Goal: Transaction & Acquisition: Book appointment/travel/reservation

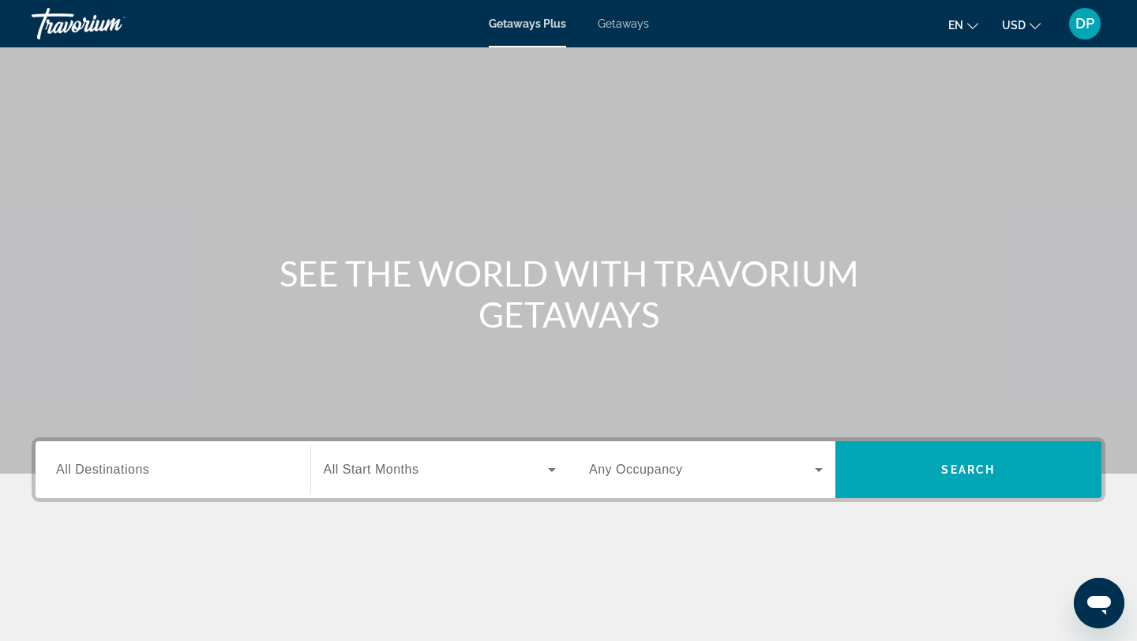
click at [210, 475] on input "Destination All Destinations" at bounding box center [173, 470] width 234 height 19
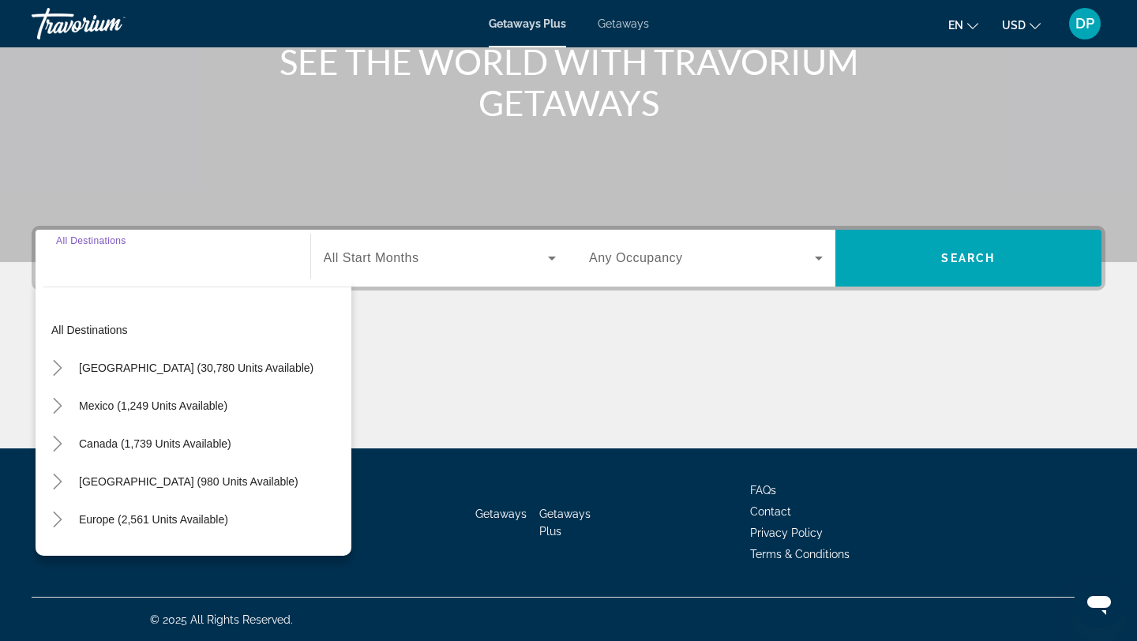
scroll to position [212, 0]
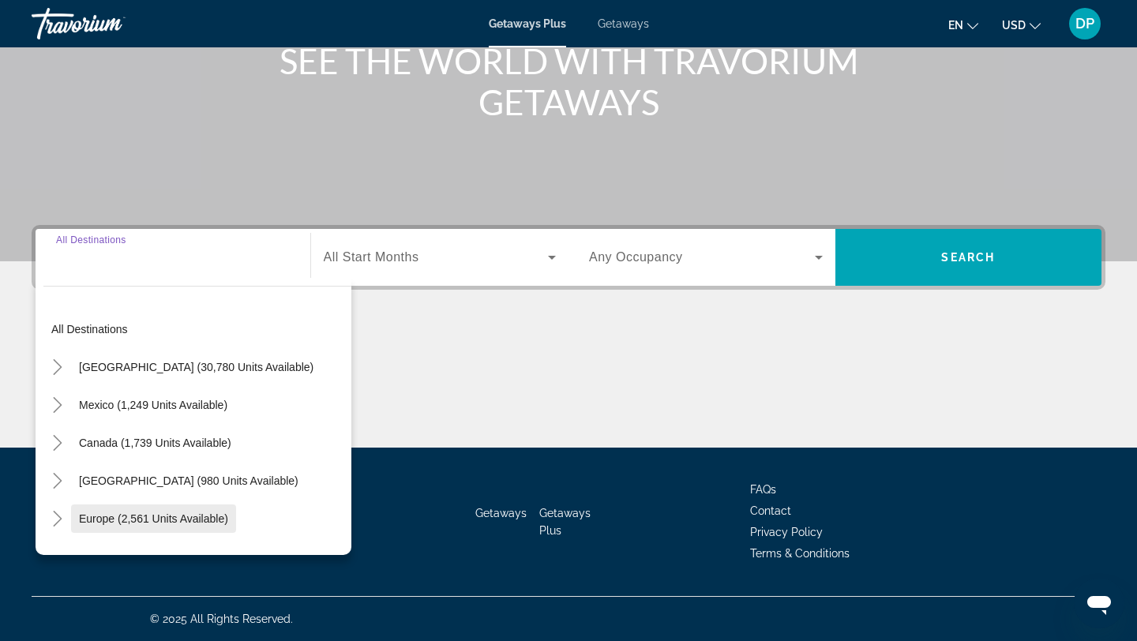
click at [187, 514] on span "Europe (2,561 units available)" at bounding box center [153, 519] width 149 height 13
type input "**********"
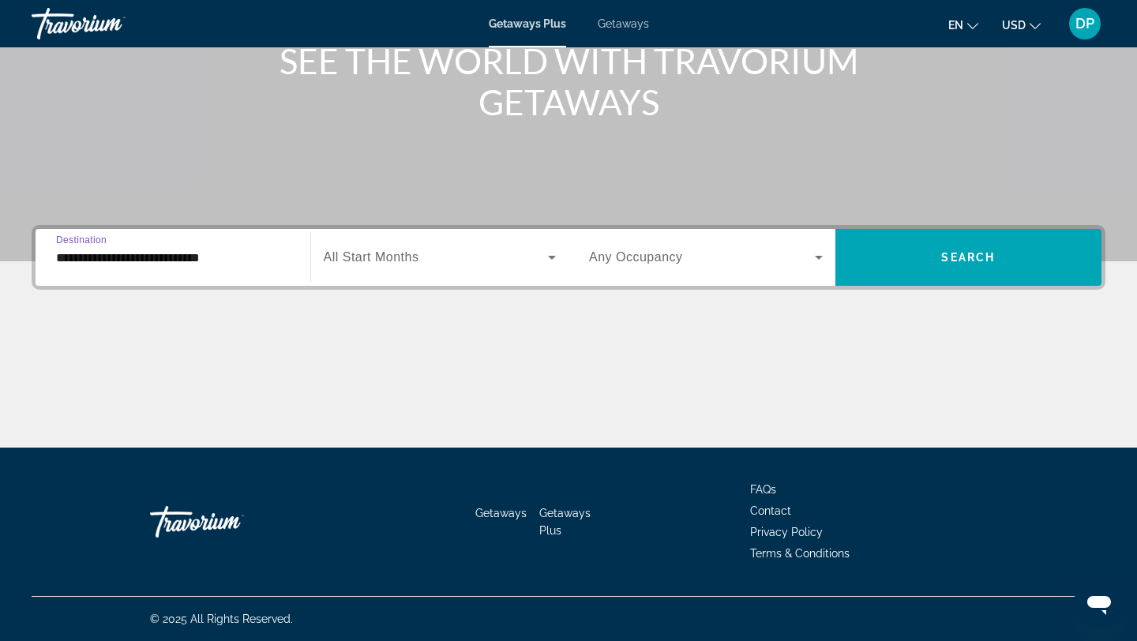
click at [413, 256] on span "All Start Months" at bounding box center [372, 256] width 96 height 13
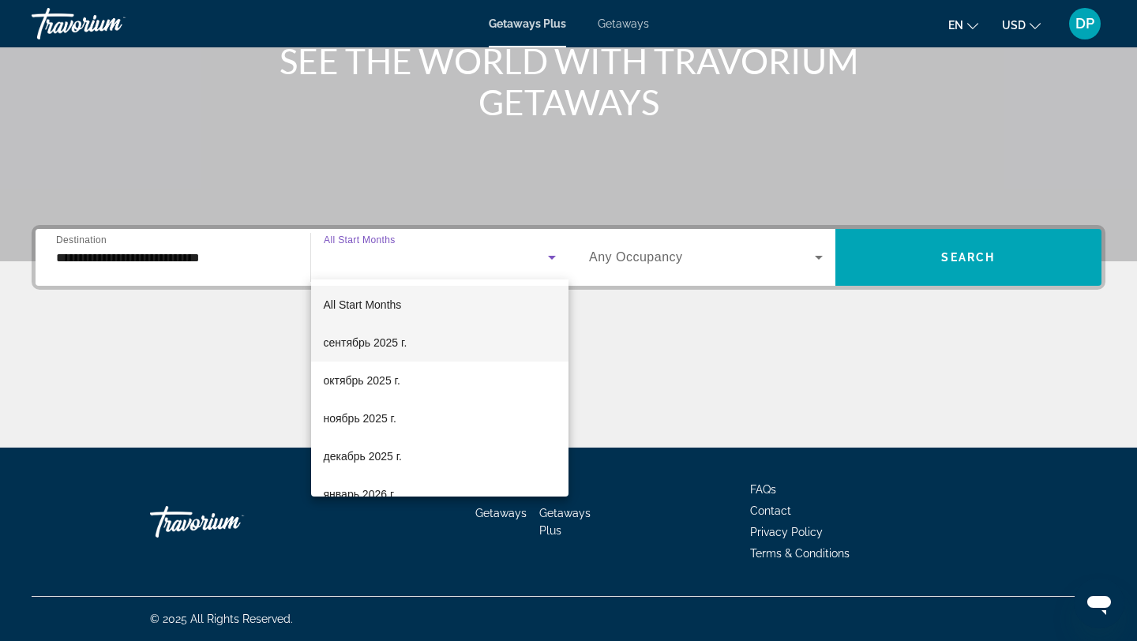
click at [400, 344] on span "сентябрь 2025 г." at bounding box center [366, 342] width 84 height 19
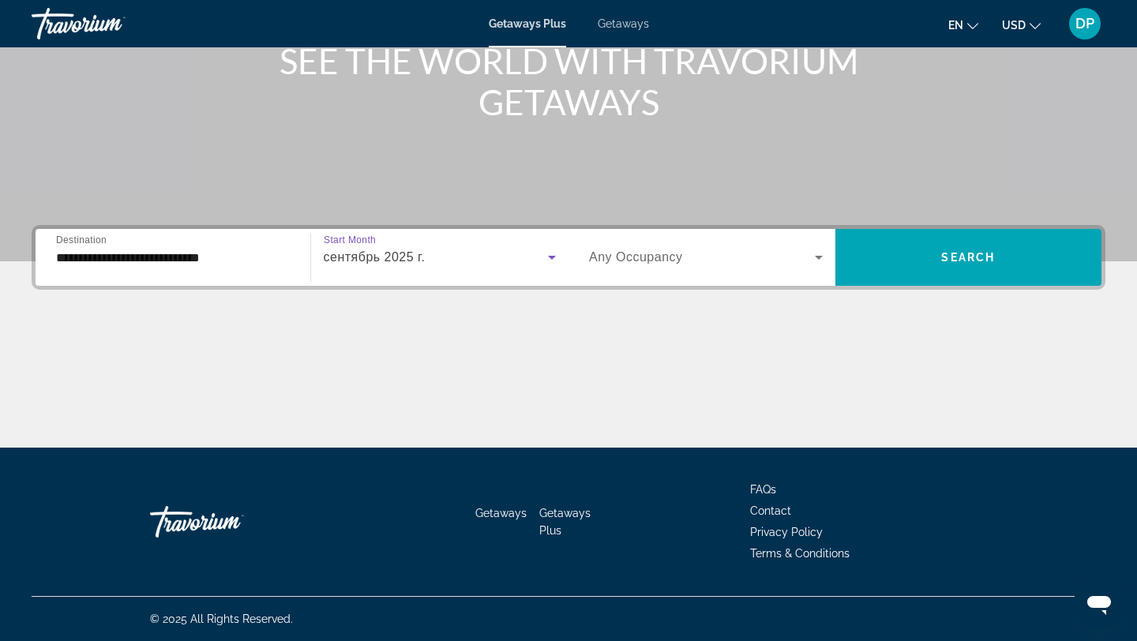
click at [644, 267] on div "Search widget" at bounding box center [706, 257] width 234 height 44
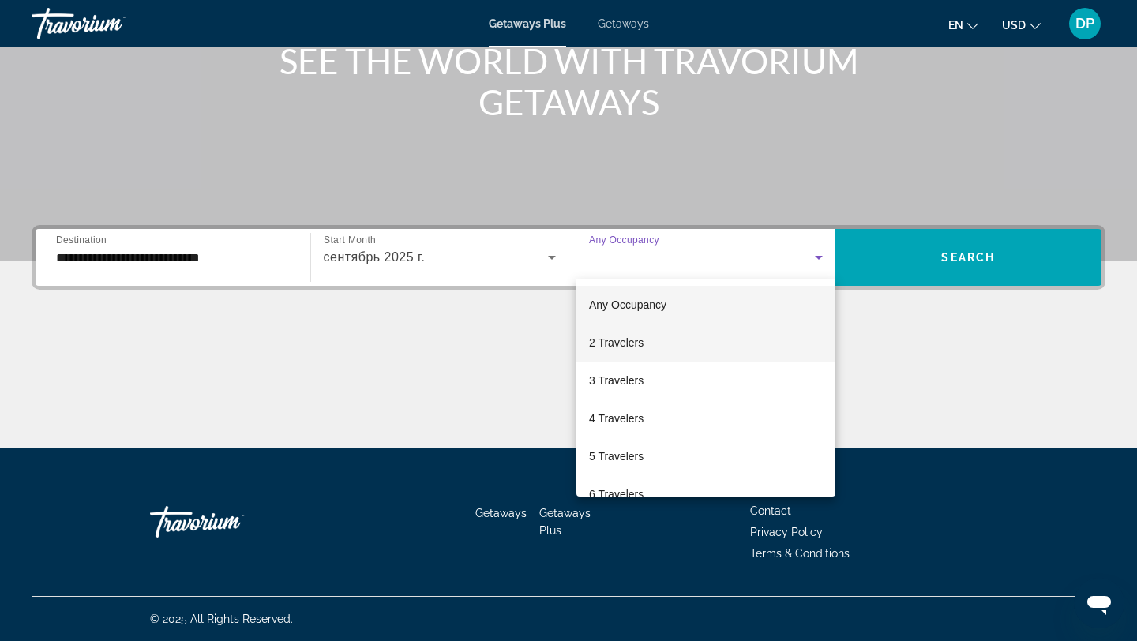
click at [658, 341] on mat-option "2 Travelers" at bounding box center [705, 343] width 259 height 38
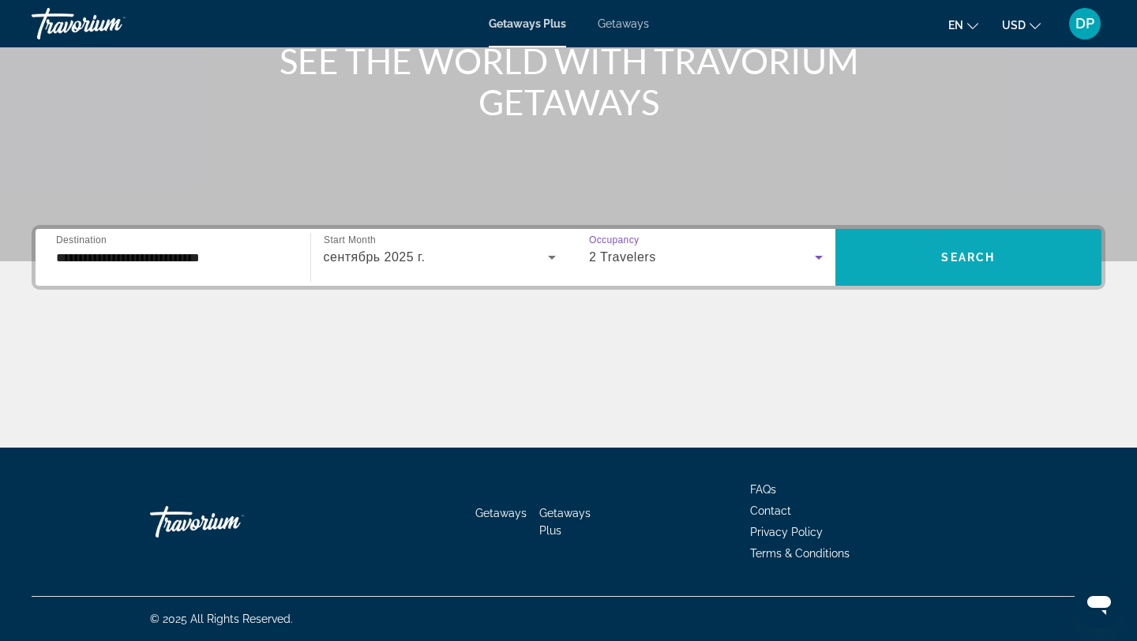
click at [945, 262] on span "Search" at bounding box center [968, 257] width 54 height 13
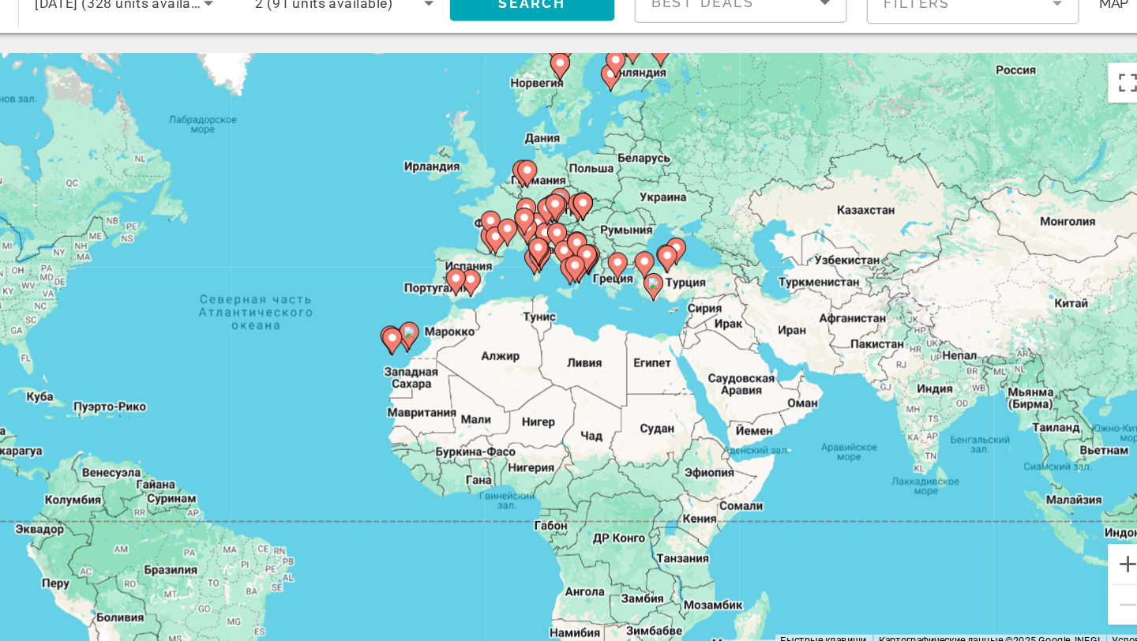
drag, startPoint x: 798, startPoint y: 325, endPoint x: 662, endPoint y: 320, distance: 135.9
click at [662, 320] on div "Чтобы активировать перетаскивание с помощью клавиатуры, нажмите Alt + Ввод. Пос…" at bounding box center [569, 348] width 1074 height 474
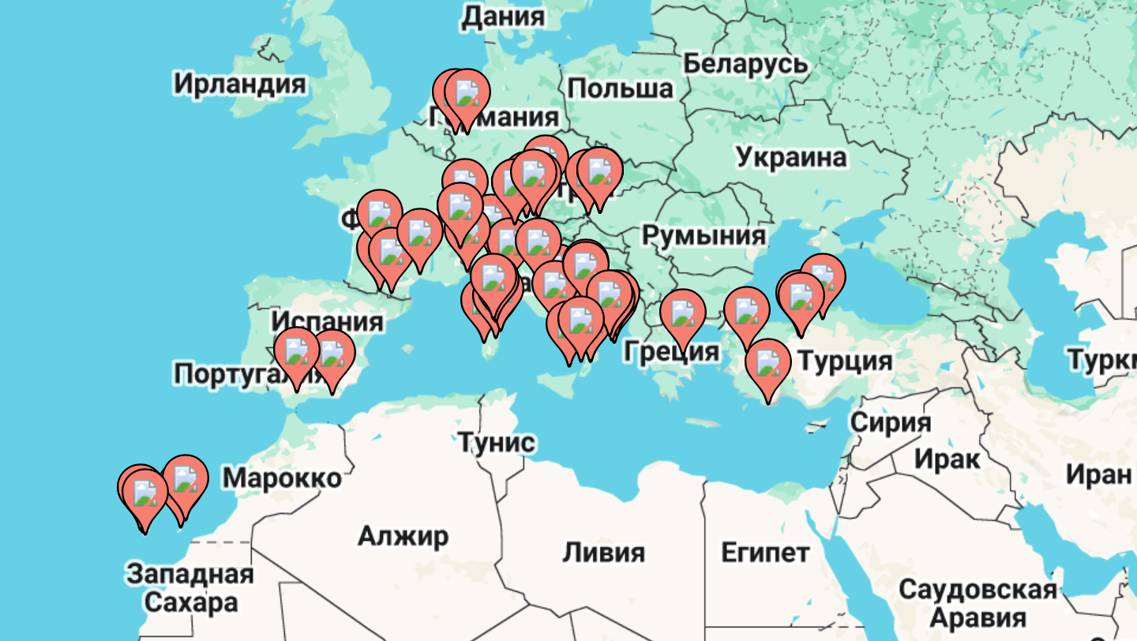
drag, startPoint x: 668, startPoint y: 316, endPoint x: 682, endPoint y: 359, distance: 45.0
click at [682, 359] on div "Чтобы активировать перетаскивание с помощью клавиатуры, нажмите Alt + Ввод. Пос…" at bounding box center [569, 348] width 1074 height 474
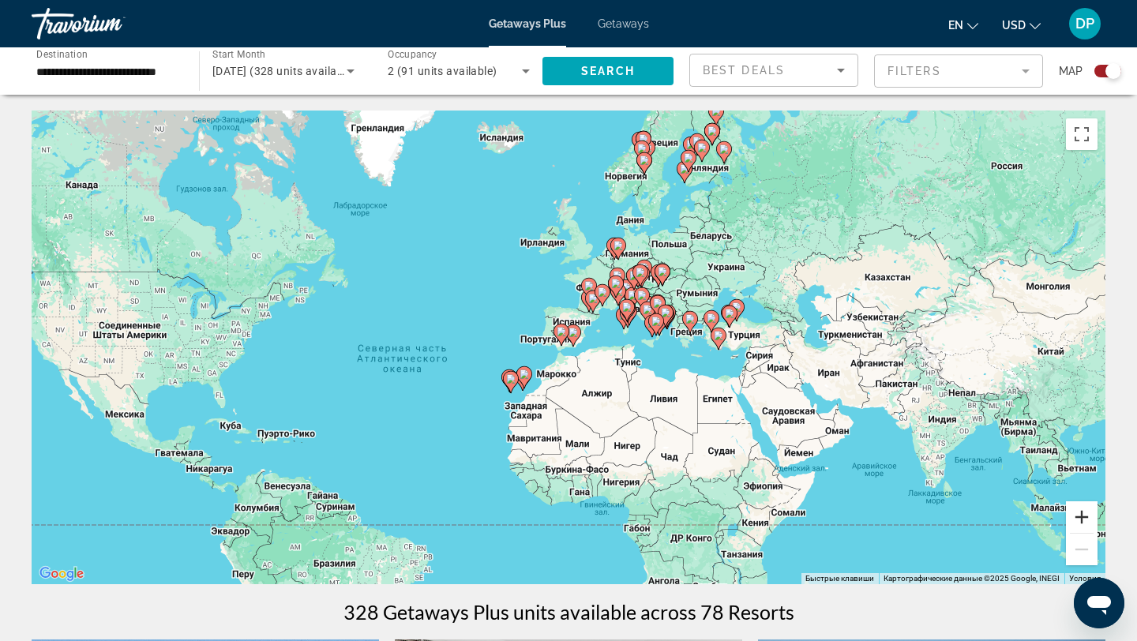
click at [1087, 514] on button "Увеличить" at bounding box center [1082, 517] width 32 height 32
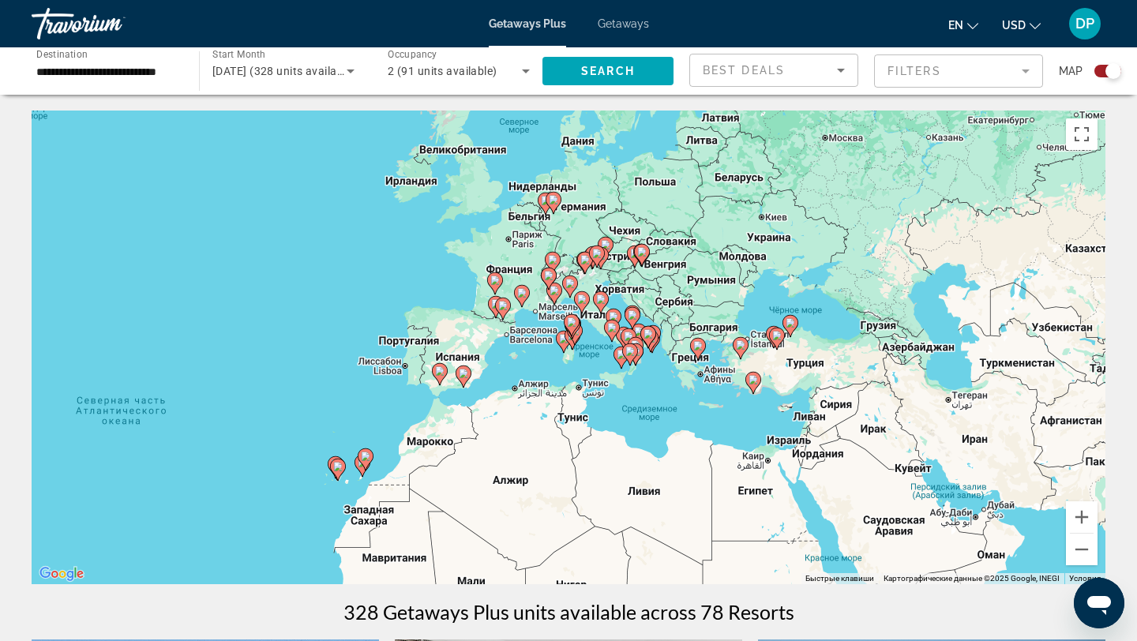
drag, startPoint x: 847, startPoint y: 479, endPoint x: 731, endPoint y: 521, distance: 123.4
click at [731, 521] on div "Чтобы активировать перетаскивание с помощью клавиатуры, нажмите Alt + Ввод. Пос…" at bounding box center [569, 348] width 1074 height 474
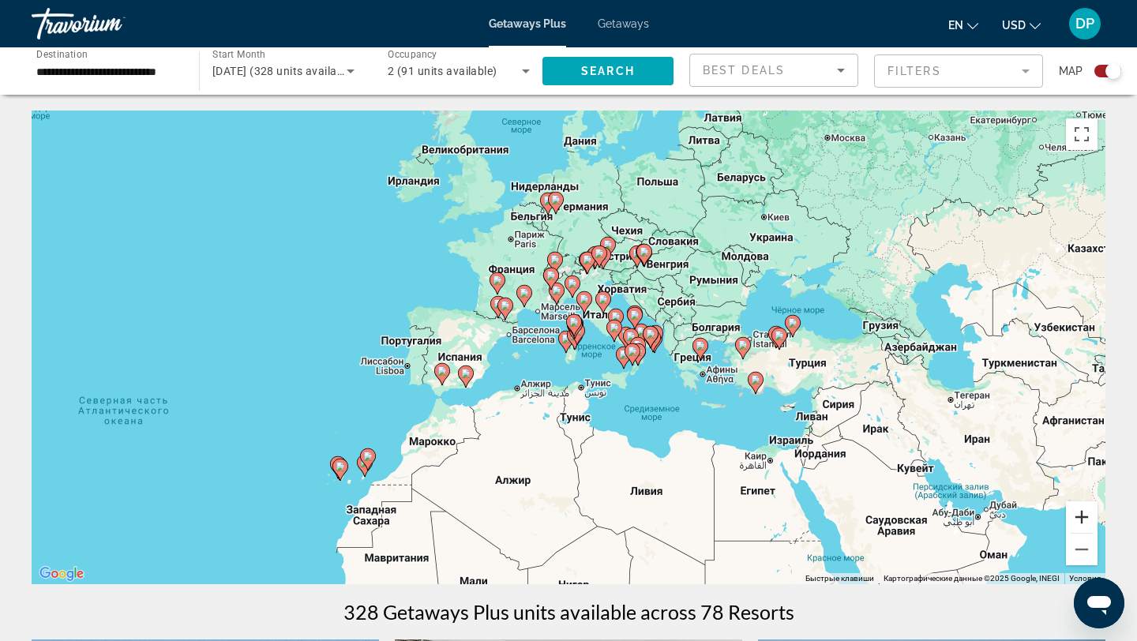
click at [1076, 519] on button "Увеличить" at bounding box center [1082, 517] width 32 height 32
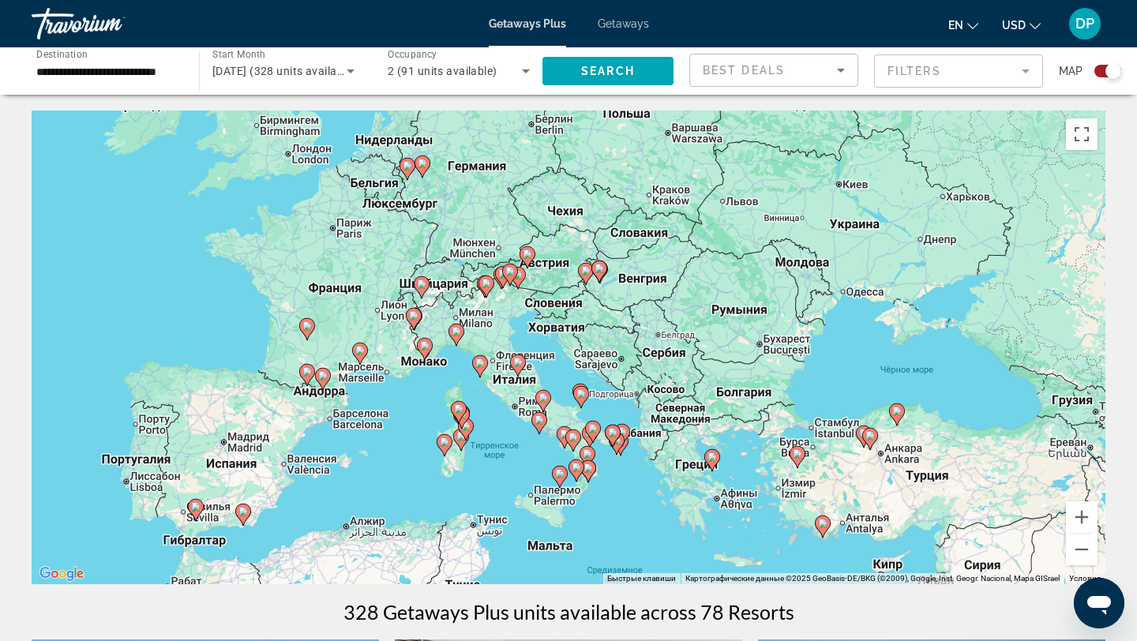
drag, startPoint x: 914, startPoint y: 404, endPoint x: 791, endPoint y: 501, distance: 156.8
click at [791, 501] on div "Чтобы активировать перетаскивание с помощью клавиатуры, нажмите Alt + Ввод. Пос…" at bounding box center [569, 348] width 1074 height 474
click at [1081, 520] on button "Увеличить" at bounding box center [1082, 517] width 32 height 32
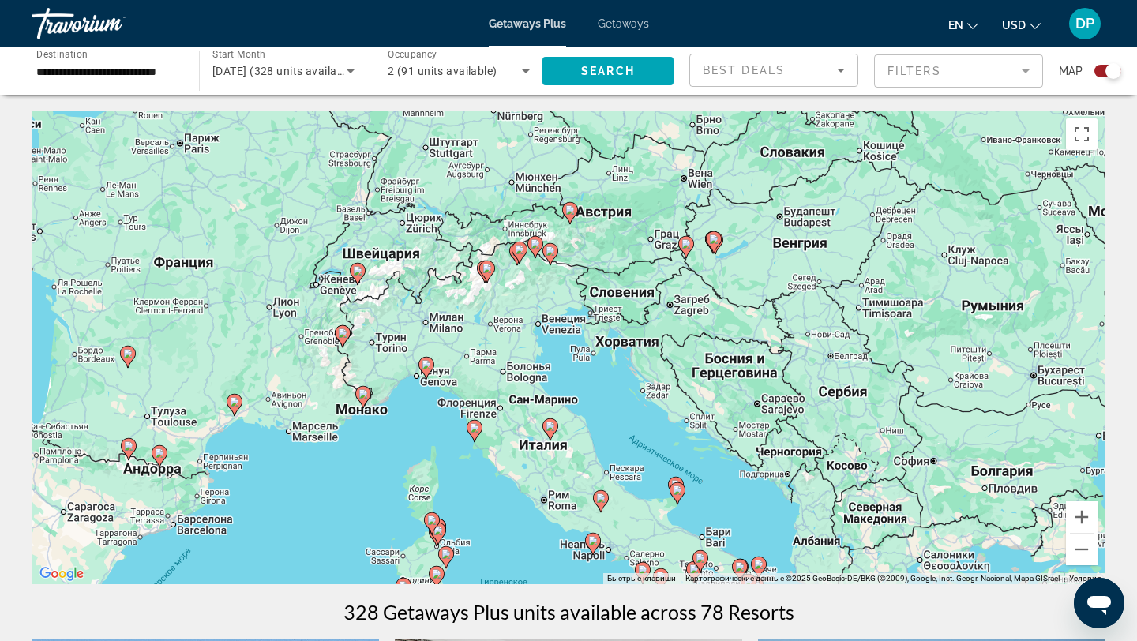
drag, startPoint x: 646, startPoint y: 320, endPoint x: 731, endPoint y: 354, distance: 91.8
click at [731, 354] on div "Чтобы активировать перетаскивание с помощью клавиатуры, нажмите Alt + Ввод. Пос…" at bounding box center [569, 348] width 1074 height 474
click at [1080, 517] on button "Увеличить" at bounding box center [1082, 517] width 32 height 32
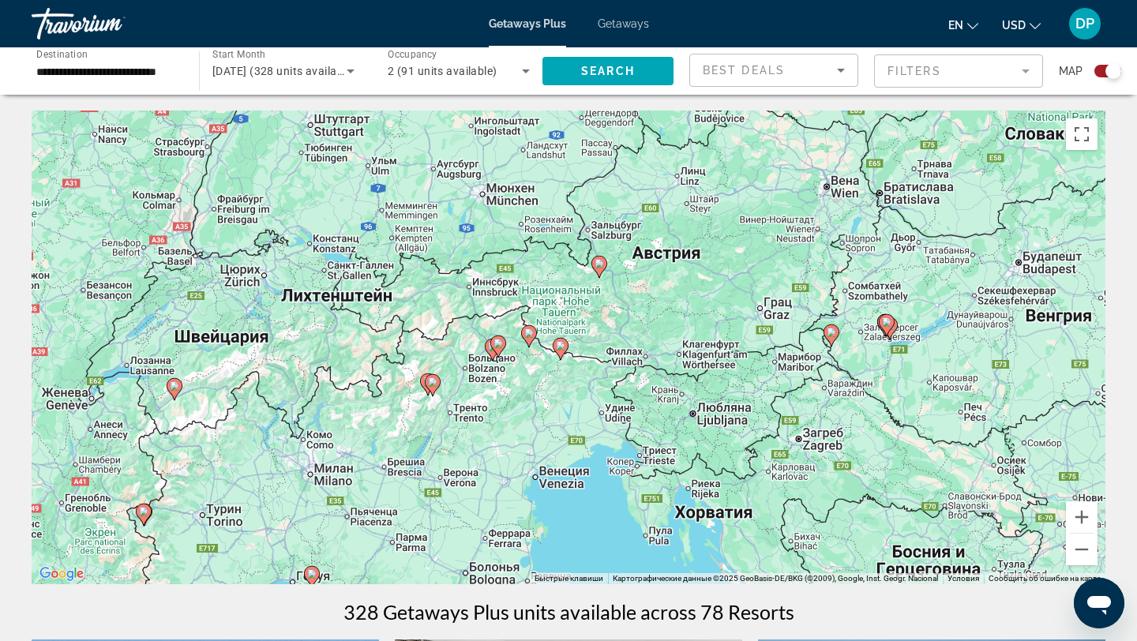
drag, startPoint x: 833, startPoint y: 268, endPoint x: 861, endPoint y: 450, distance: 184.5
click at [861, 450] on div "Чтобы активировать перетаскивание с помощью клавиатуры, нажмите Alt + Ввод. Пос…" at bounding box center [569, 348] width 1074 height 474
click at [1078, 515] on button "Увеличить" at bounding box center [1082, 517] width 32 height 32
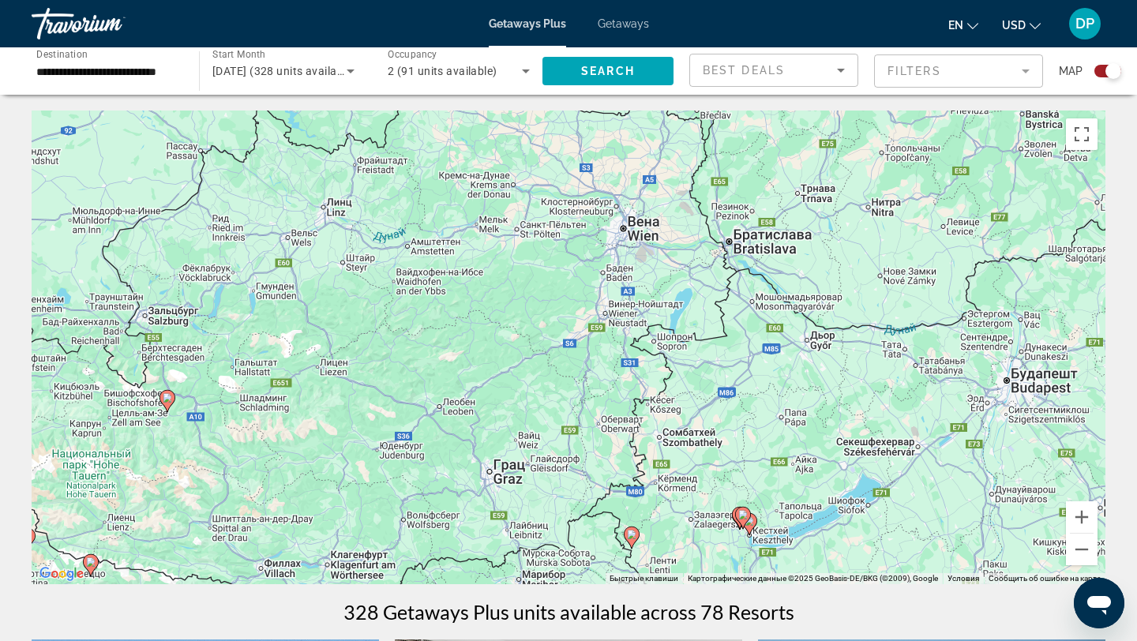
drag, startPoint x: 975, startPoint y: 433, endPoint x: 511, endPoint y: 640, distance: 507.6
click at [520, 69] on icon "Search widget" at bounding box center [525, 71] width 19 height 19
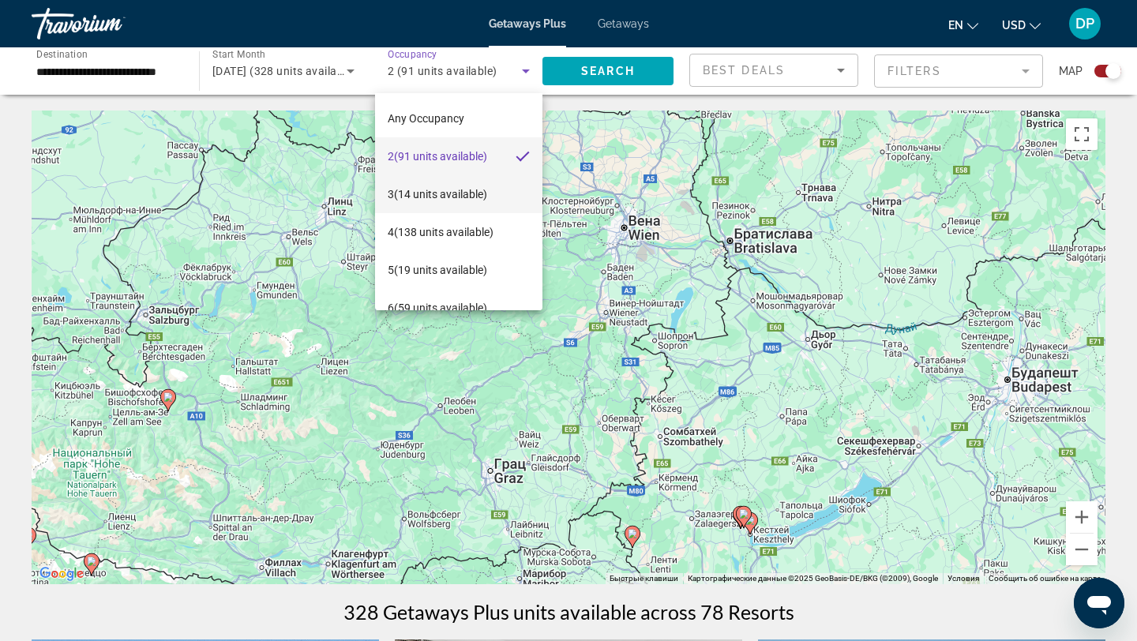
click at [465, 190] on span "3 (14 units available)" at bounding box center [438, 194] width 100 height 19
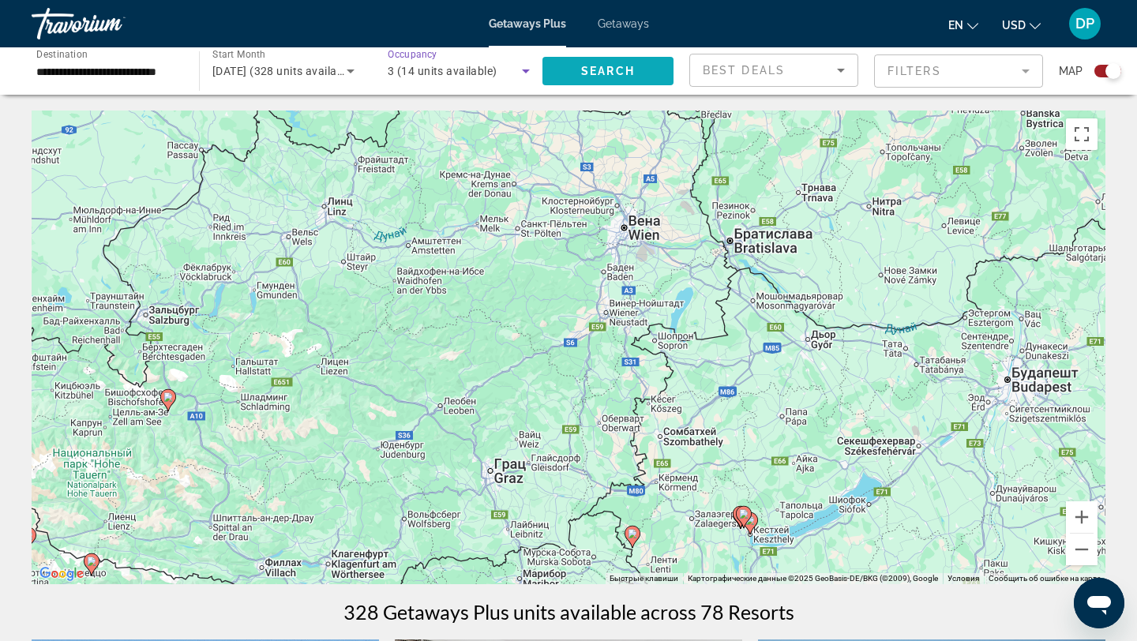
click at [632, 72] on span "Search" at bounding box center [608, 71] width 54 height 13
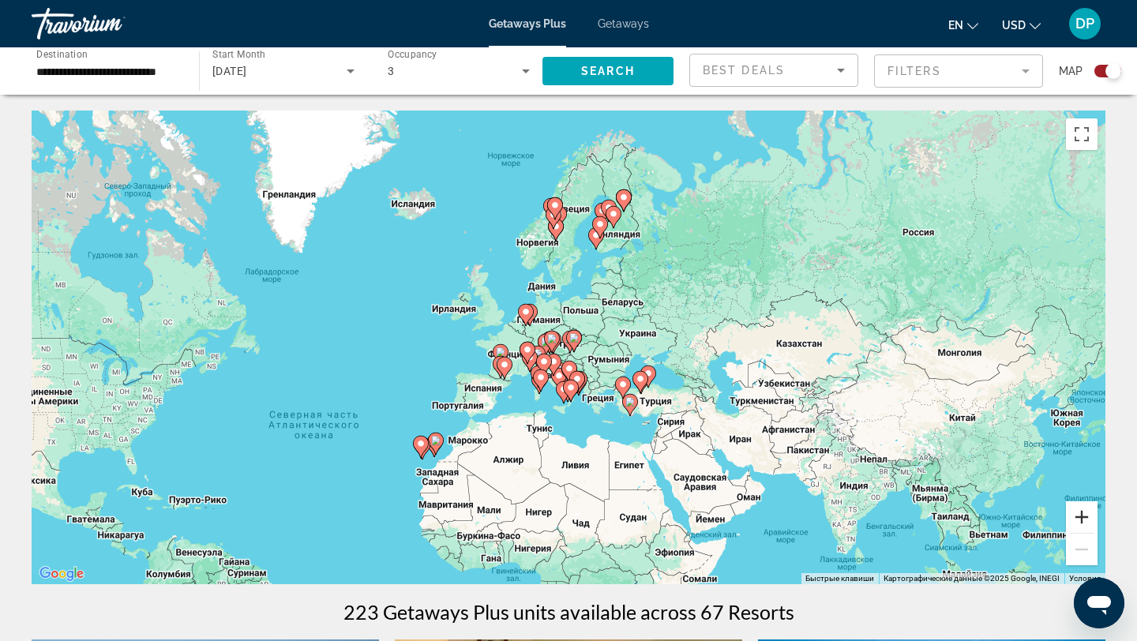
click at [1083, 513] on button "Увеличить" at bounding box center [1082, 517] width 32 height 32
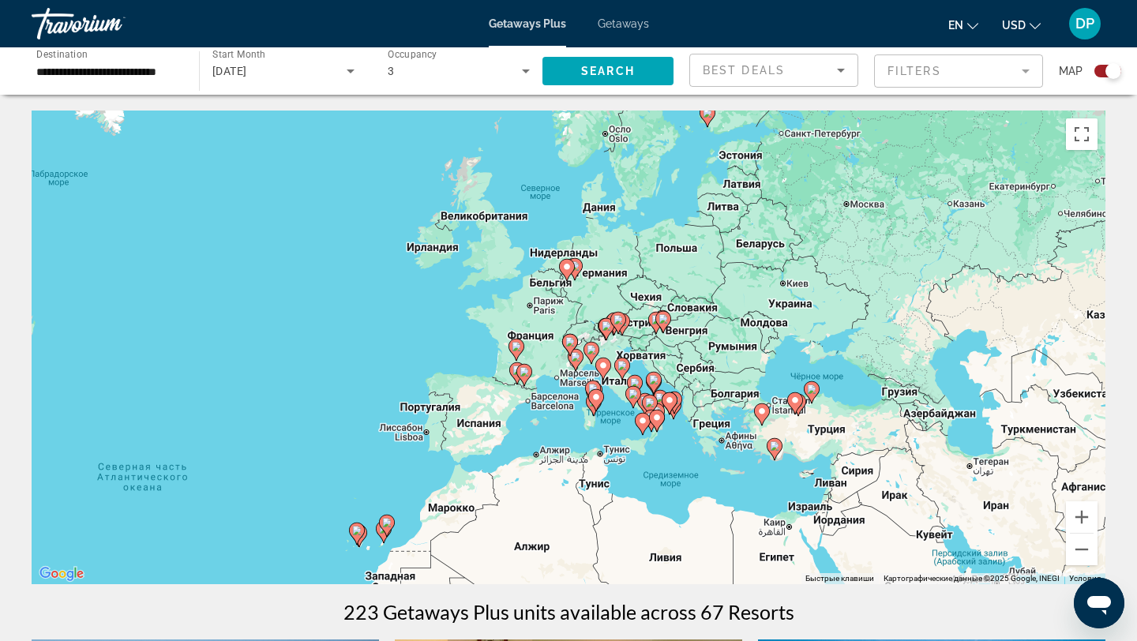
drag, startPoint x: 824, startPoint y: 349, endPoint x: 911, endPoint y: 322, distance: 90.2
click at [911, 322] on div "Чтобы активировать перетаскивание с помощью клавиатуры, нажмите Alt + Ввод. Пос…" at bounding box center [569, 348] width 1074 height 474
click at [1087, 513] on button "Увеличить" at bounding box center [1082, 517] width 32 height 32
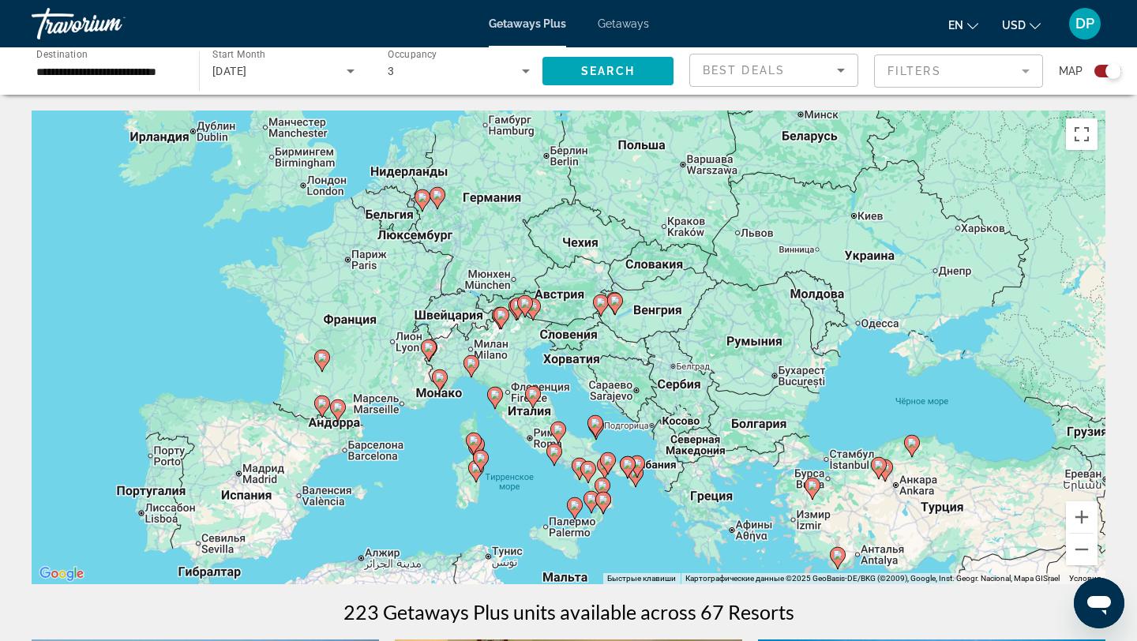
drag, startPoint x: 922, startPoint y: 415, endPoint x: 776, endPoint y: 410, distance: 145.4
click at [776, 410] on div "Чтобы активировать перетаскивание с помощью клавиатуры, нажмите Alt + Ввод. Пос…" at bounding box center [569, 348] width 1074 height 474
click at [1073, 513] on button "Увеличить" at bounding box center [1082, 517] width 32 height 32
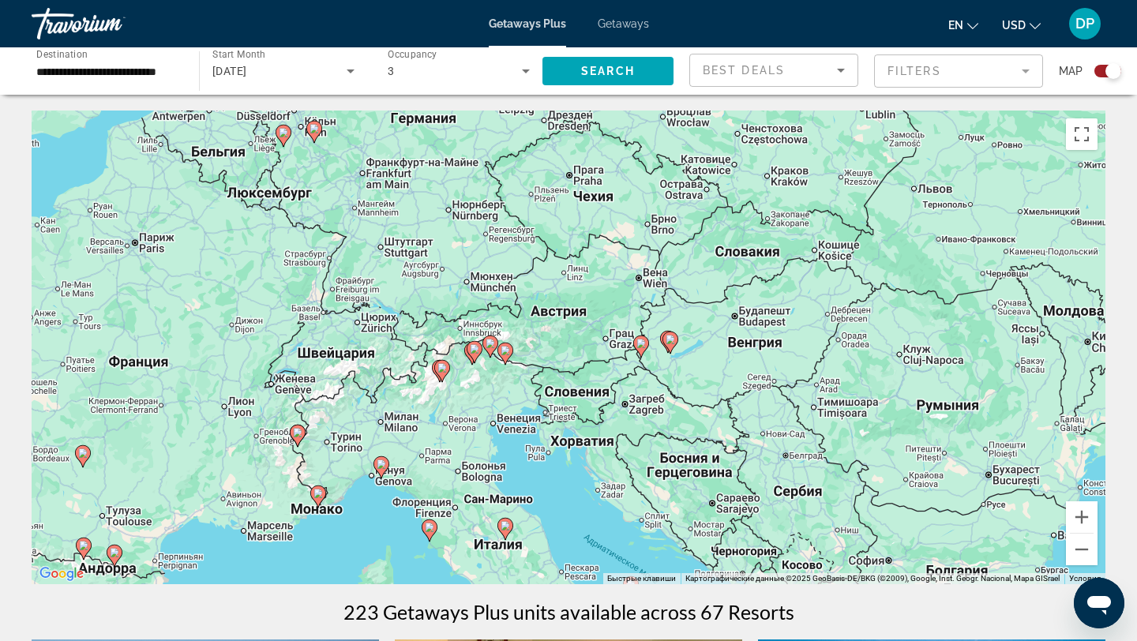
drag, startPoint x: 916, startPoint y: 347, endPoint x: 923, endPoint y: 419, distance: 72.2
click at [923, 419] on div "Чтобы активировать перетаскивание с помощью клавиатуры, нажмите Alt + Ввод. Пос…" at bounding box center [569, 348] width 1074 height 474
click at [1084, 516] on button "Увеличить" at bounding box center [1082, 517] width 32 height 32
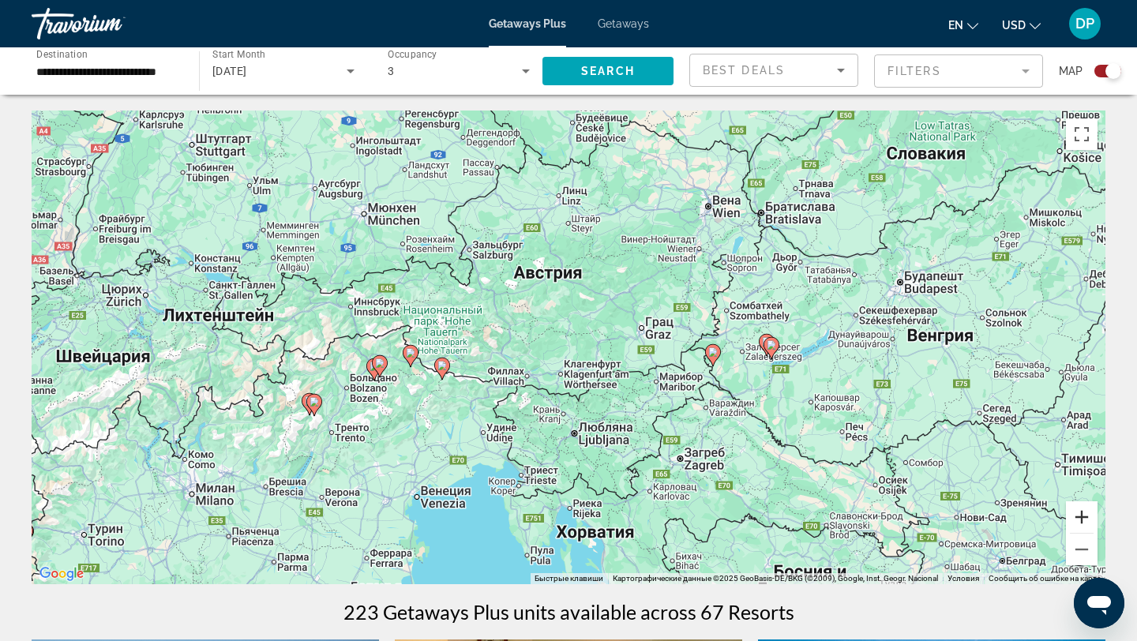
click at [1080, 516] on button "Увеличить" at bounding box center [1082, 517] width 32 height 32
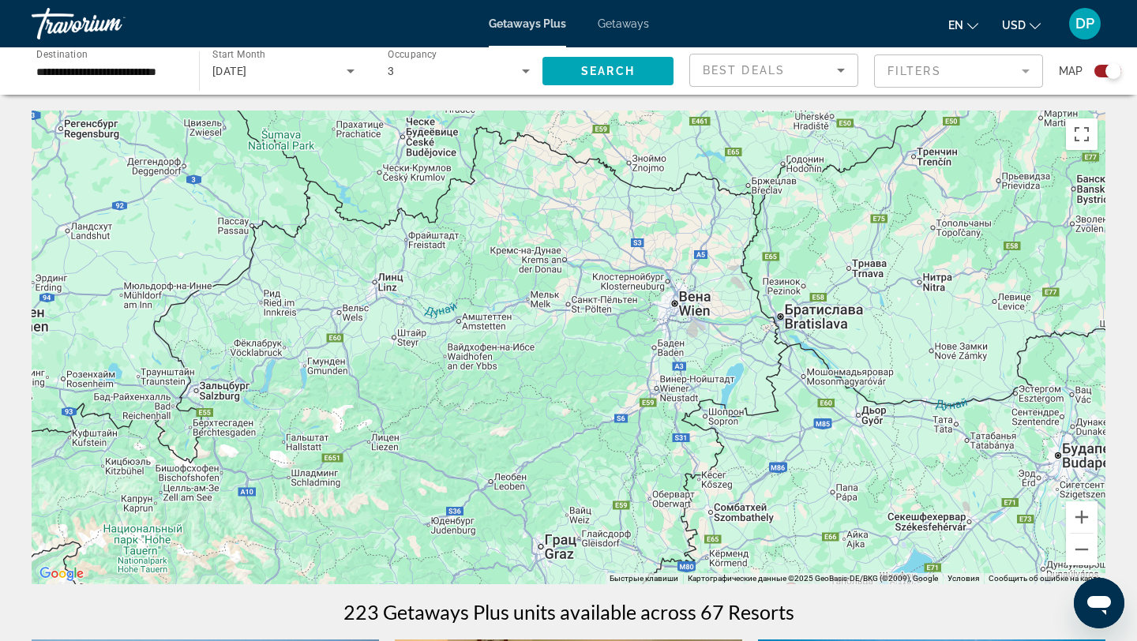
drag, startPoint x: 746, startPoint y: 230, endPoint x: 569, endPoint y: 472, distance: 299.7
click at [569, 472] on div "Чтобы активировать перетаскивание с помощью клавиатуры, нажмите Alt + Ввод. Пос…" at bounding box center [569, 348] width 1074 height 474
click at [1080, 512] on button "Увеличить" at bounding box center [1082, 517] width 32 height 32
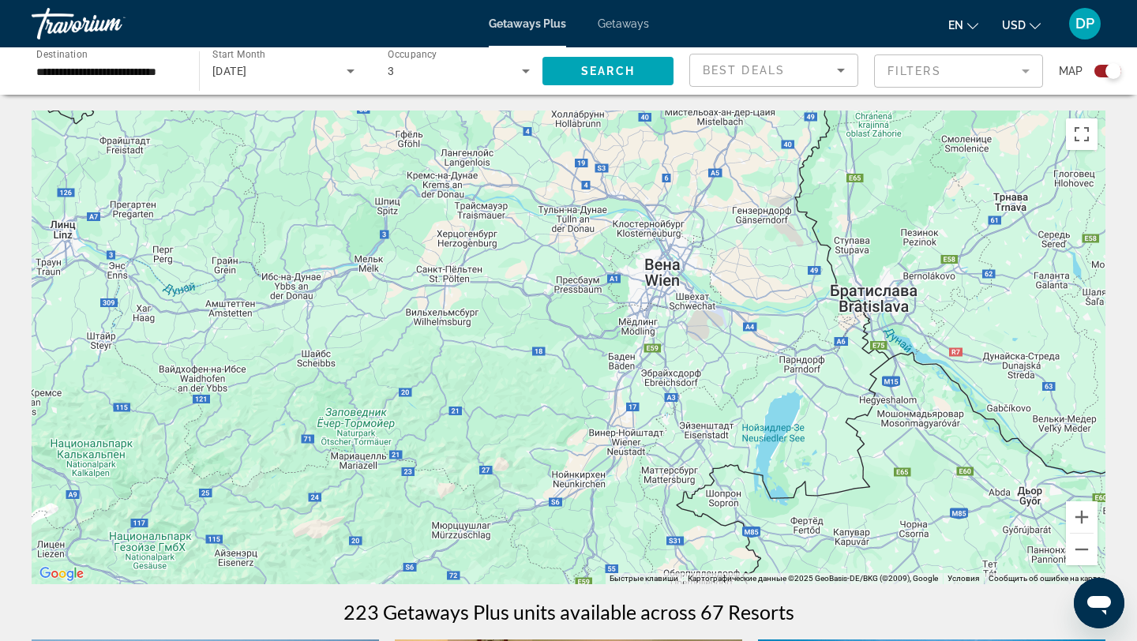
drag, startPoint x: 670, startPoint y: 311, endPoint x: 550, endPoint y: 324, distance: 120.7
click at [550, 324] on div "Main content" at bounding box center [569, 348] width 1074 height 474
click at [1084, 510] on button "Увеличить" at bounding box center [1082, 517] width 32 height 32
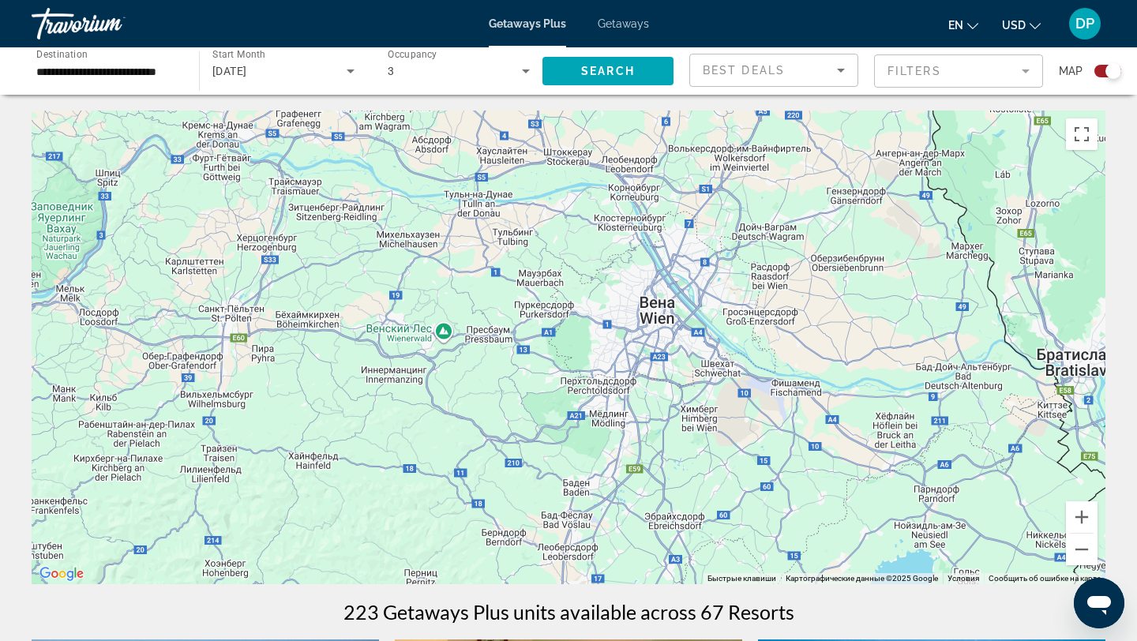
drag, startPoint x: 914, startPoint y: 278, endPoint x: 811, endPoint y: 393, distance: 154.4
click at [811, 393] on div "Main content" at bounding box center [569, 348] width 1074 height 474
click at [1083, 516] on button "Увеличить" at bounding box center [1082, 517] width 32 height 32
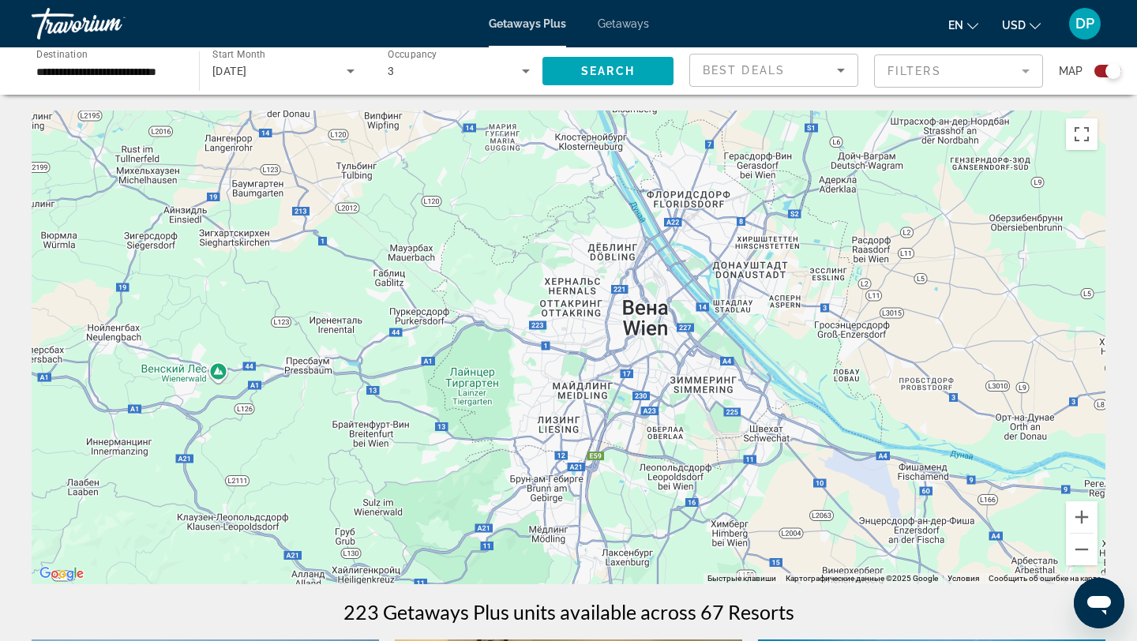
drag, startPoint x: 924, startPoint y: 320, endPoint x: 821, endPoint y: 363, distance: 111.5
click at [821, 363] on div "Main content" at bounding box center [569, 348] width 1074 height 474
click at [505, 71] on div "3" at bounding box center [455, 71] width 134 height 19
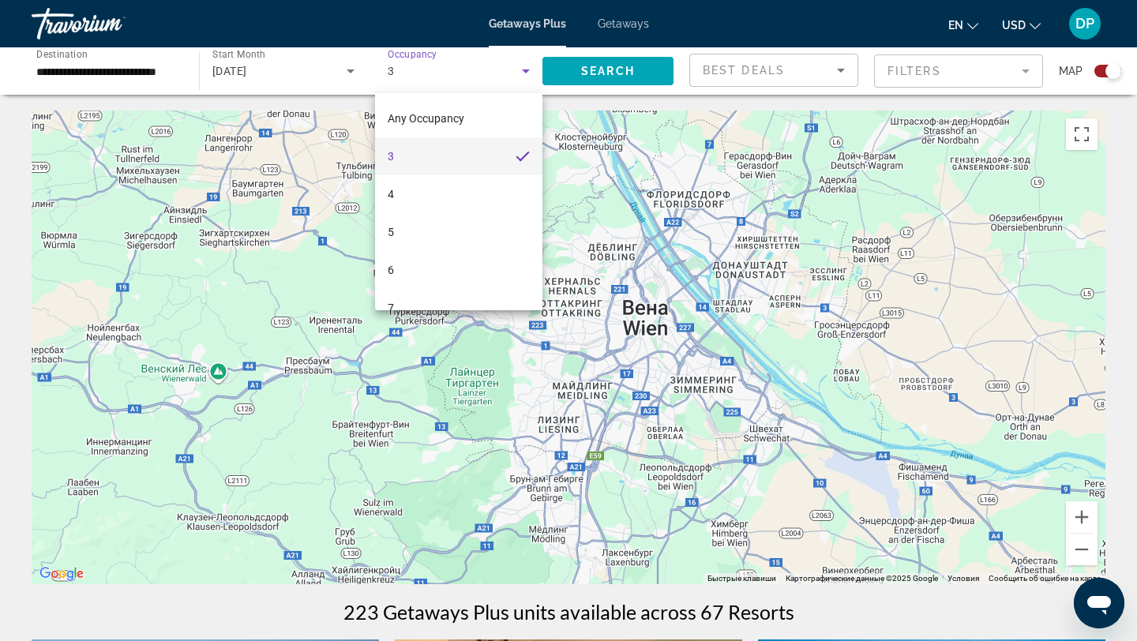
click at [77, 66] on div at bounding box center [568, 320] width 1137 height 641
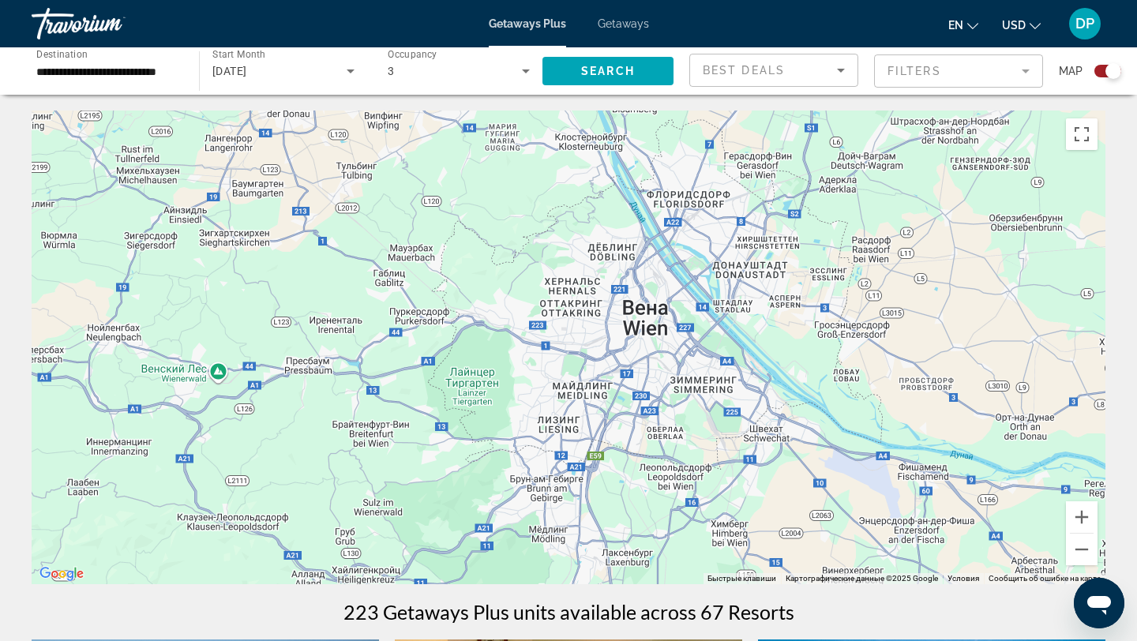
click at [614, 20] on span "Getaways" at bounding box center [623, 23] width 51 height 13
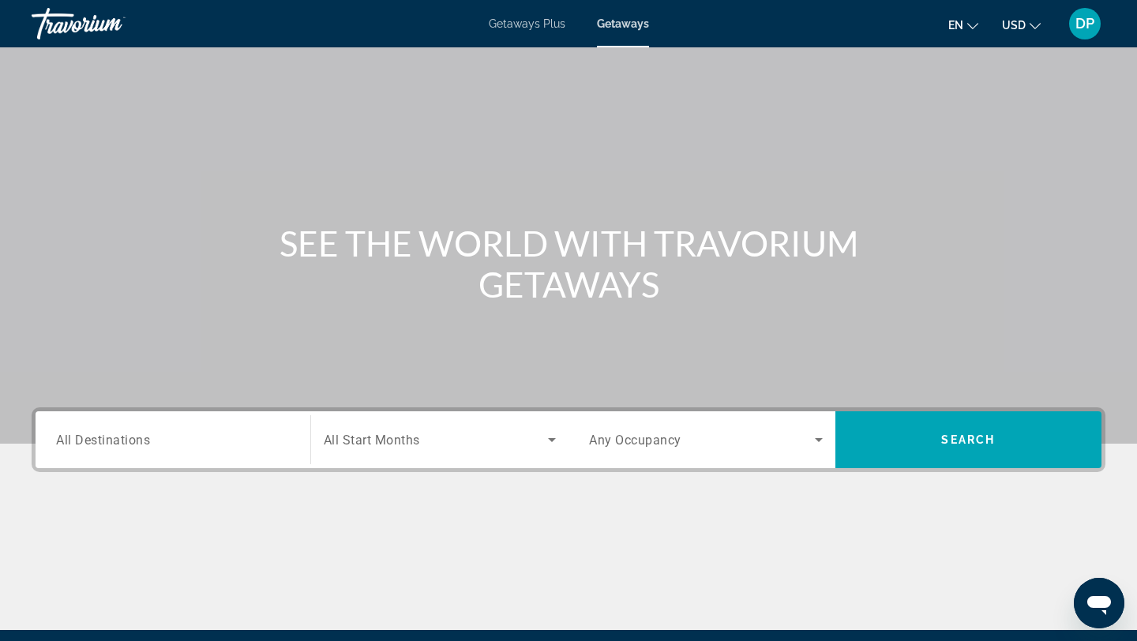
scroll to position [79, 0]
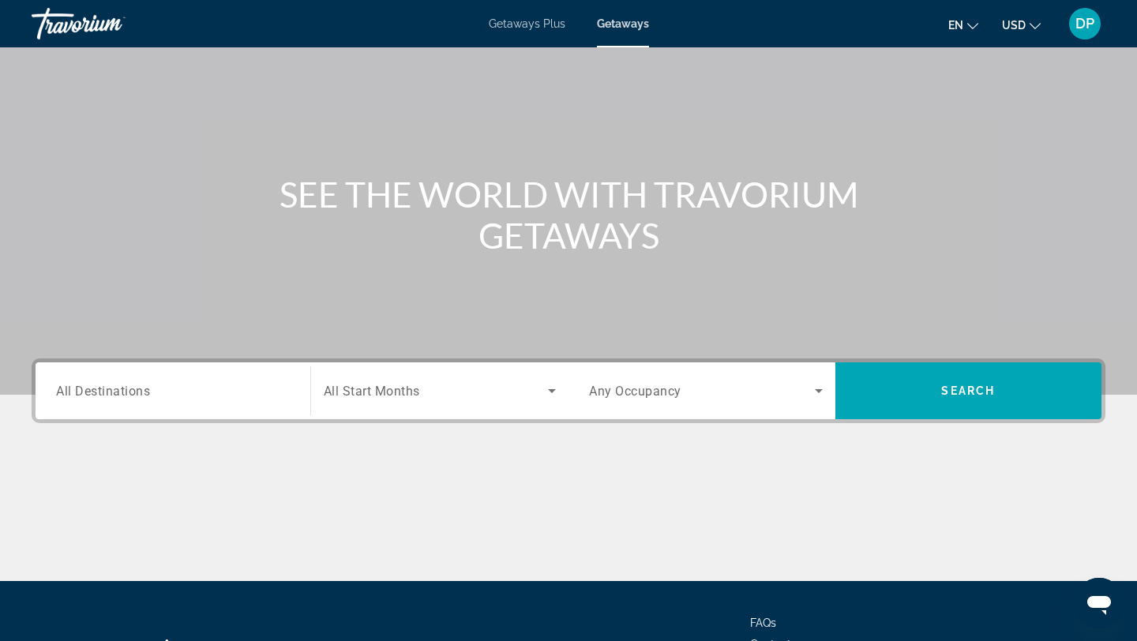
click at [197, 387] on input "Destination All Destinations" at bounding box center [173, 391] width 234 height 19
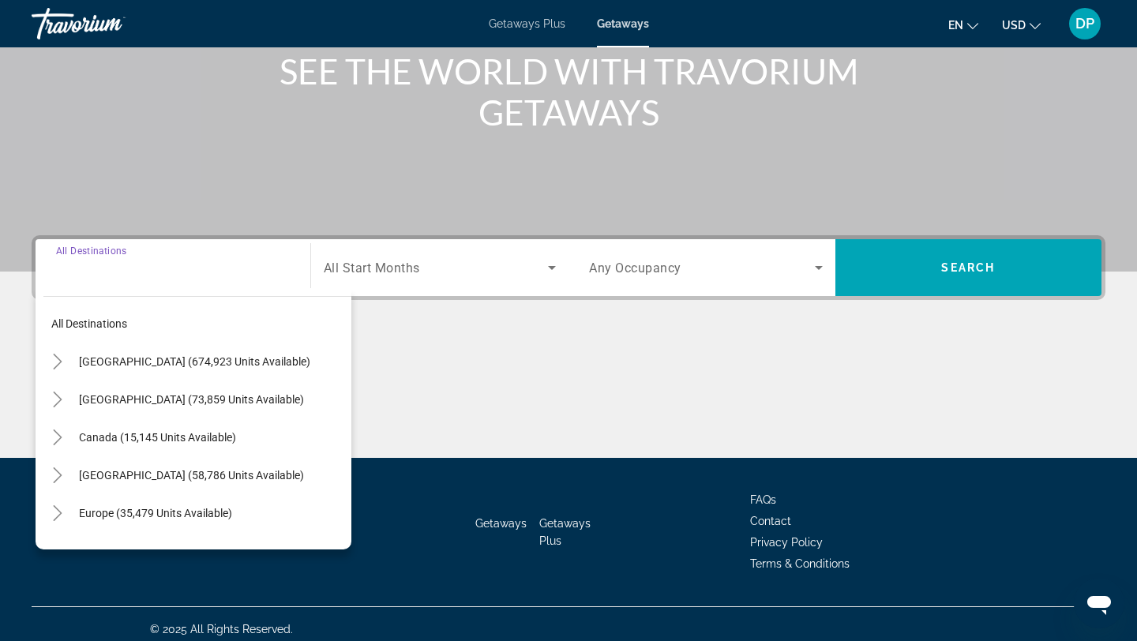
scroll to position [212, 0]
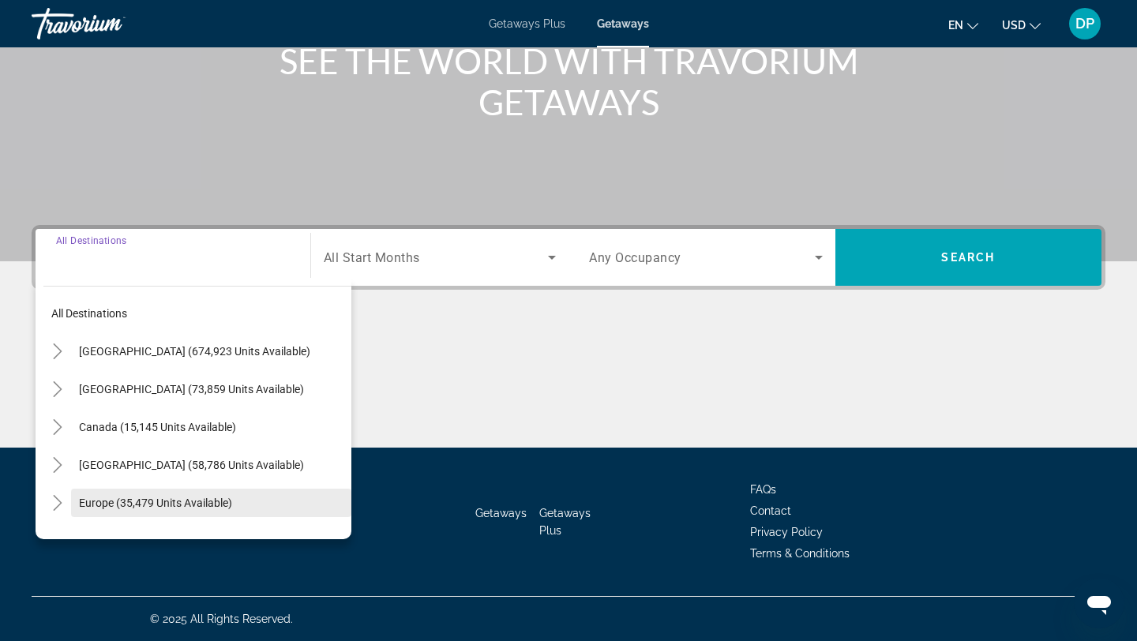
click at [210, 492] on span "Search widget" at bounding box center [211, 503] width 280 height 38
type input "**********"
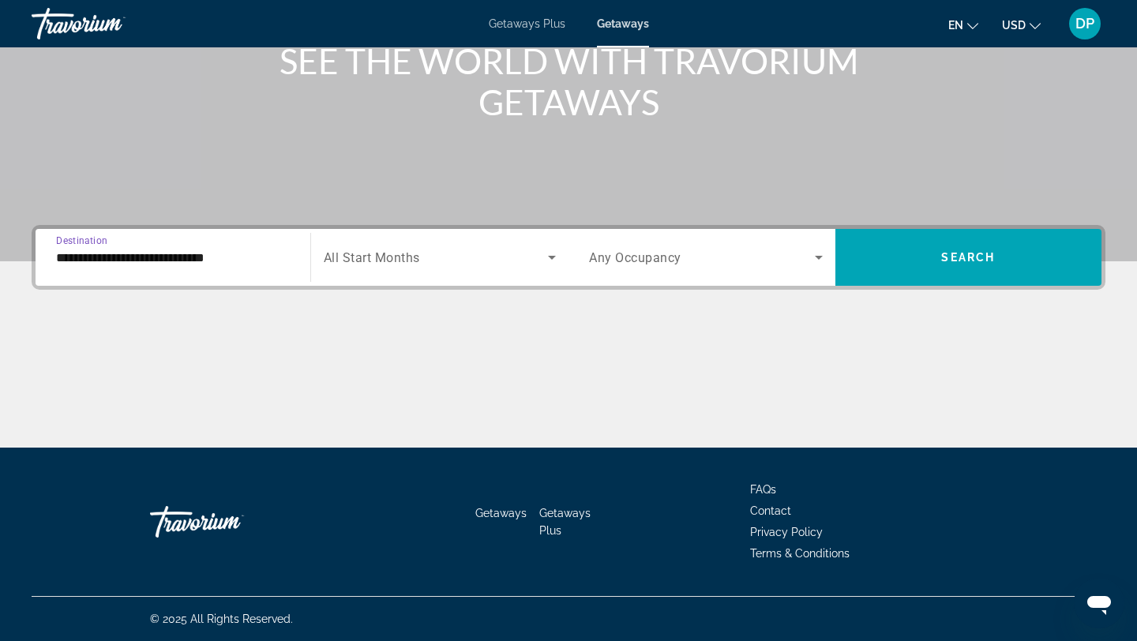
click at [482, 247] on div "Search widget" at bounding box center [440, 257] width 233 height 44
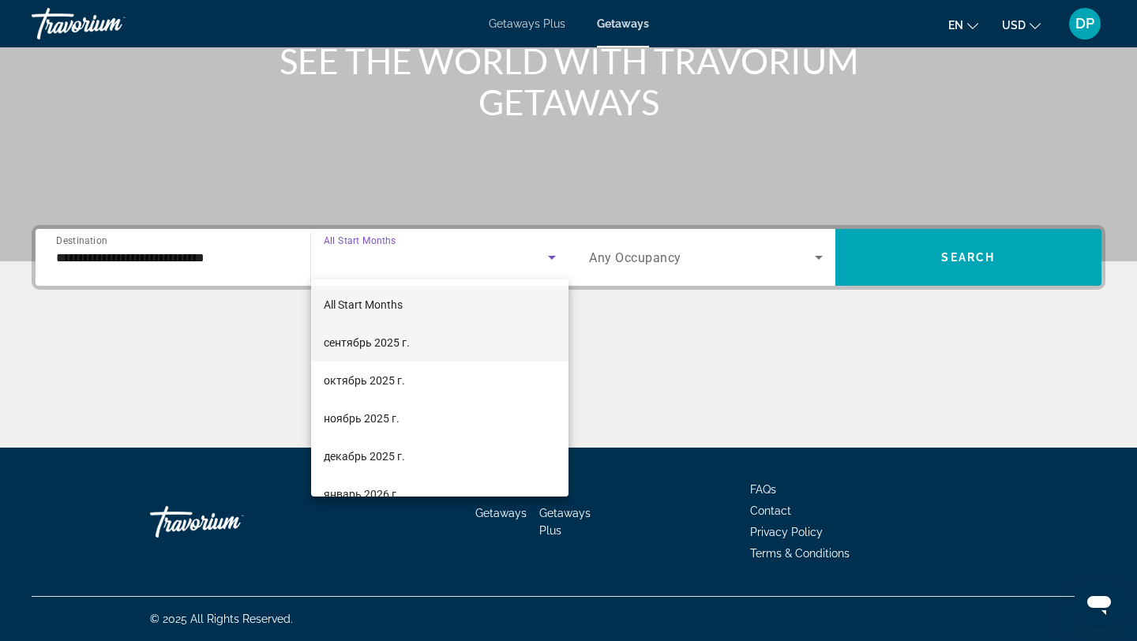
click at [445, 344] on mat-option "сентябрь 2025 г." at bounding box center [440, 343] width 258 height 38
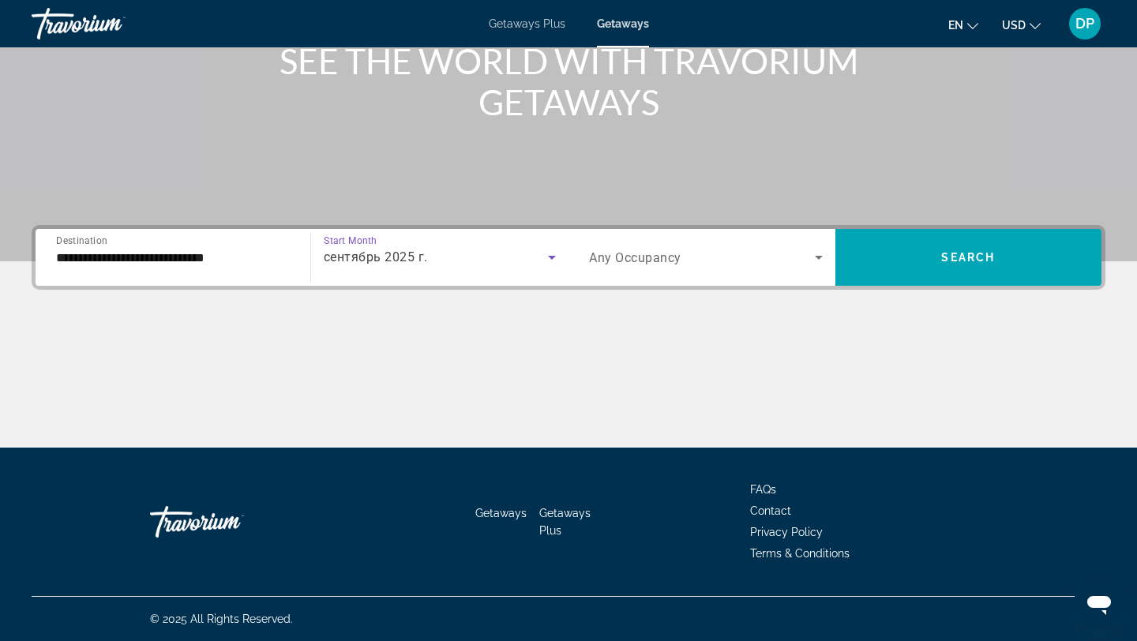
click at [684, 265] on span "Search widget" at bounding box center [702, 257] width 226 height 19
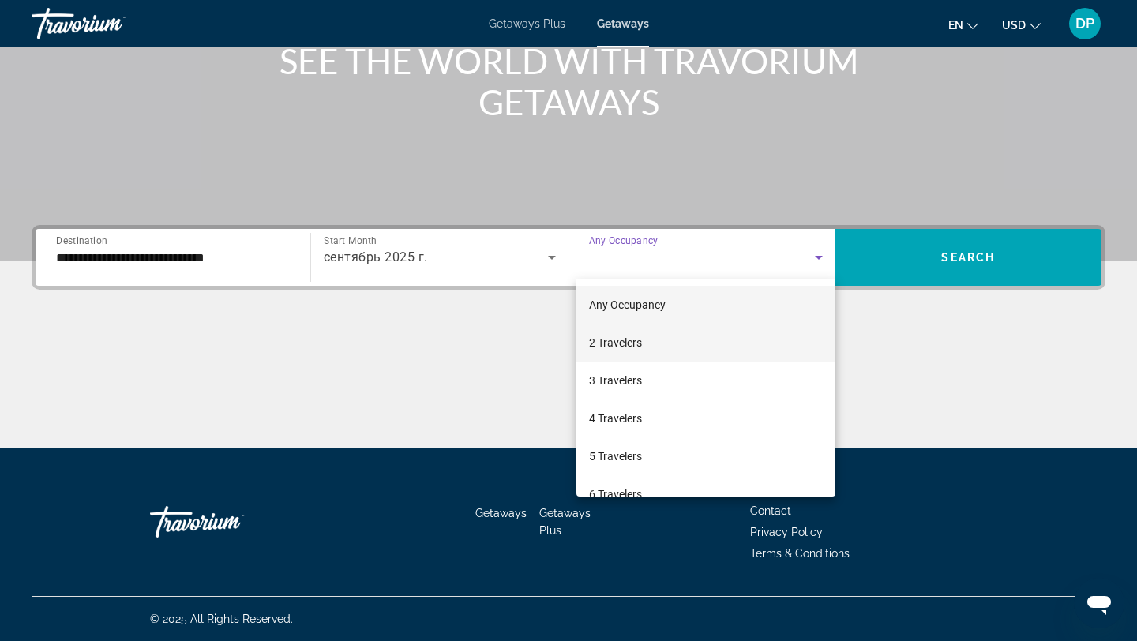
click at [674, 344] on mat-option "2 Travelers" at bounding box center [705, 343] width 259 height 38
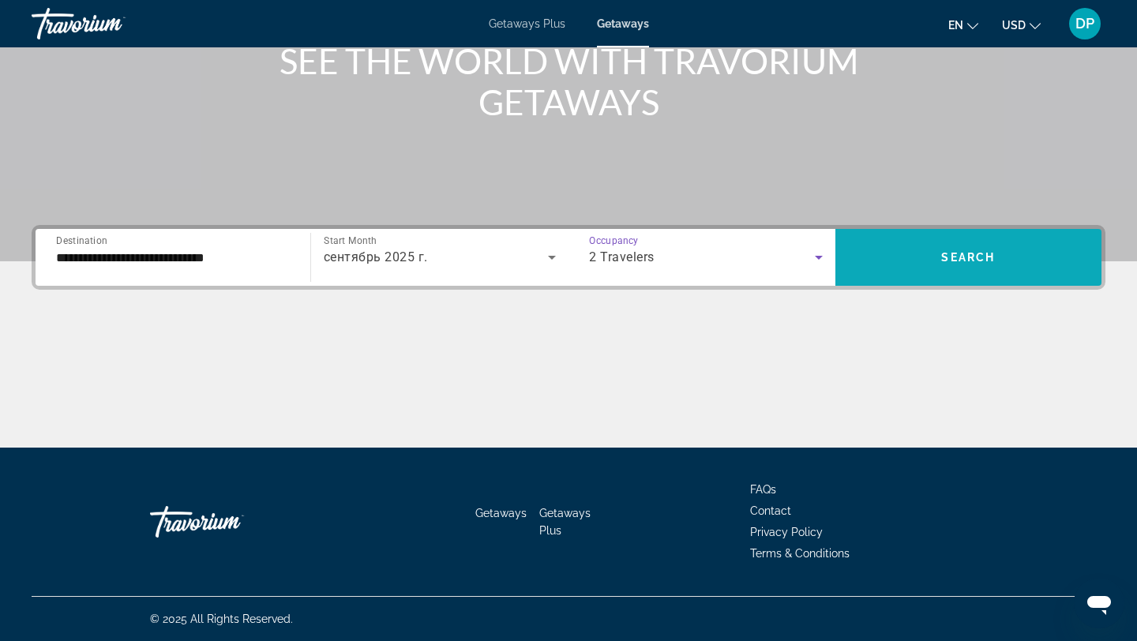
click at [971, 250] on span "Search widget" at bounding box center [969, 257] width 267 height 38
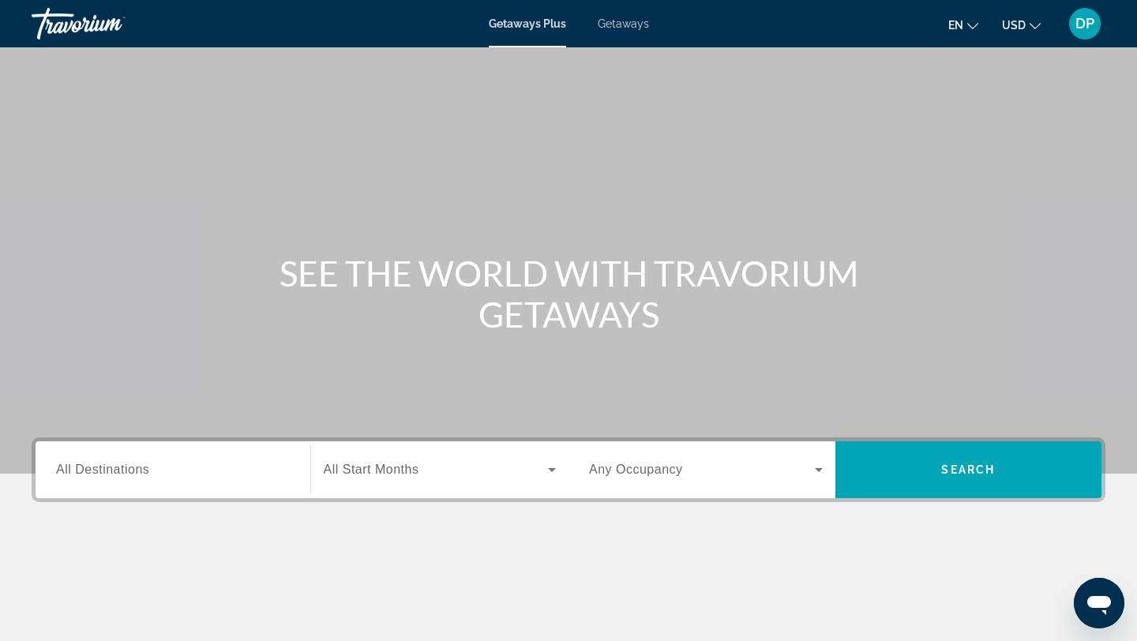
click at [631, 24] on span "Getaways" at bounding box center [623, 23] width 51 height 13
click at [250, 475] on input "Destination All Destinations" at bounding box center [173, 470] width 234 height 19
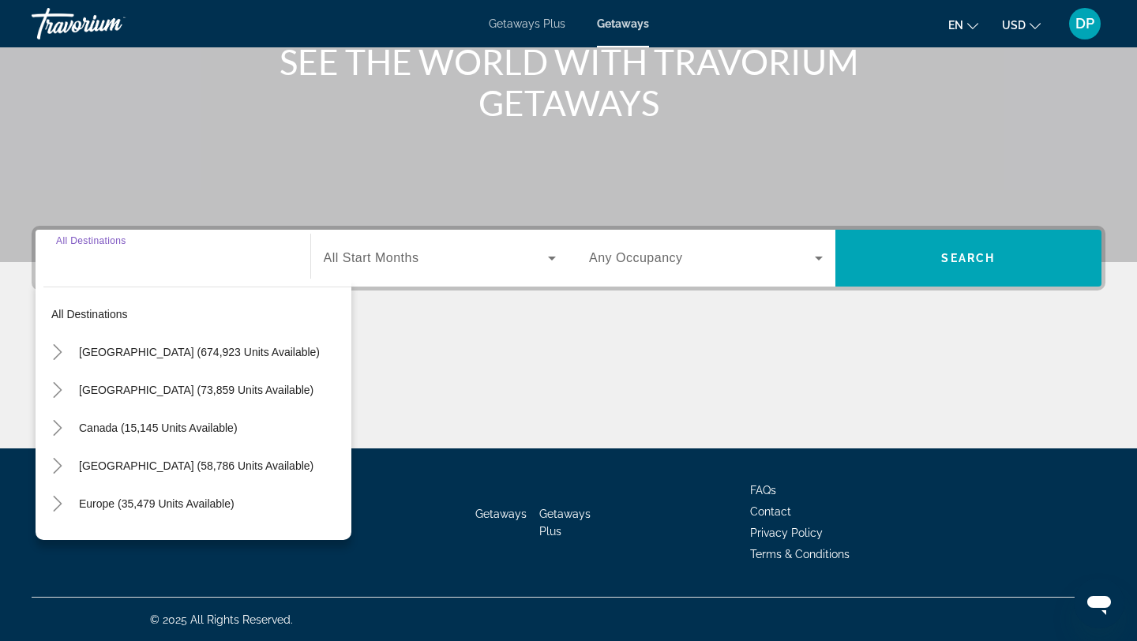
scroll to position [212, 0]
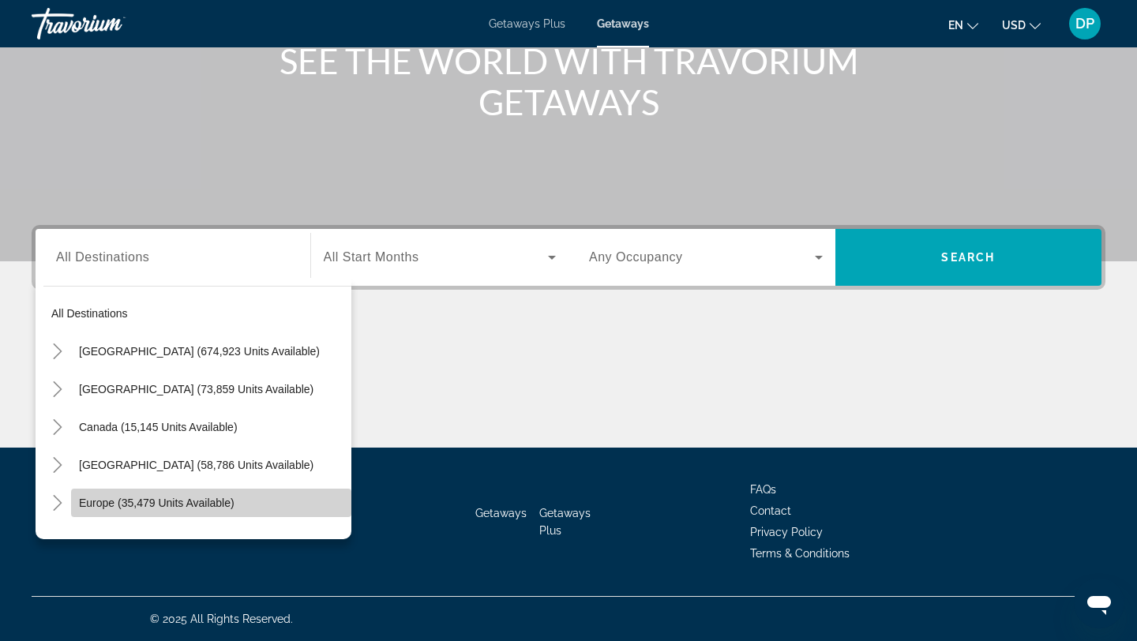
click at [212, 506] on span "Europe (35,479 units available)" at bounding box center [157, 503] width 156 height 13
type input "**********"
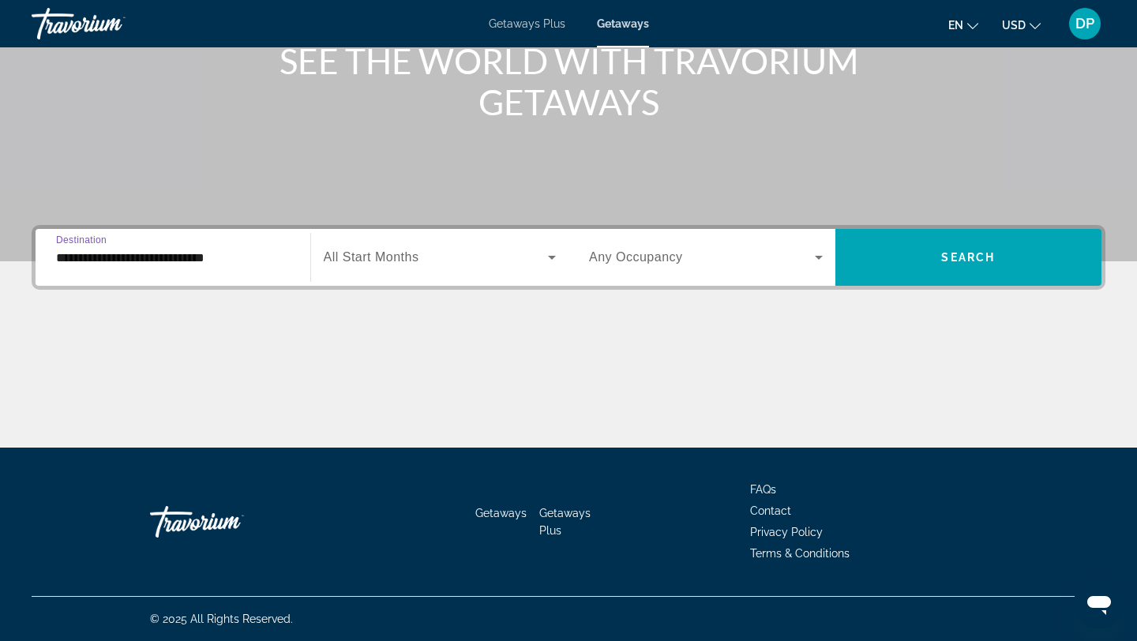
click at [508, 261] on span "Search widget" at bounding box center [436, 257] width 225 height 19
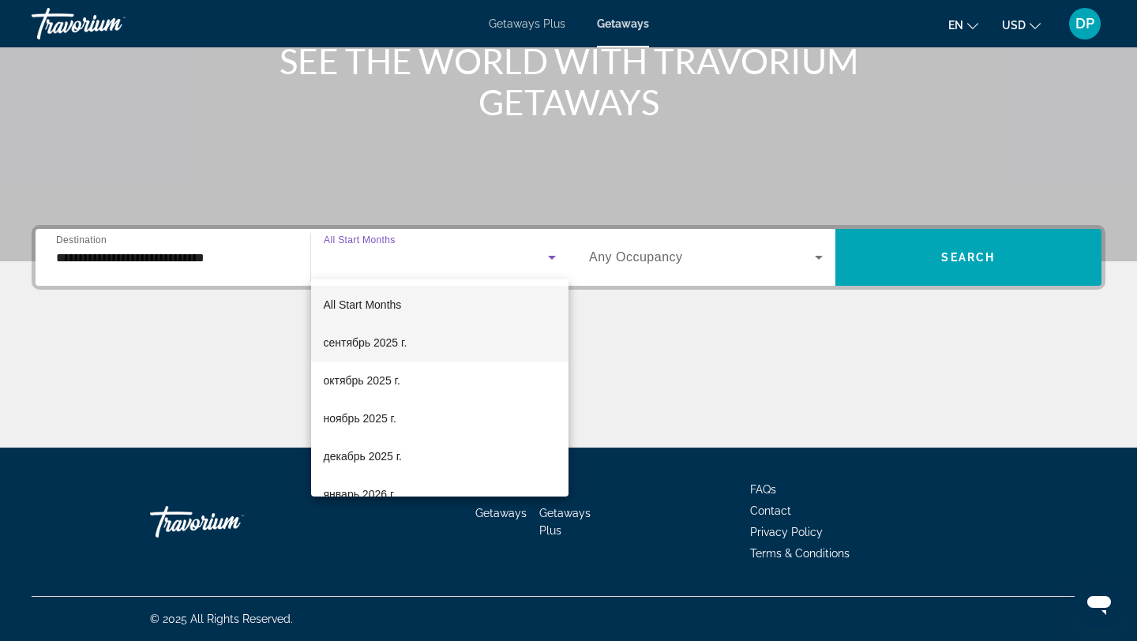
click at [477, 339] on mat-option "сентябрь 2025 г." at bounding box center [440, 343] width 258 height 38
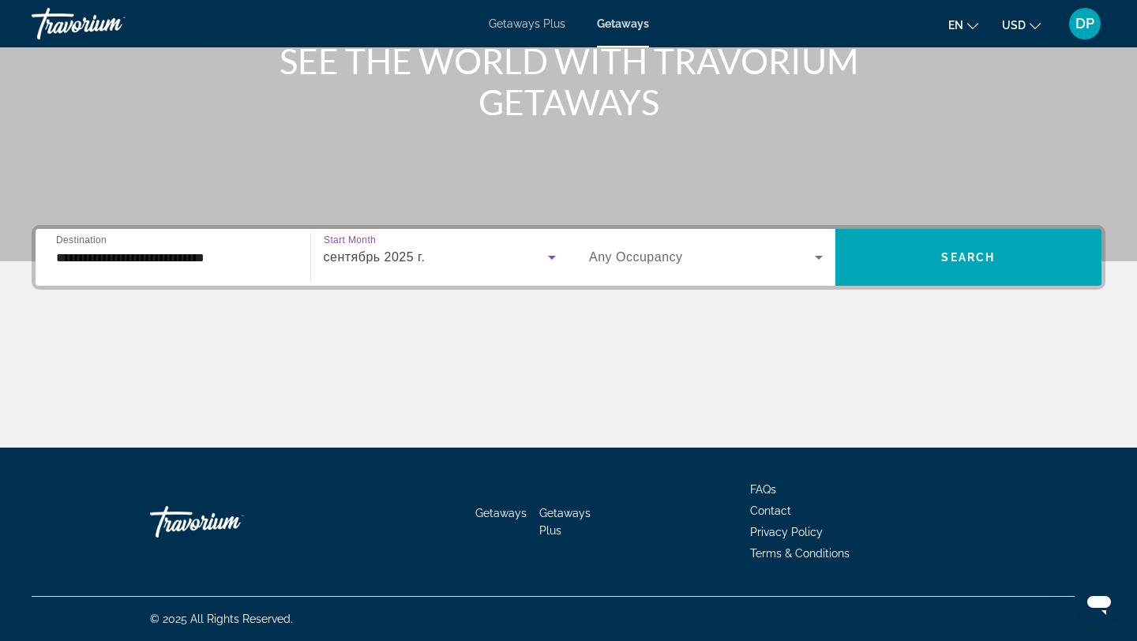
click at [750, 268] on div "Search widget" at bounding box center [706, 257] width 234 height 44
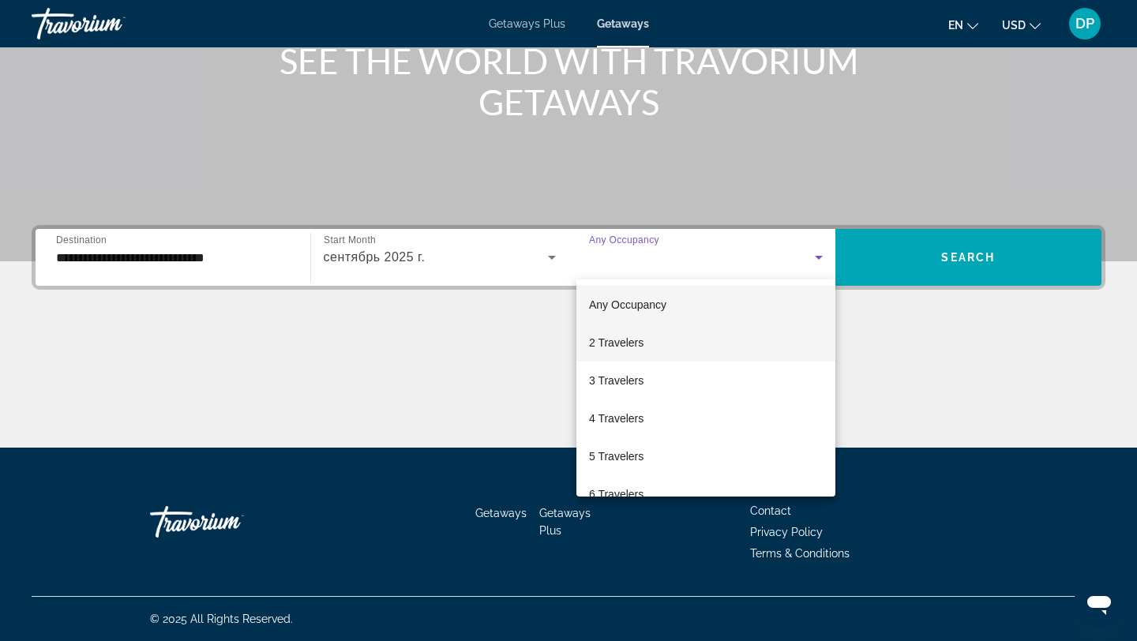
click at [719, 334] on mat-option "2 Travelers" at bounding box center [705, 343] width 259 height 38
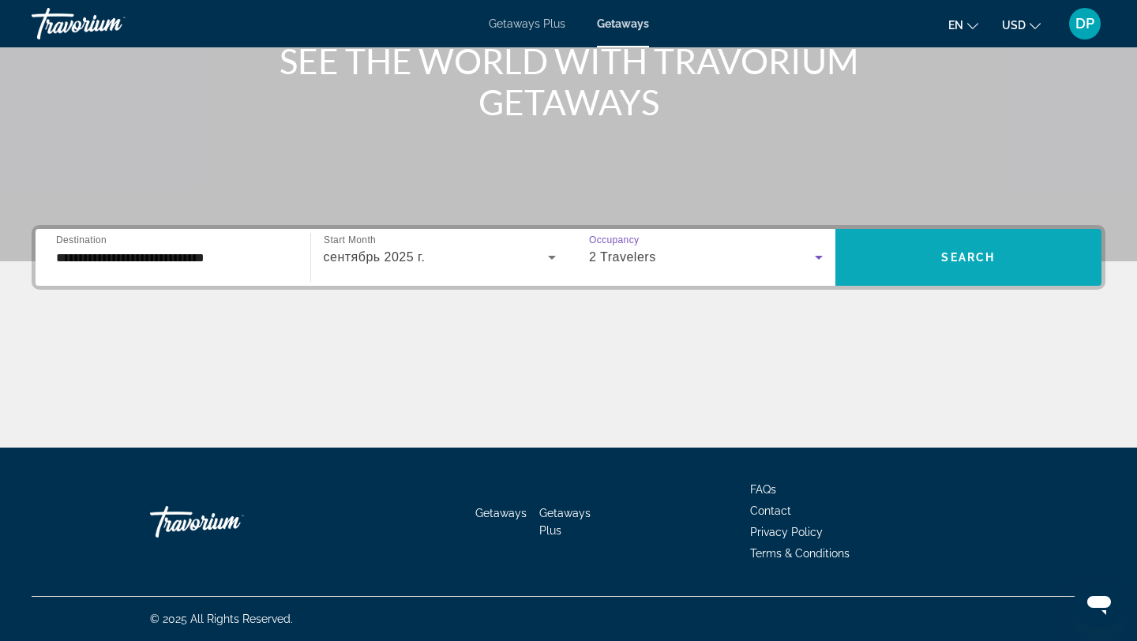
click at [967, 256] on span "Search" at bounding box center [968, 257] width 54 height 13
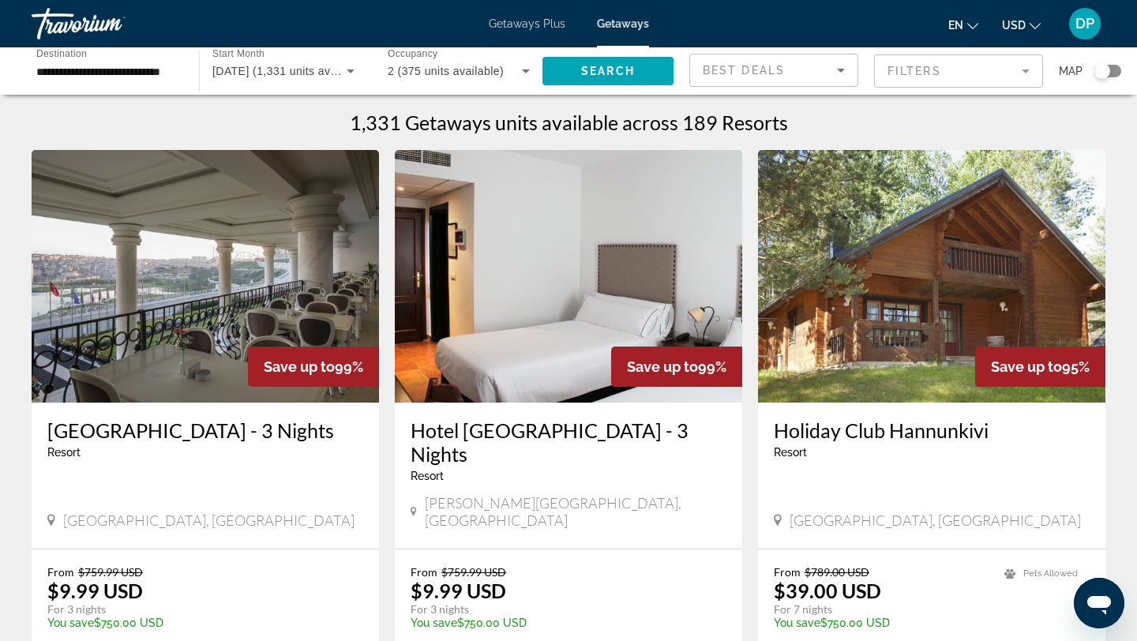
click at [1117, 71] on div "Search widget" at bounding box center [1108, 71] width 27 height 13
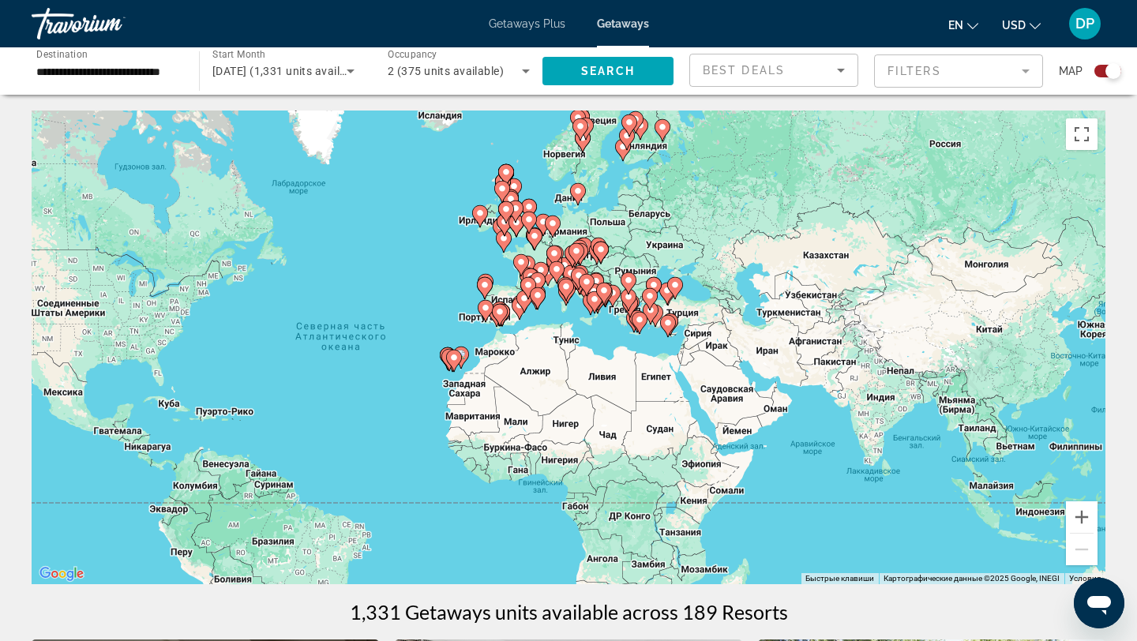
drag, startPoint x: 631, startPoint y: 394, endPoint x: 447, endPoint y: 408, distance: 184.6
click at [447, 408] on div "Чтобы активировать перетаскивание с помощью клавиатуры, нажмите Alt + Ввод. Пос…" at bounding box center [569, 348] width 1074 height 474
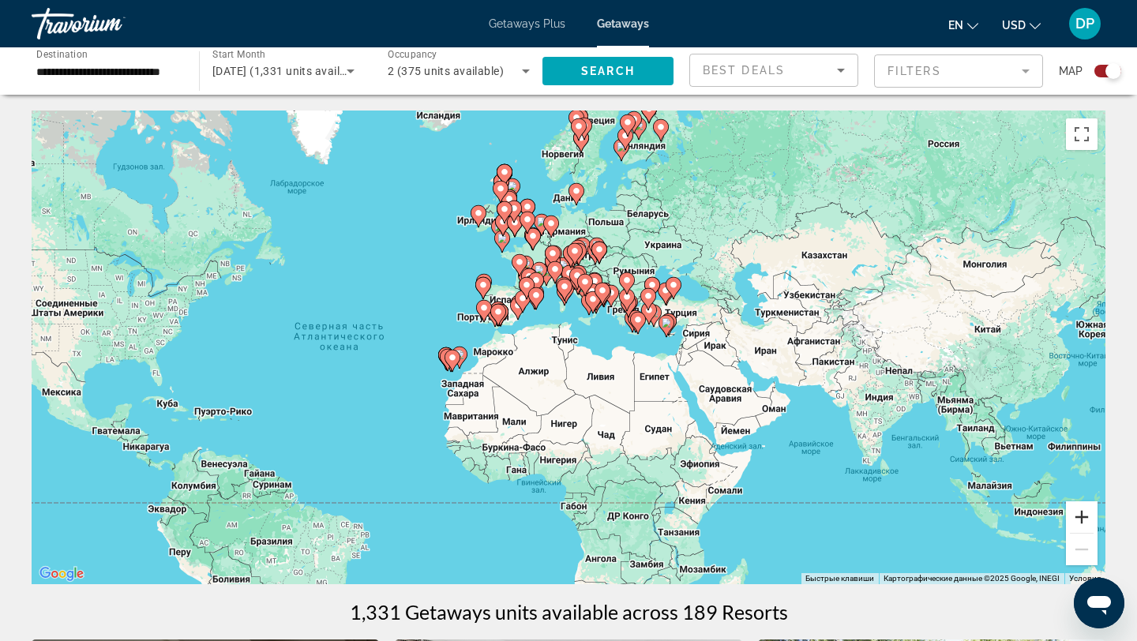
click at [1075, 519] on button "Увеличить" at bounding box center [1082, 517] width 32 height 32
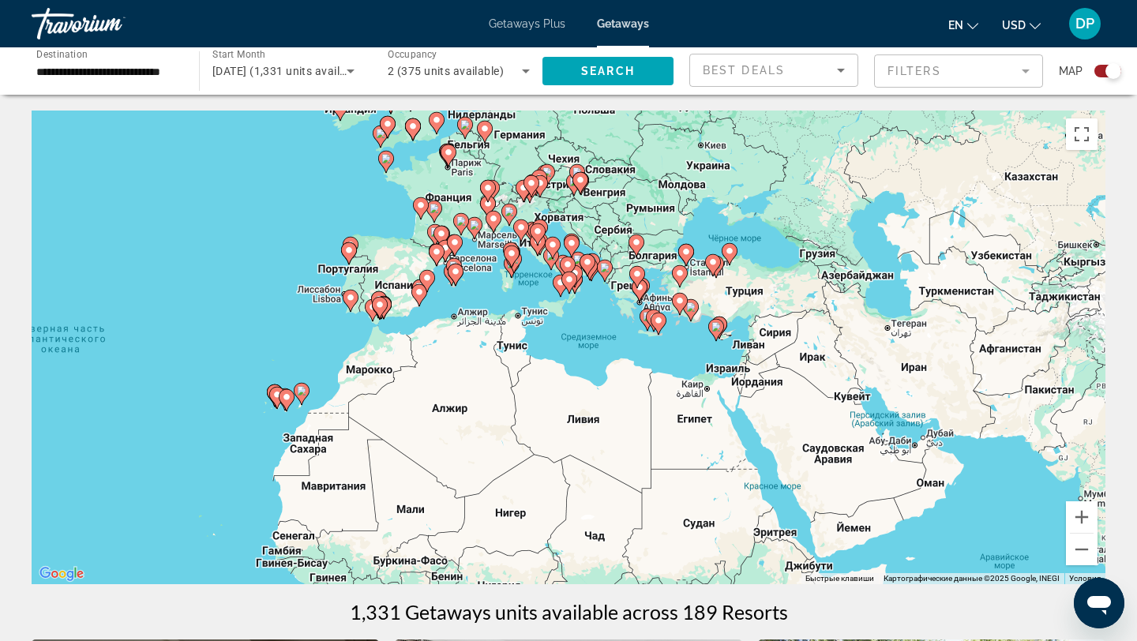
drag, startPoint x: 815, startPoint y: 418, endPoint x: 766, endPoint y: 430, distance: 50.6
click at [766, 431] on div "Чтобы активировать перетаскивание с помощью клавиатуры, нажмите Alt + Ввод. Пос…" at bounding box center [569, 348] width 1074 height 474
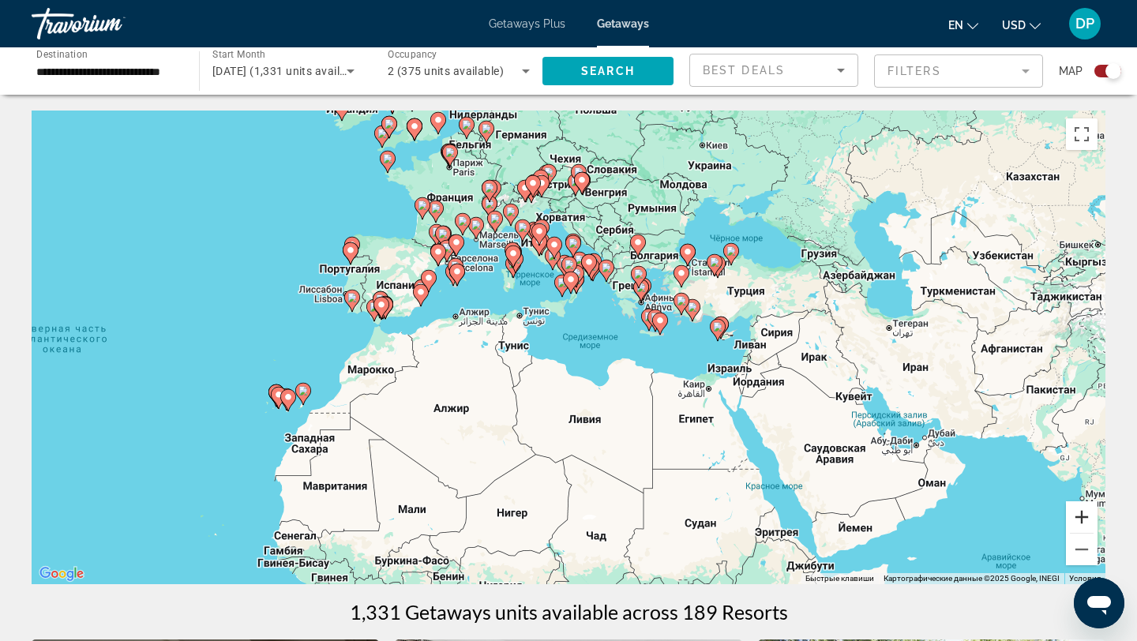
click at [1078, 517] on button "Увеличить" at bounding box center [1082, 517] width 32 height 32
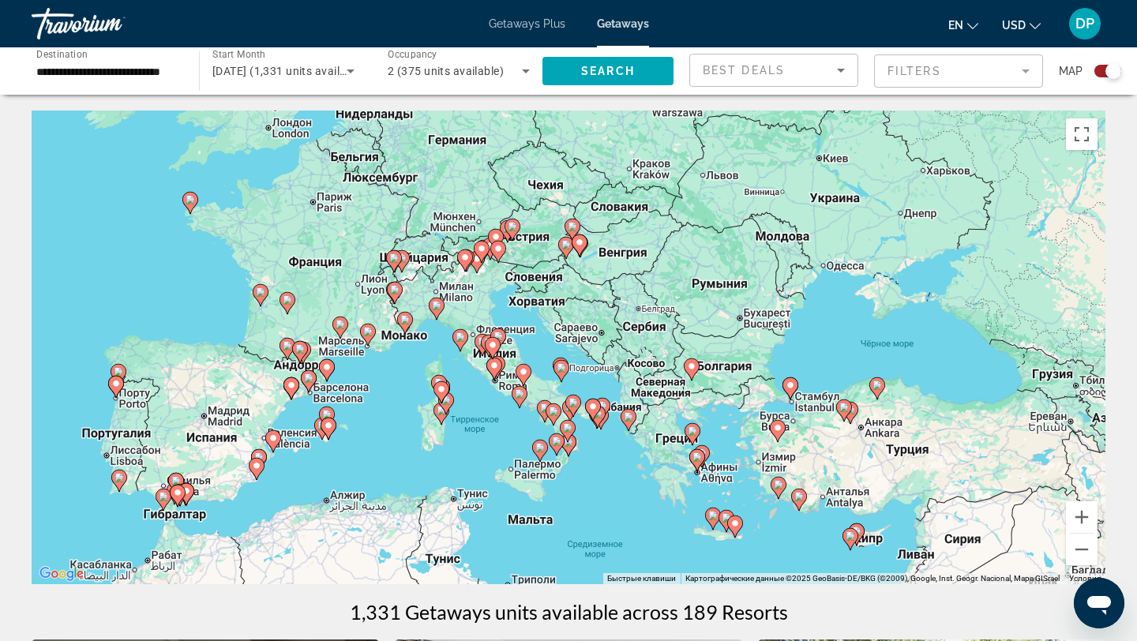
drag, startPoint x: 910, startPoint y: 393, endPoint x: 894, endPoint y: 611, distance: 218.5
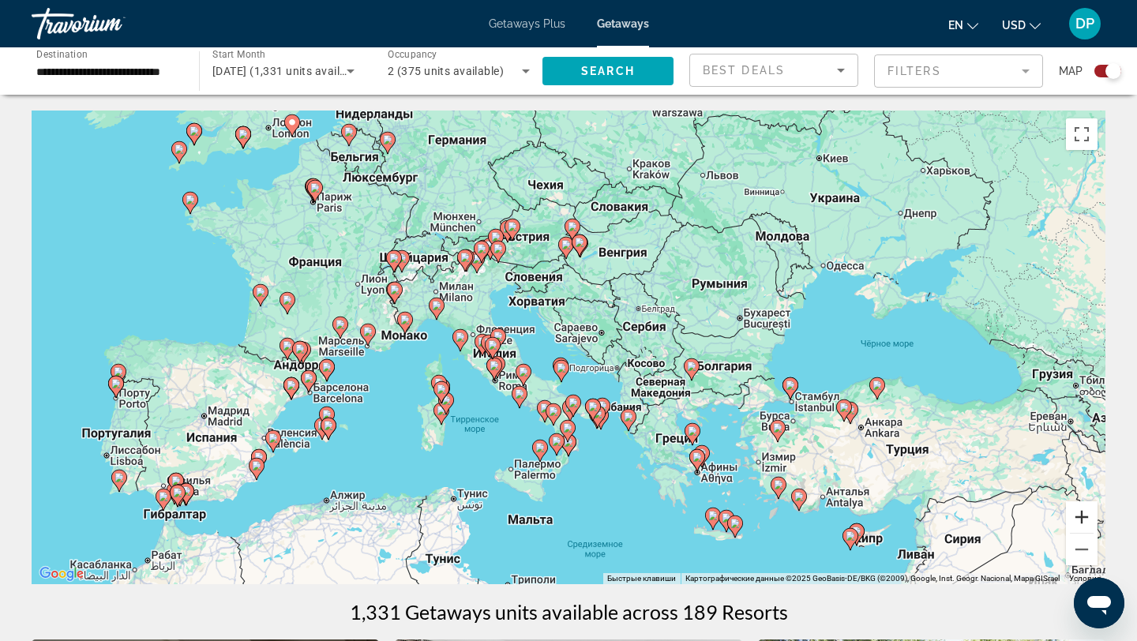
click at [1084, 520] on button "Увеличить" at bounding box center [1082, 517] width 32 height 32
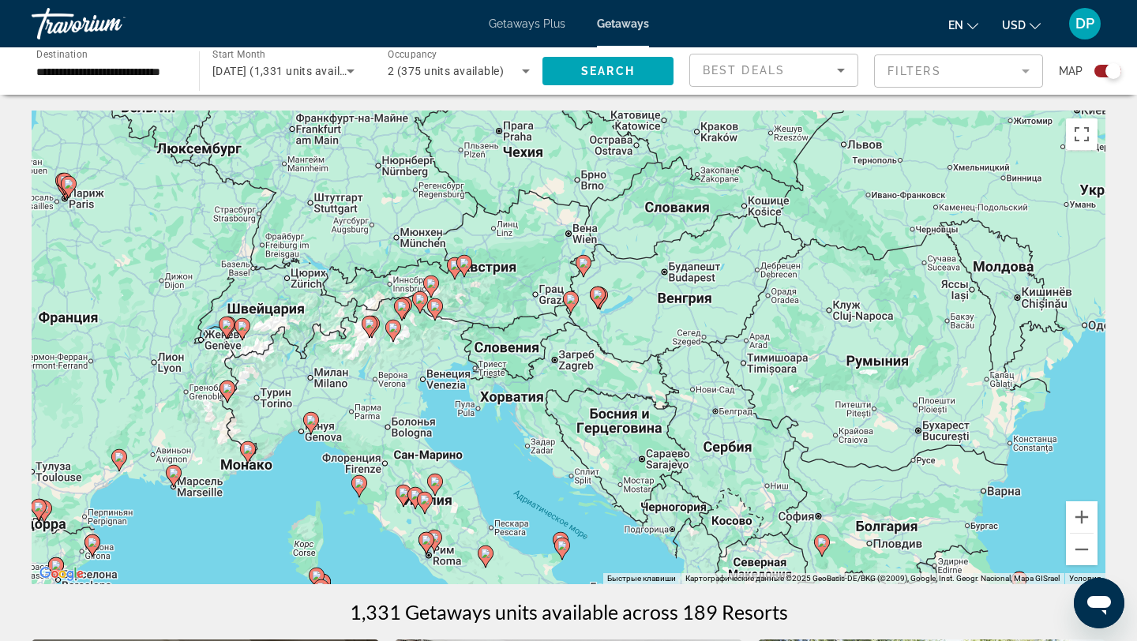
drag, startPoint x: 853, startPoint y: 365, endPoint x: 860, endPoint y: 509, distance: 144.7
click at [860, 509] on div "Чтобы активировать перетаскивание с помощью клавиатуры, нажмите Alt + Ввод. Пос…" at bounding box center [569, 348] width 1074 height 474
click at [1084, 517] on button "Увеличить" at bounding box center [1082, 517] width 32 height 32
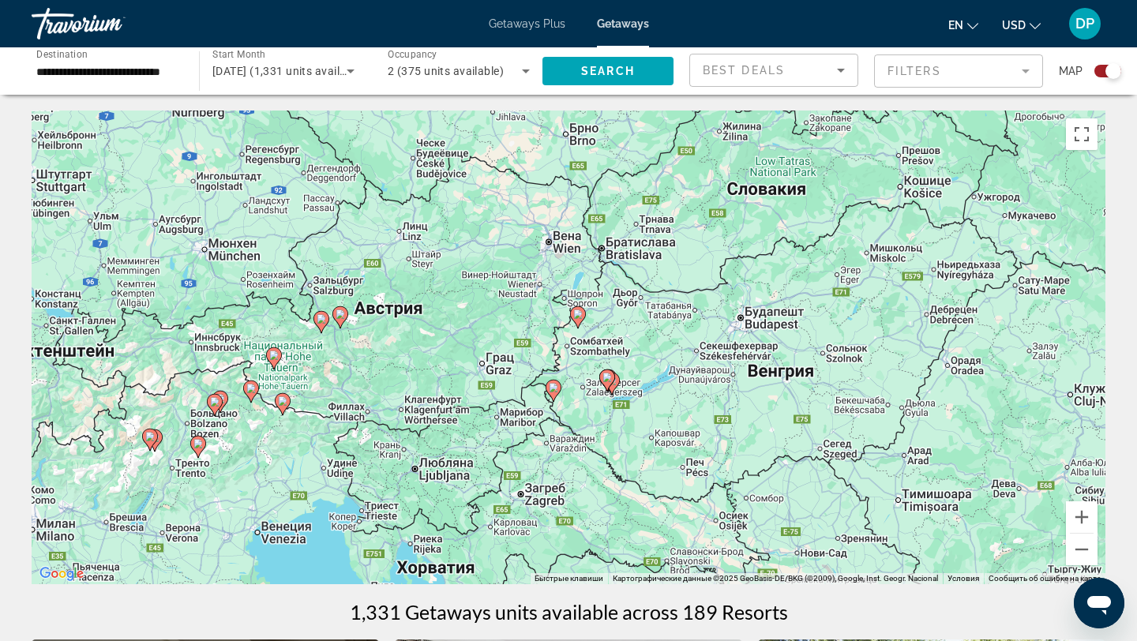
drag, startPoint x: 881, startPoint y: 448, endPoint x: 862, endPoint y: 571, distance: 124.8
click at [862, 571] on div "Чтобы активировать перетаскивание с помощью клавиатуры, нажмите Alt + Ввод. Пос…" at bounding box center [569, 348] width 1074 height 474
click at [1084, 517] on button "Увеличить" at bounding box center [1082, 517] width 32 height 32
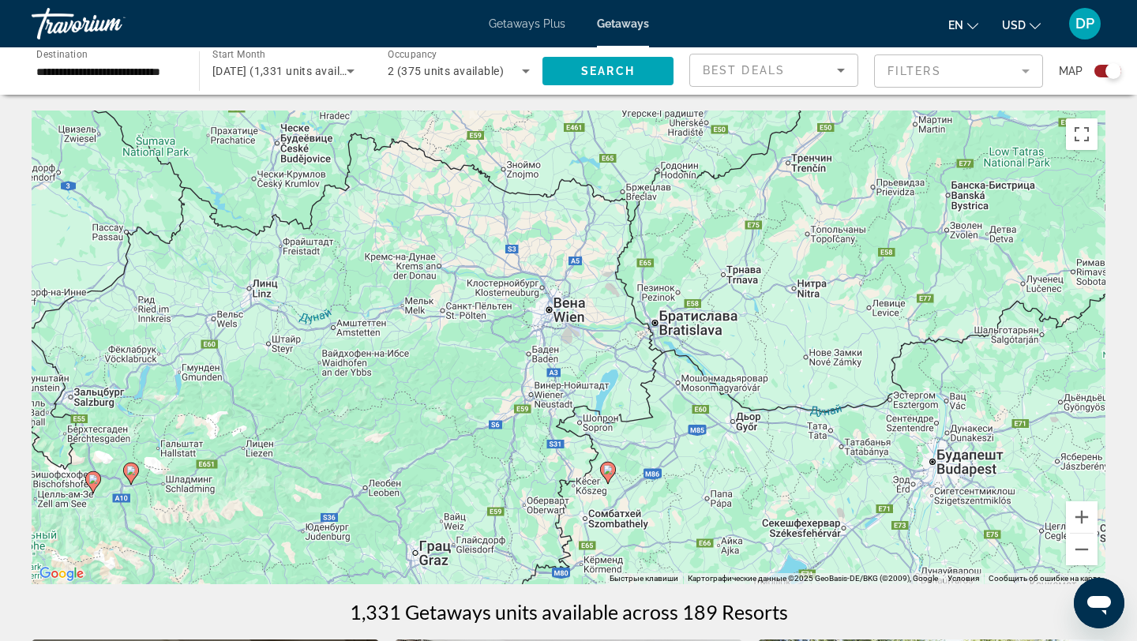
drag, startPoint x: 818, startPoint y: 355, endPoint x: 837, endPoint y: 529, distance: 175.6
click at [837, 529] on div "Чтобы активировать перетаскивание с помощью клавиатуры, нажмите Alt + Ввод. Пос…" at bounding box center [569, 348] width 1074 height 474
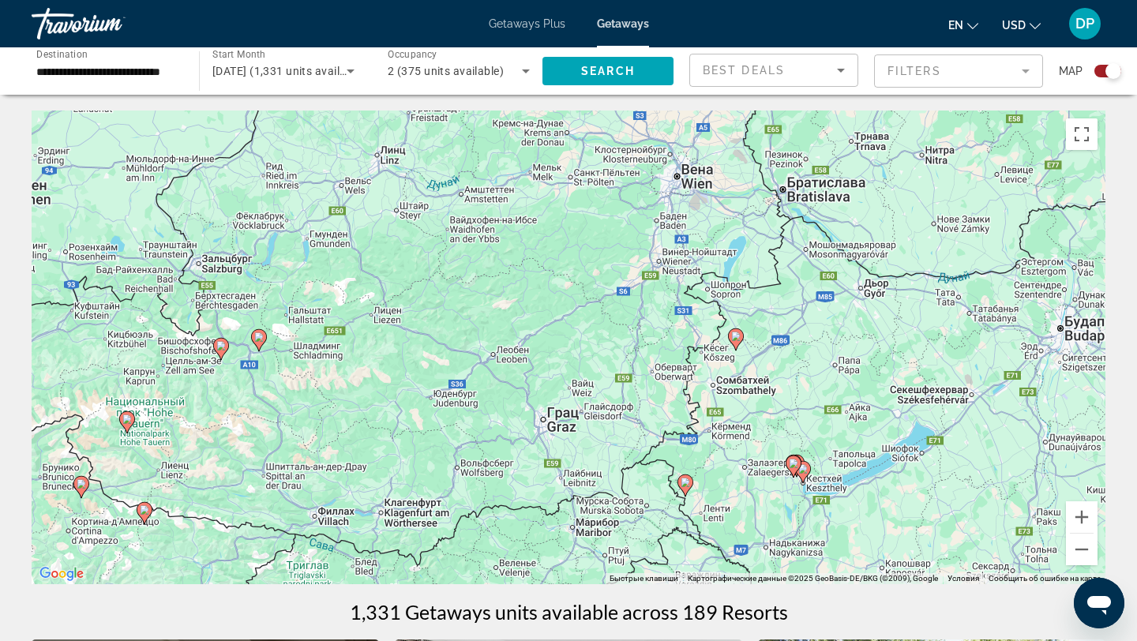
drag, startPoint x: 368, startPoint y: 480, endPoint x: 498, endPoint y: 345, distance: 187.1
click at [498, 345] on div "Чтобы активировать перетаскивание с помощью клавиатуры, нажмите Alt + Ввод. Пос…" at bounding box center [569, 348] width 1074 height 474
click at [497, 349] on div "Чтобы активировать перетаскивание с помощью клавиатуры, нажмите Alt + Ввод. Пос…" at bounding box center [569, 348] width 1074 height 474
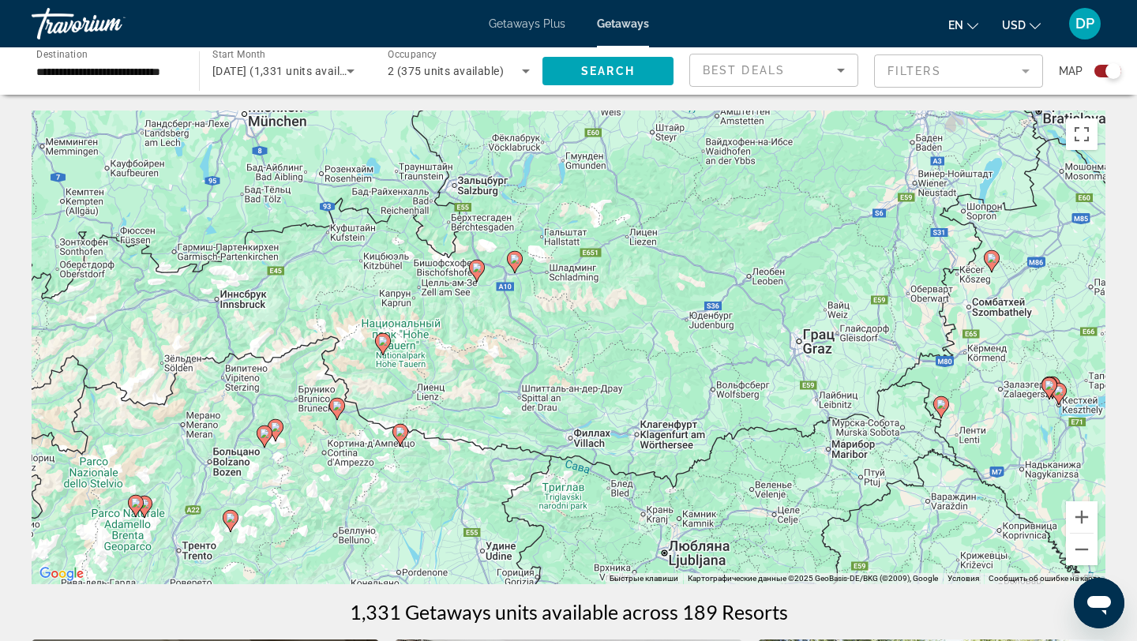
drag, startPoint x: 497, startPoint y: 349, endPoint x: 756, endPoint y: 266, distance: 272.0
click at [756, 266] on div "Чтобы активировать перетаскивание с помощью клавиатуры, нажмите Alt + Ввод. Пос…" at bounding box center [569, 348] width 1074 height 474
click at [477, 272] on image "Main content" at bounding box center [476, 267] width 9 height 9
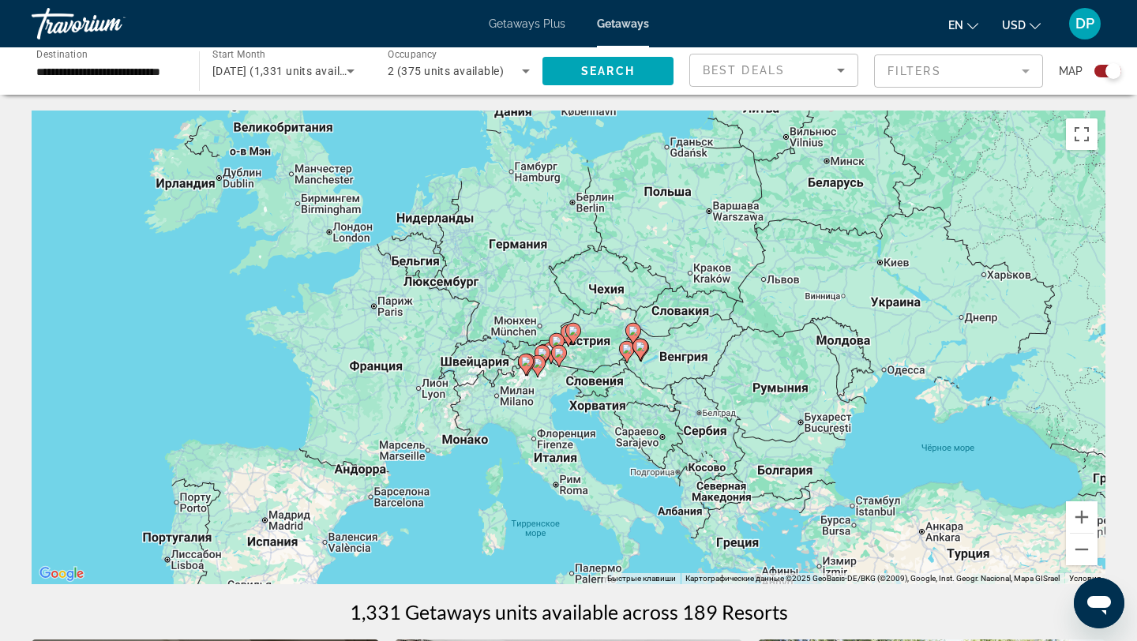
click at [574, 332] on image "Main content" at bounding box center [573, 330] width 9 height 9
type input "**********"
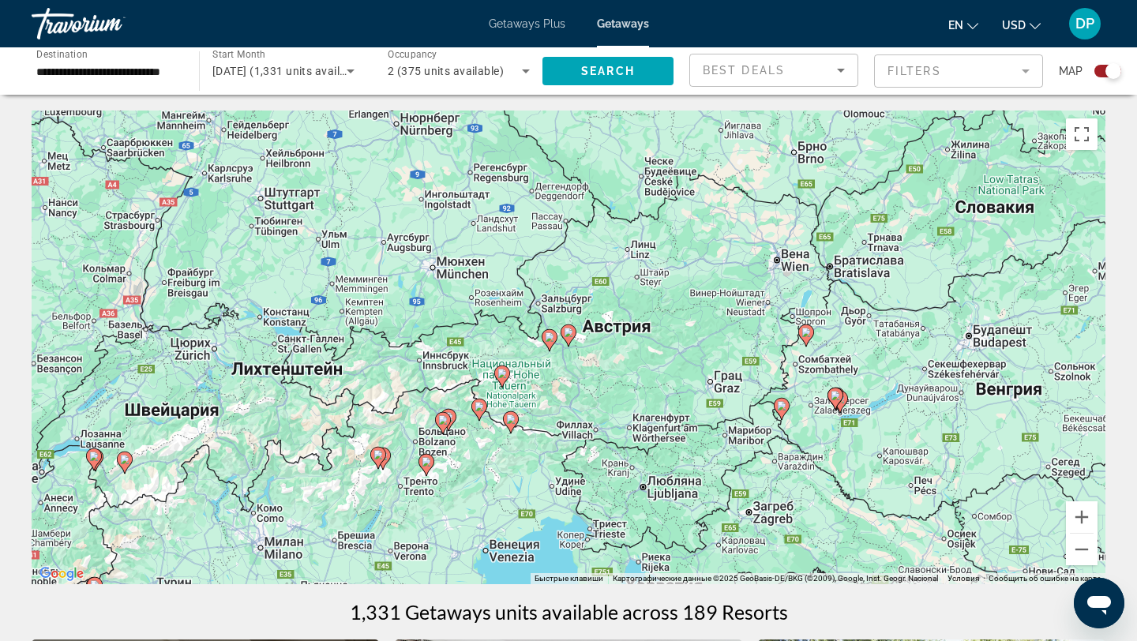
click at [549, 339] on image "Main content" at bounding box center [549, 336] width 9 height 9
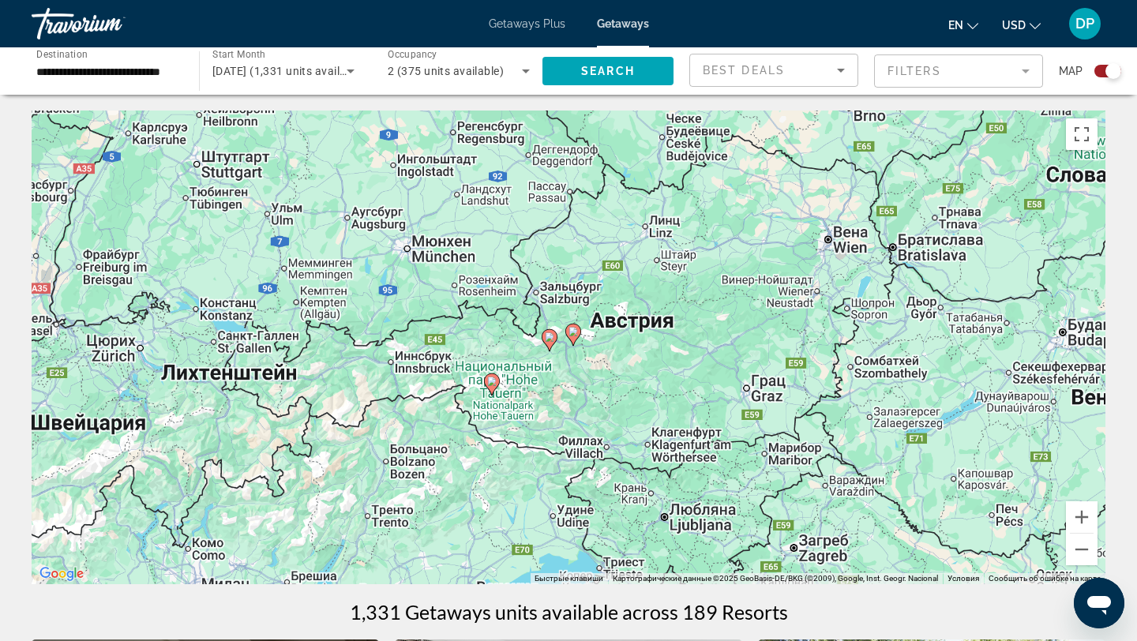
click at [549, 339] on image "Main content" at bounding box center [549, 336] width 9 height 9
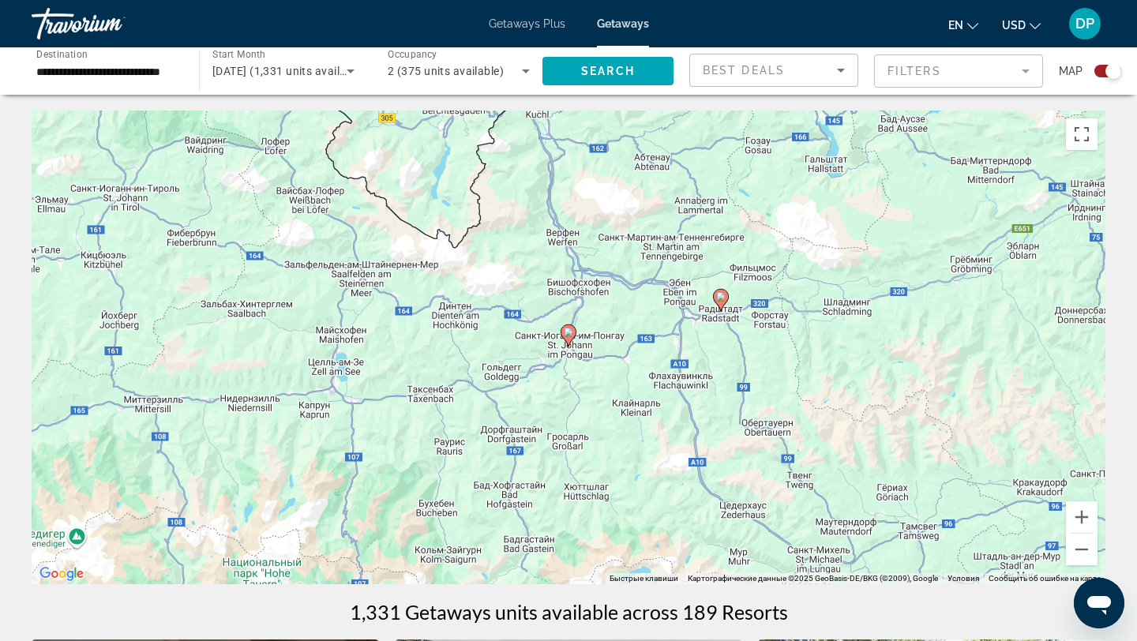
click at [568, 336] on image "Main content" at bounding box center [568, 332] width 9 height 9
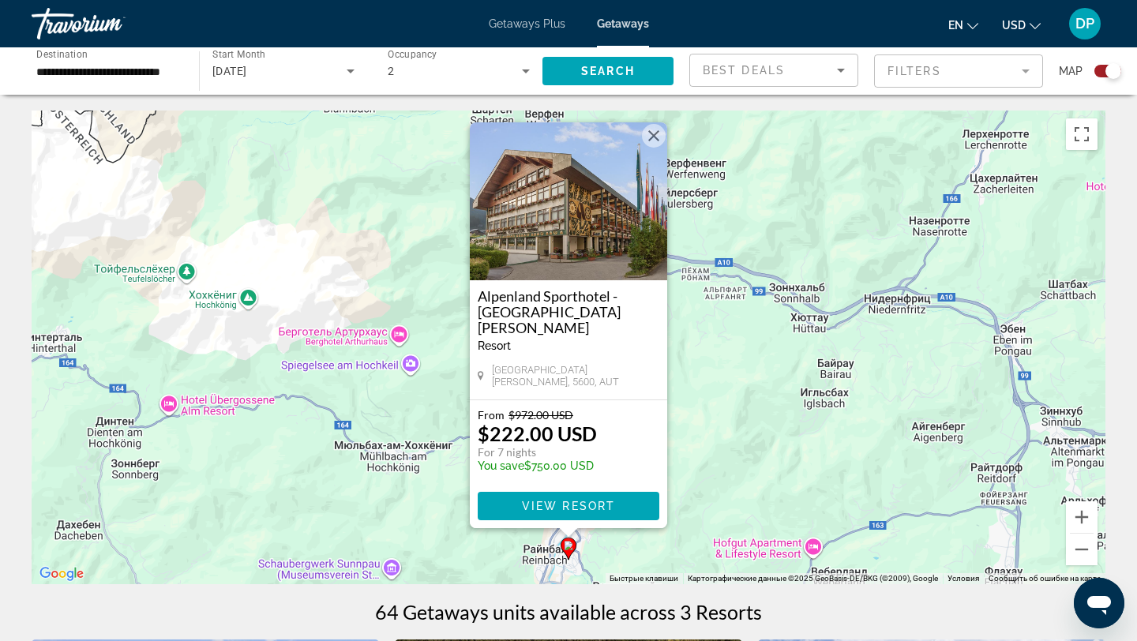
click at [907, 397] on div "Чтобы активировать перетаскивание с помощью клавиатуры, нажмите Alt + Ввод. Пос…" at bounding box center [569, 348] width 1074 height 474
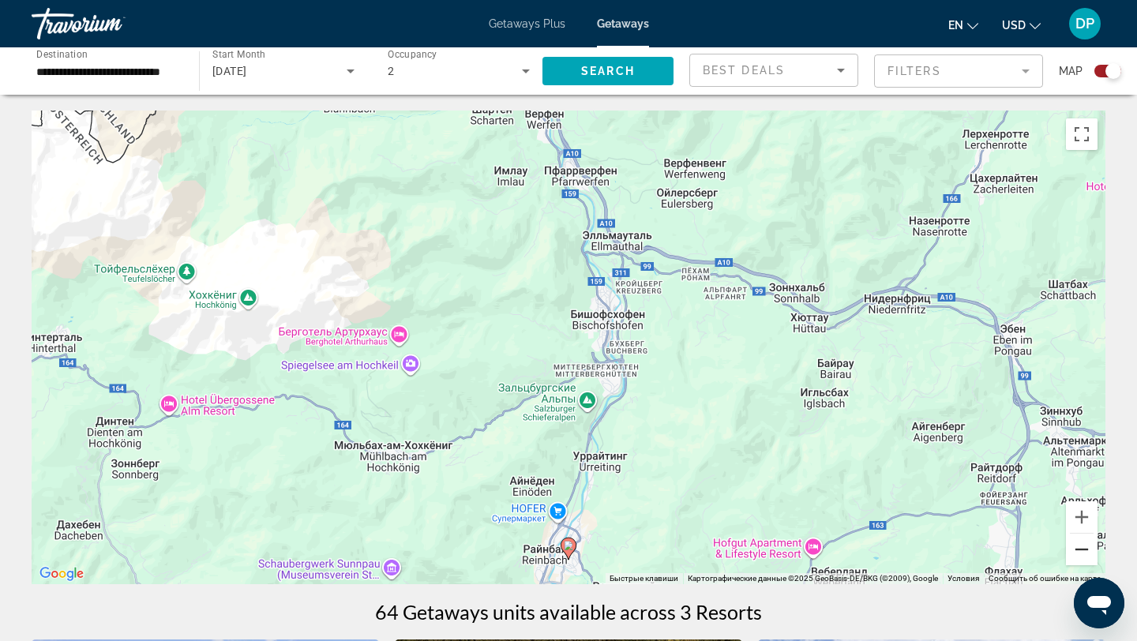
click at [1080, 546] on button "Уменьшить" at bounding box center [1082, 550] width 32 height 32
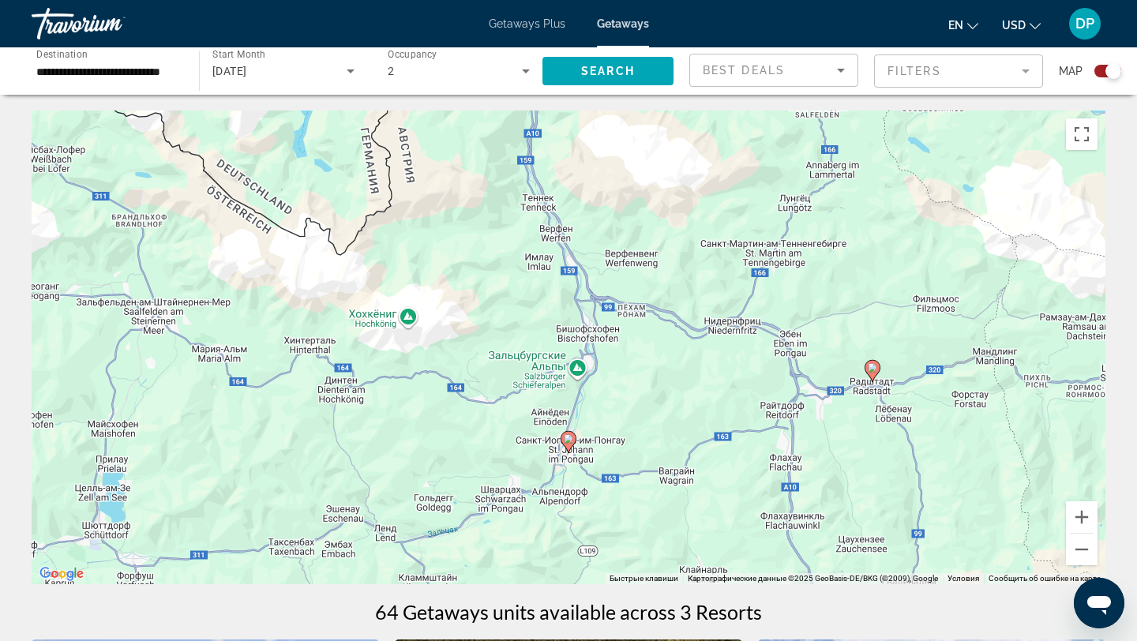
click at [873, 368] on image "Main content" at bounding box center [872, 367] width 9 height 9
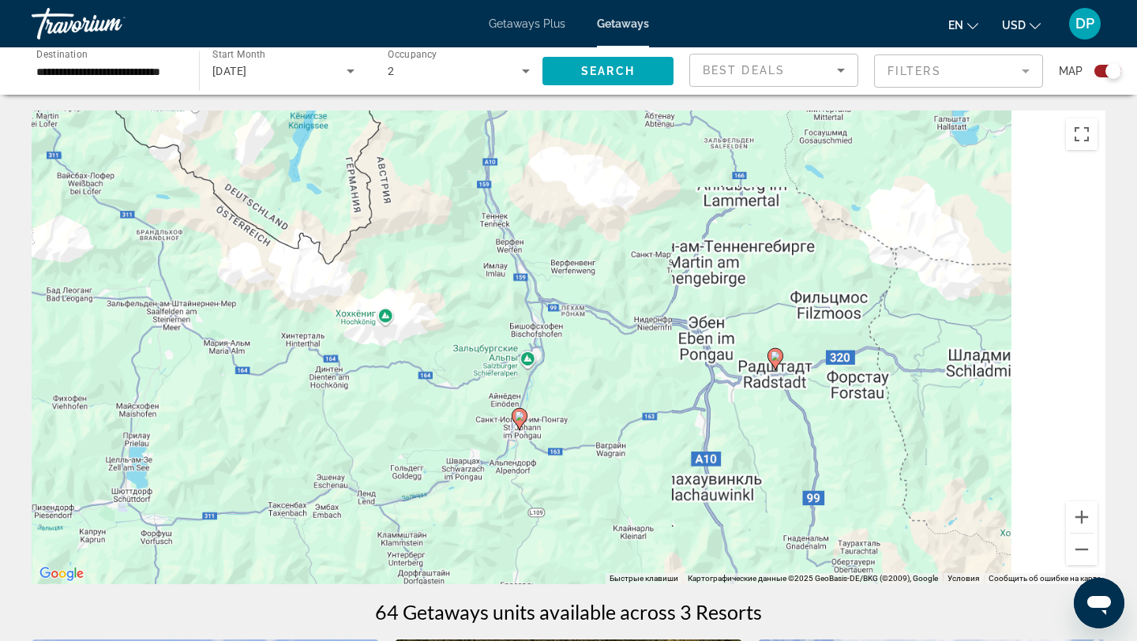
click at [873, 368] on div "Чтобы активировать перетаскивание с помощью клавиатуры, нажмите Alt + Ввод. Пос…" at bounding box center [569, 348] width 1074 height 474
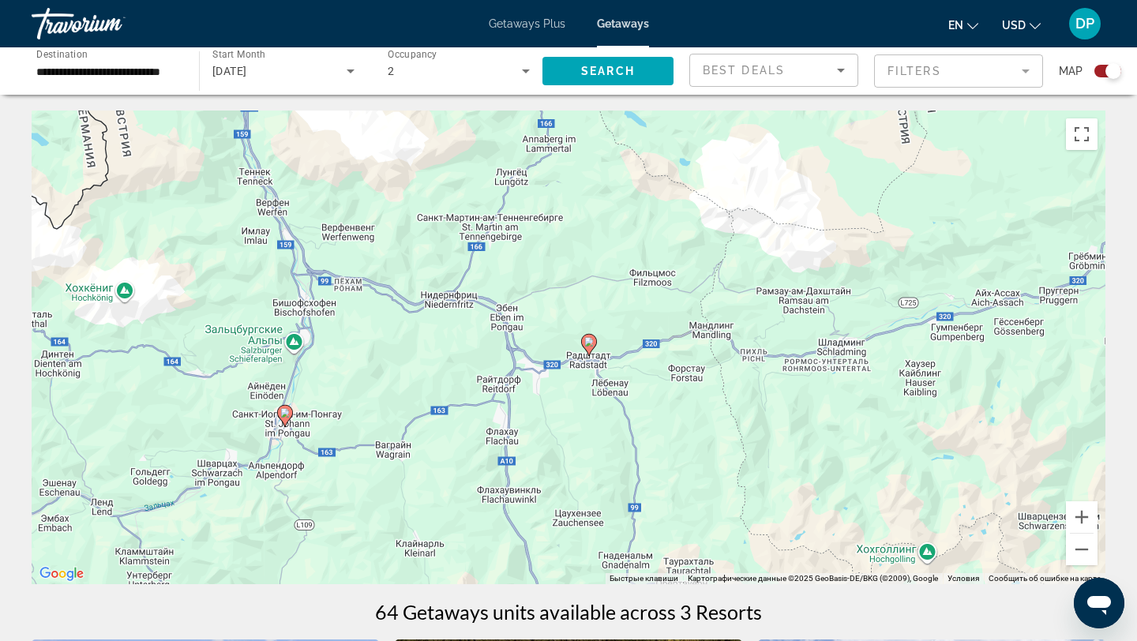
click at [589, 343] on image "Main content" at bounding box center [588, 341] width 9 height 9
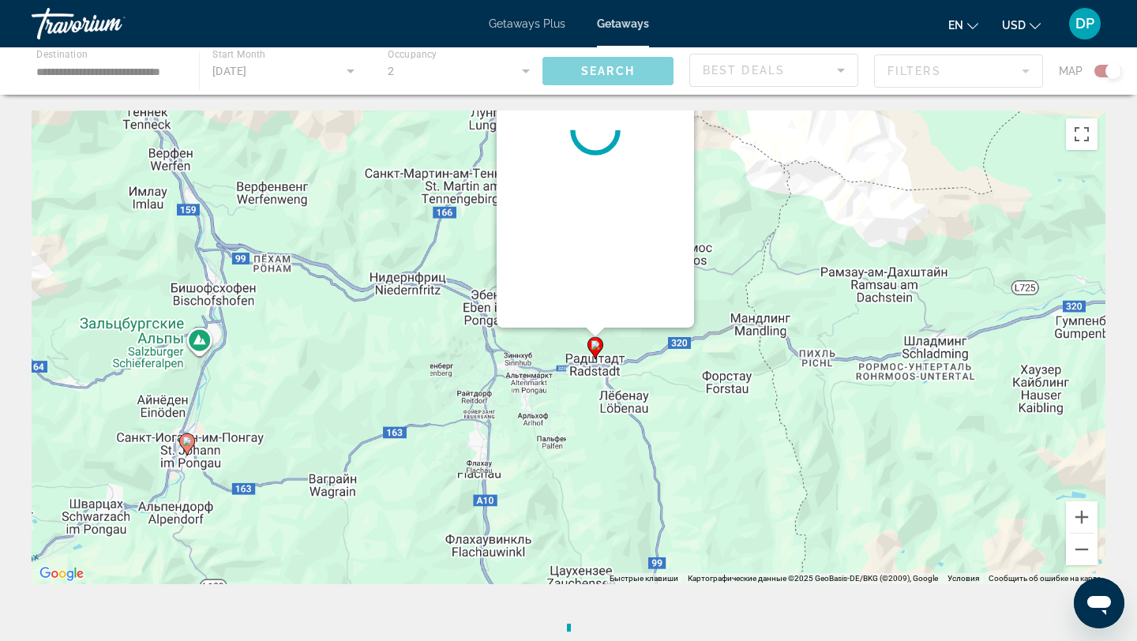
click at [589, 343] on icon "Main content" at bounding box center [595, 348] width 14 height 21
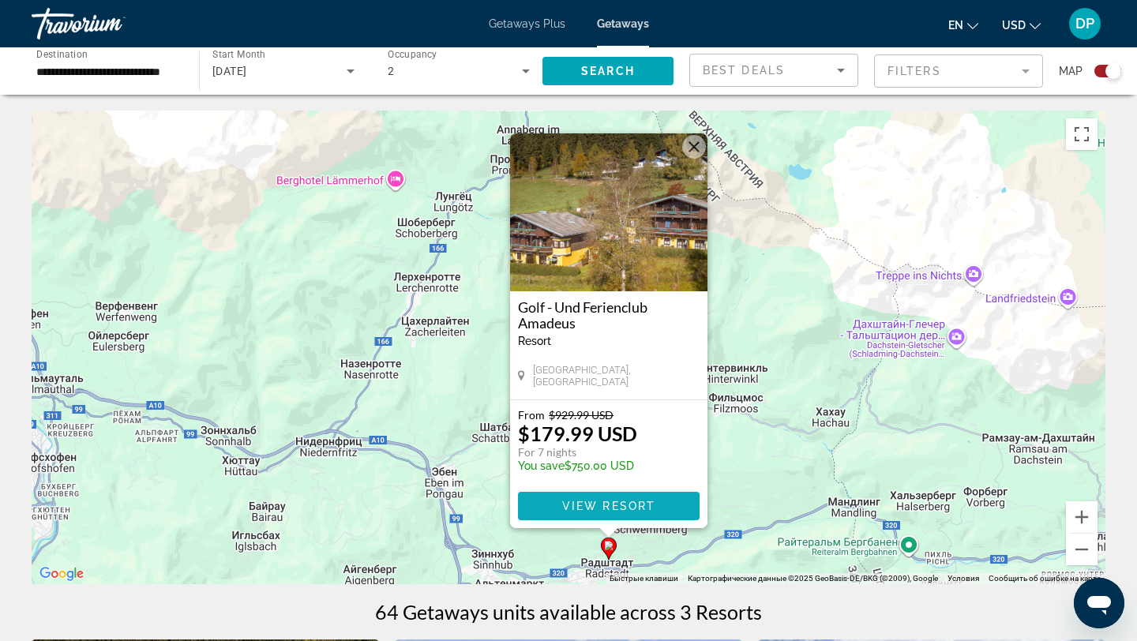
click at [578, 507] on span "View Resort" at bounding box center [608, 506] width 93 height 13
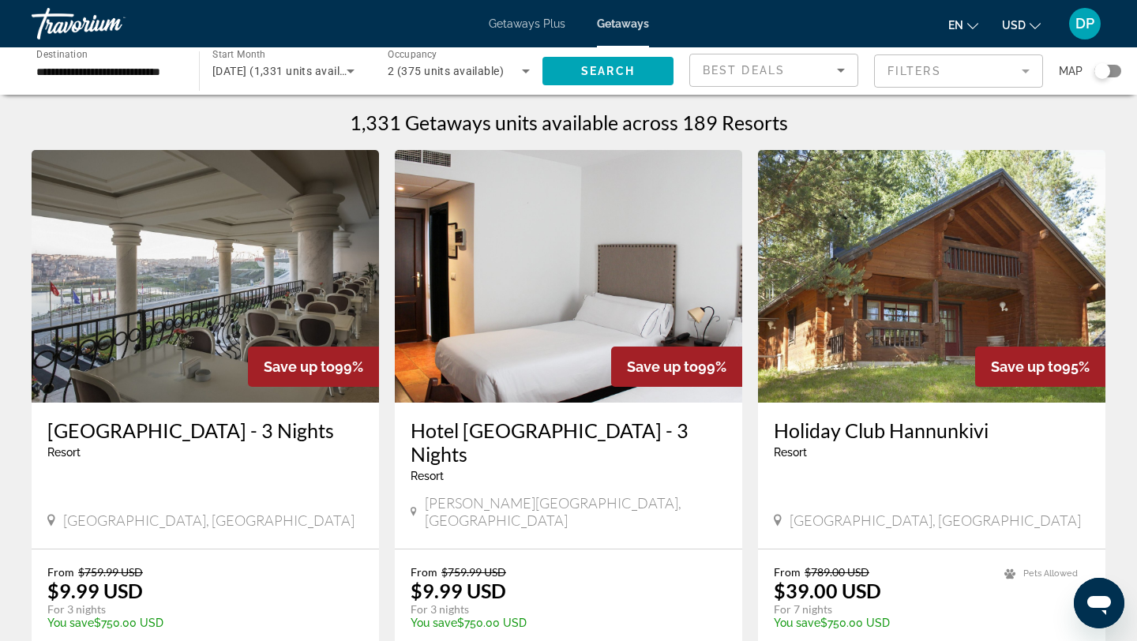
click at [285, 71] on span "[DATE] (1,331 units available)" at bounding box center [288, 71] width 153 height 13
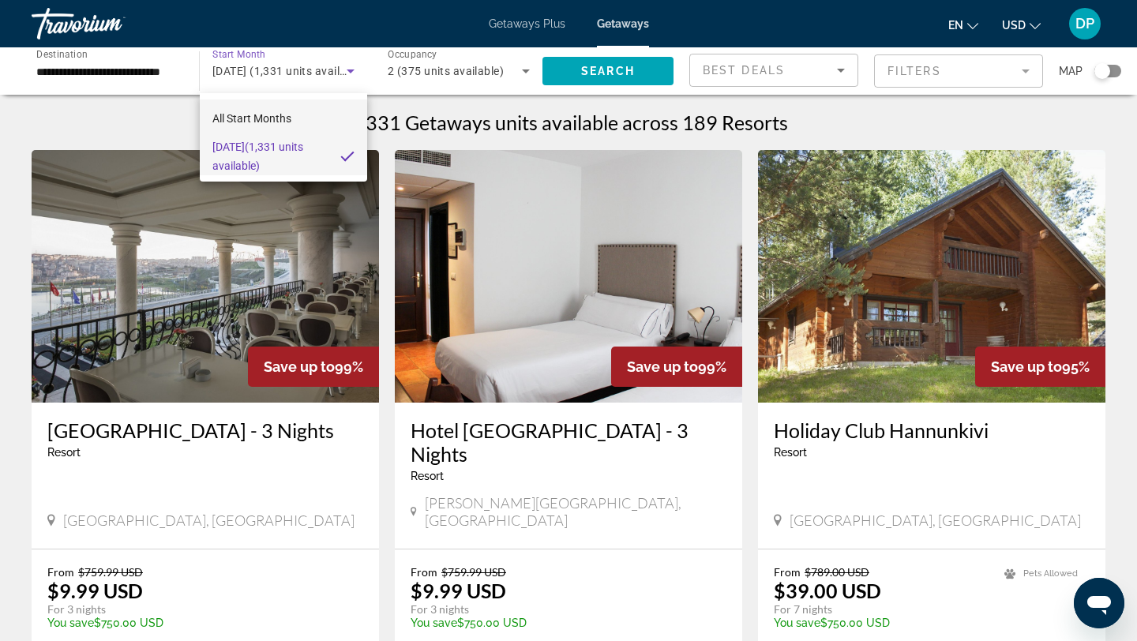
click at [254, 118] on span "All Start Months" at bounding box center [251, 118] width 79 height 13
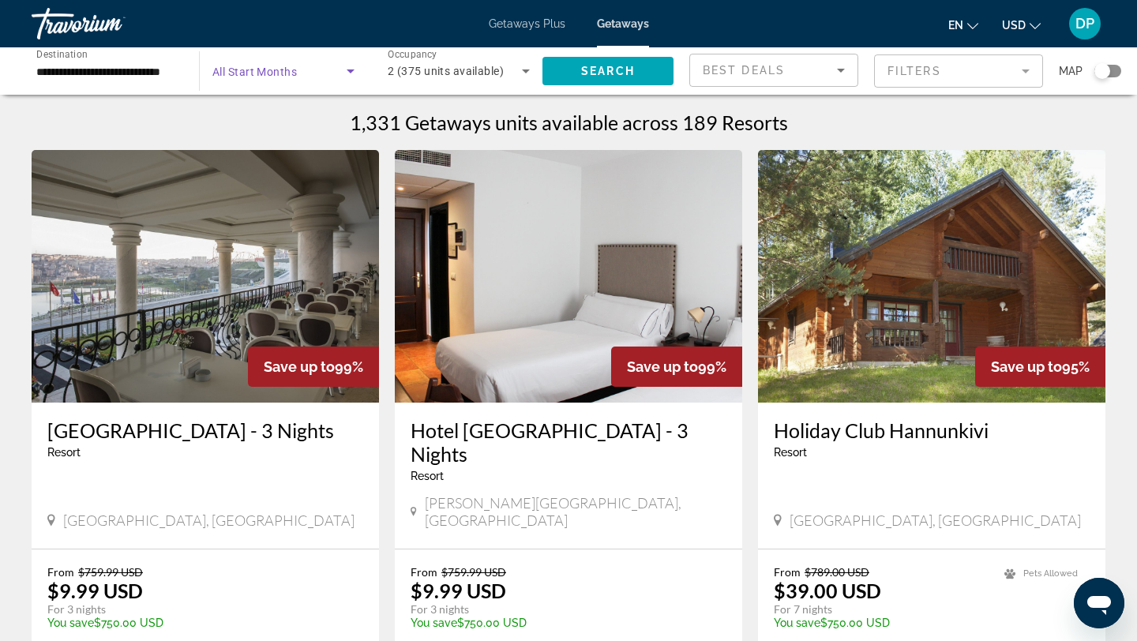
click at [276, 66] on span "All Start Months" at bounding box center [254, 72] width 85 height 13
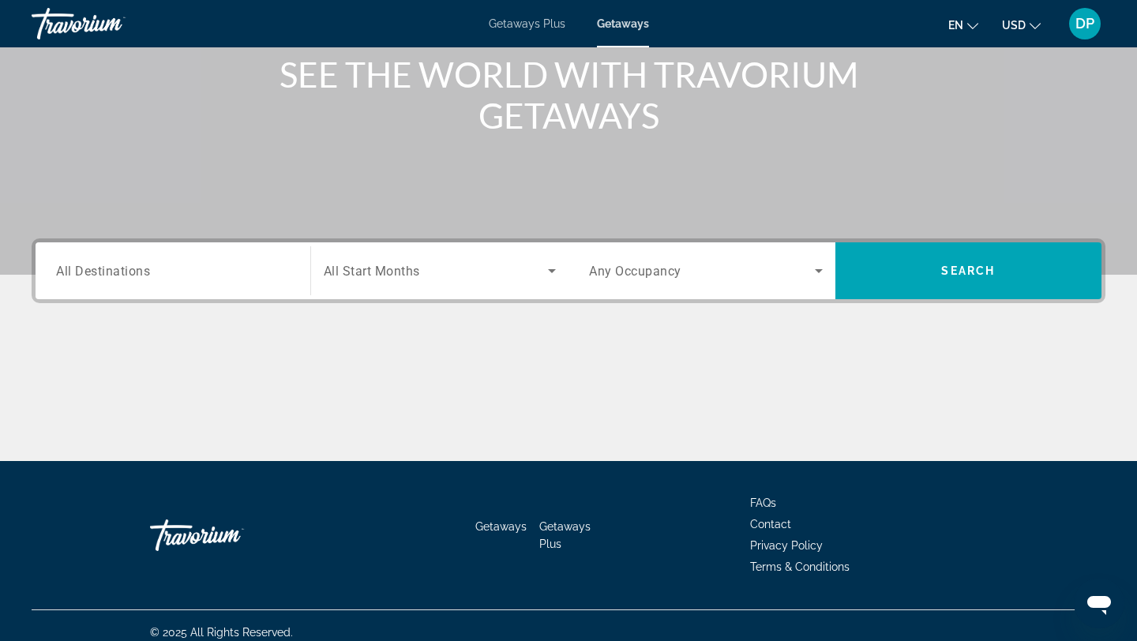
scroll to position [212, 0]
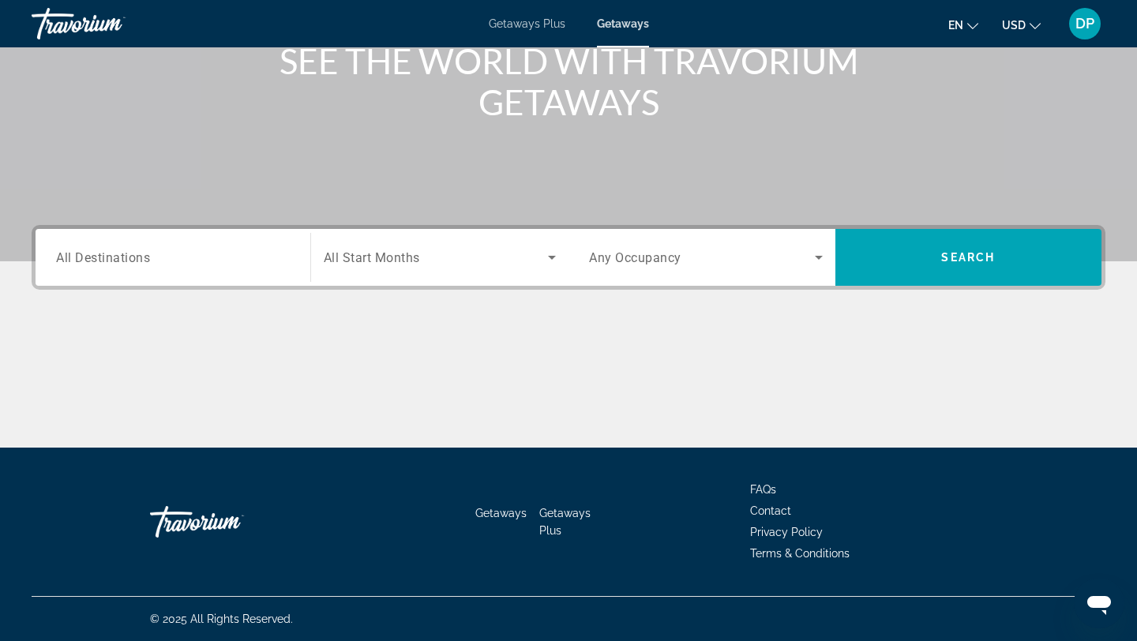
click at [208, 258] on input "Destination All Destinations" at bounding box center [173, 258] width 234 height 19
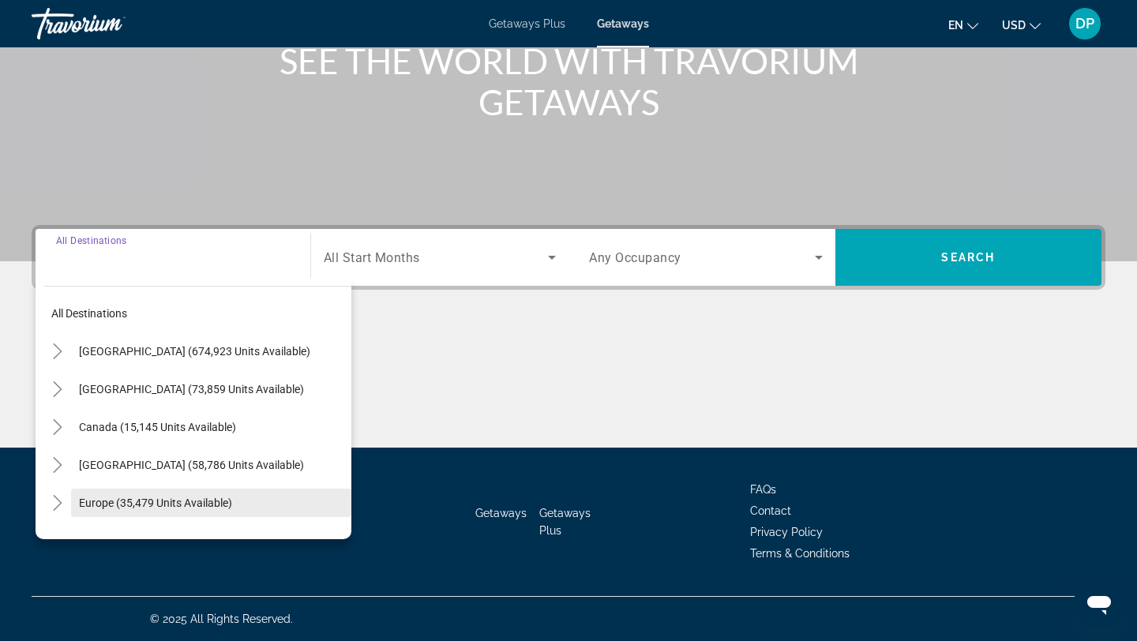
click at [198, 511] on span "Search widget" at bounding box center [211, 503] width 280 height 38
type input "**********"
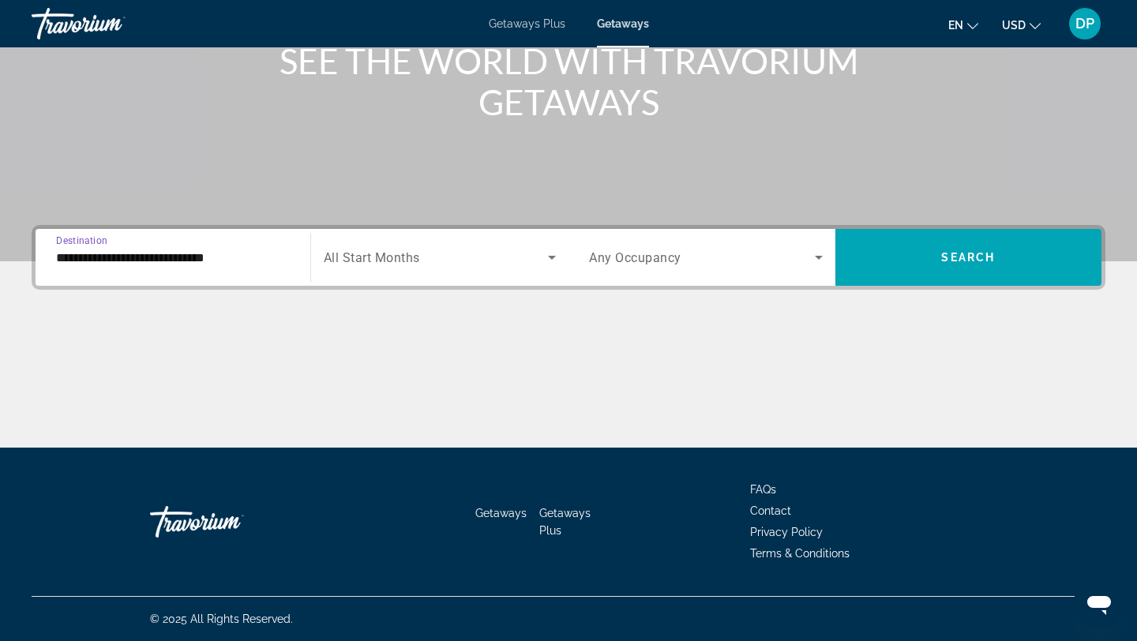
click at [433, 258] on span "Search widget" at bounding box center [436, 257] width 225 height 19
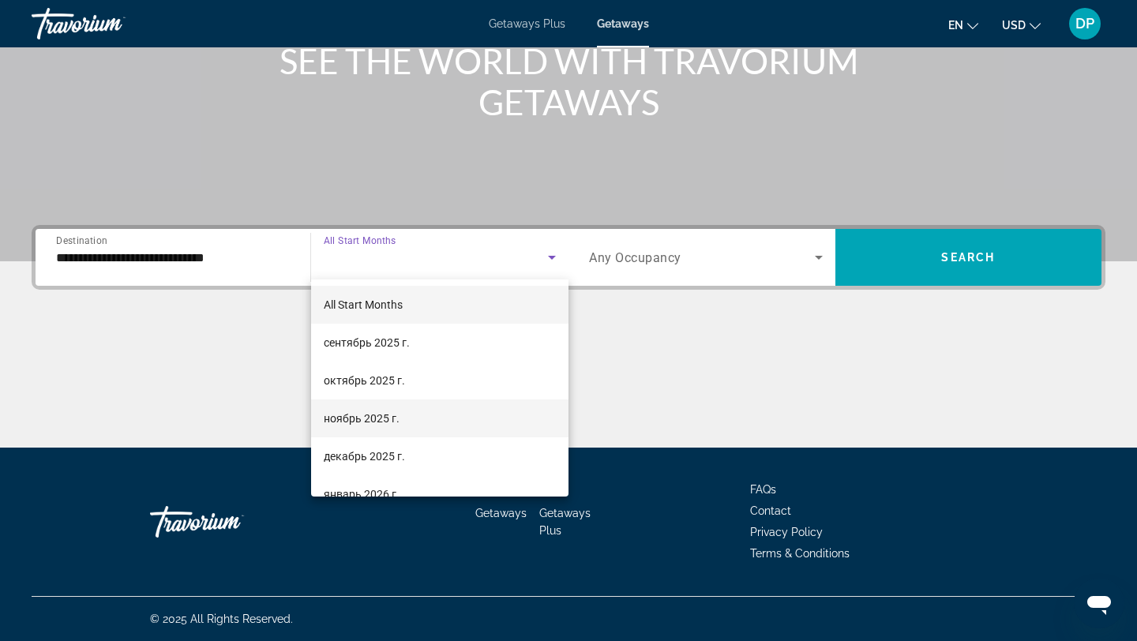
click at [386, 415] on span "ноябрь 2025 г." at bounding box center [362, 418] width 76 height 19
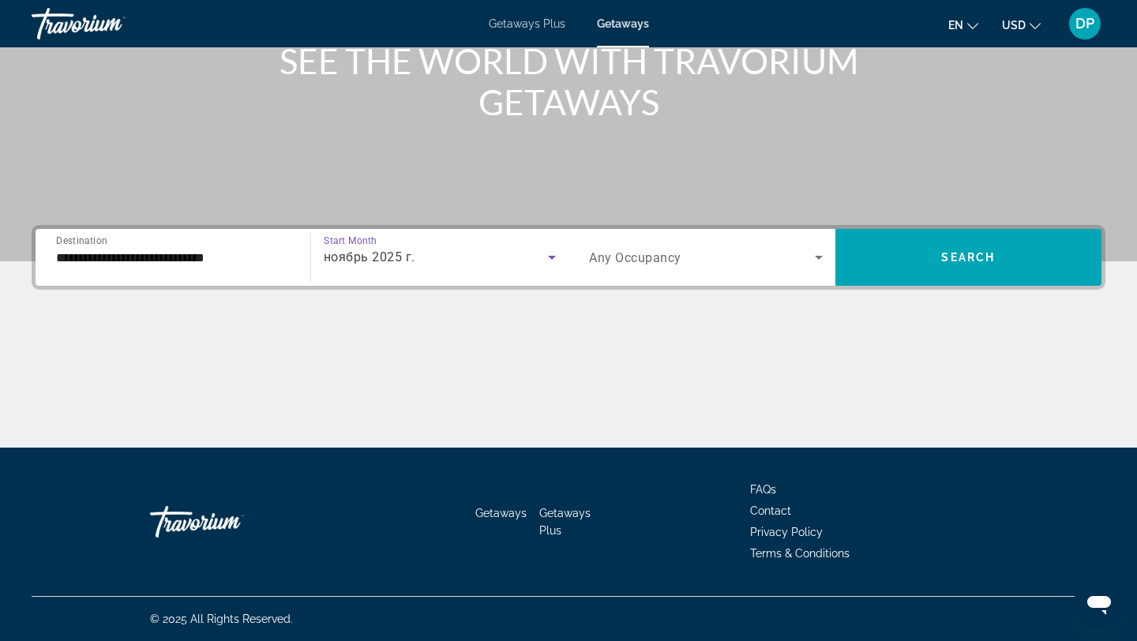
click at [717, 259] on span "Search widget" at bounding box center [702, 257] width 226 height 19
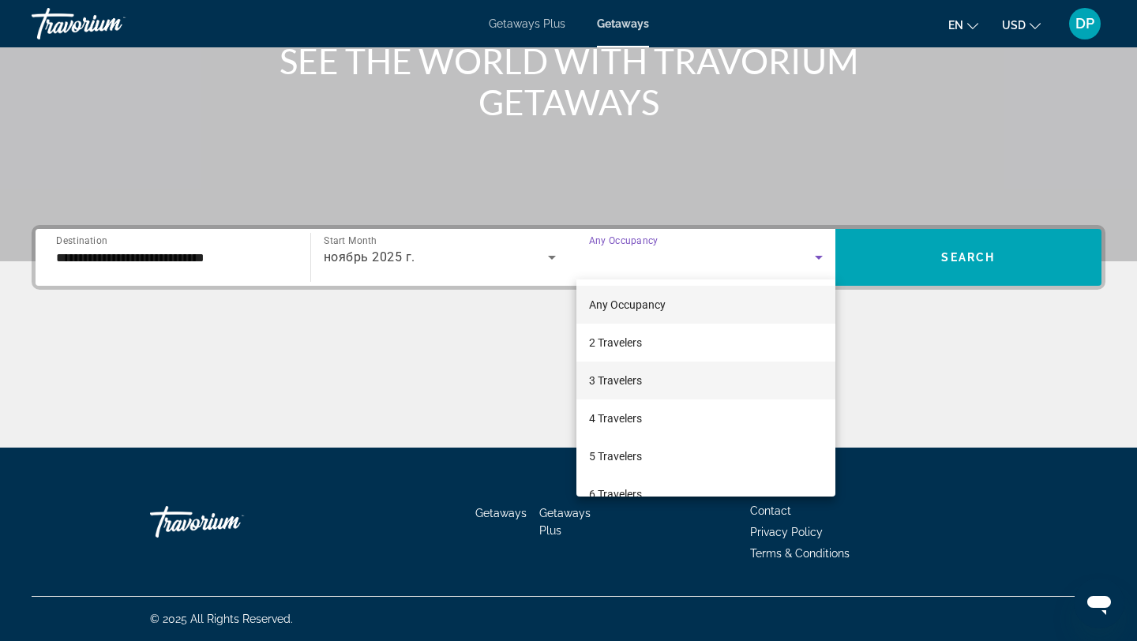
click at [671, 377] on mat-option "3 Travelers" at bounding box center [705, 381] width 259 height 38
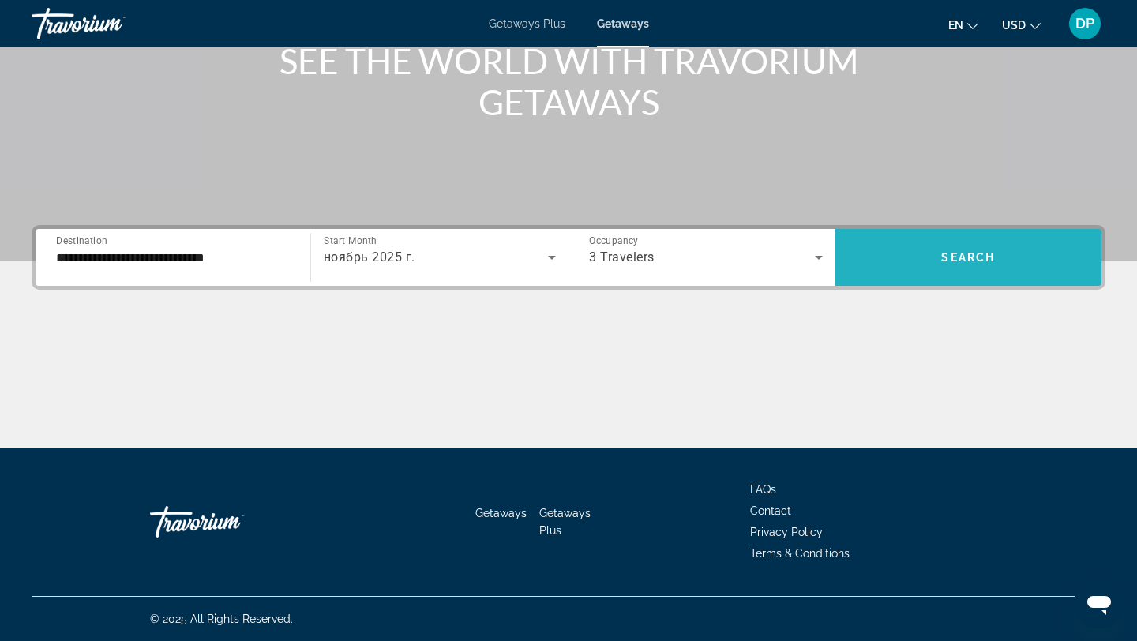
click at [986, 248] on span "Search widget" at bounding box center [969, 257] width 267 height 38
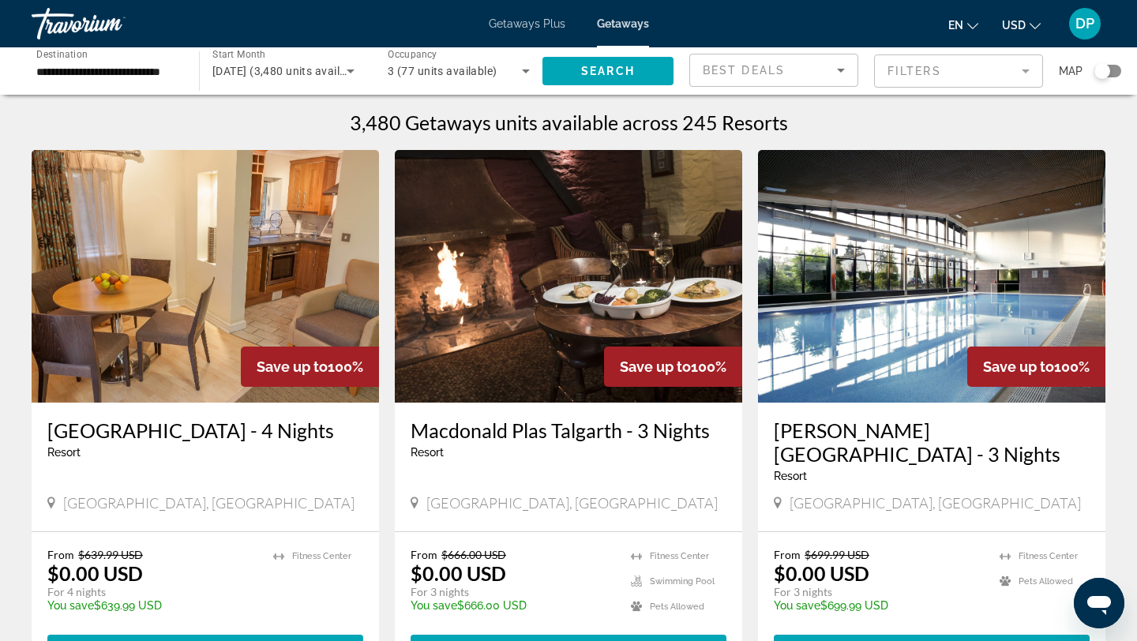
click at [1114, 69] on div "Search widget" at bounding box center [1108, 71] width 27 height 13
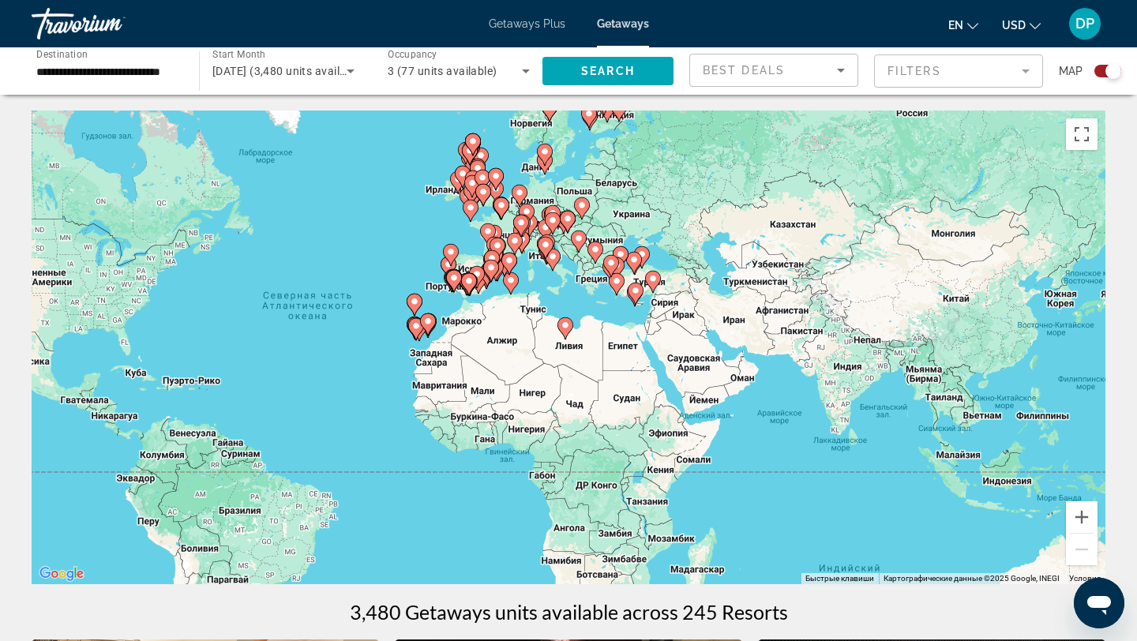
drag, startPoint x: 625, startPoint y: 419, endPoint x: 408, endPoint y: 403, distance: 217.8
click at [408, 403] on div "Чтобы активировать перетаскивание с помощью клавиатуры, нажмите Alt + Ввод. Пос…" at bounding box center [569, 348] width 1074 height 474
click at [1080, 520] on button "Увеличить" at bounding box center [1082, 517] width 32 height 32
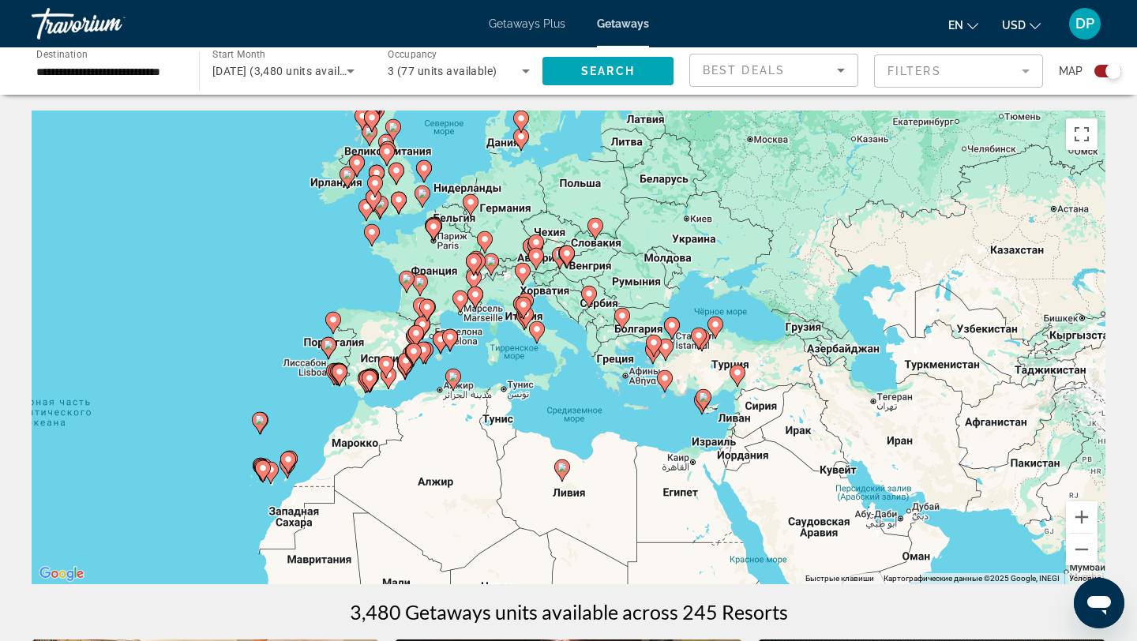
drag, startPoint x: 828, startPoint y: 402, endPoint x: 828, endPoint y: 555, distance: 153.2
click at [828, 555] on div "Чтобы активировать перетаскивание с помощью клавиатуры, нажмите Alt + Ввод. Пос…" at bounding box center [569, 348] width 1074 height 474
click at [1085, 515] on button "Увеличить" at bounding box center [1082, 517] width 32 height 32
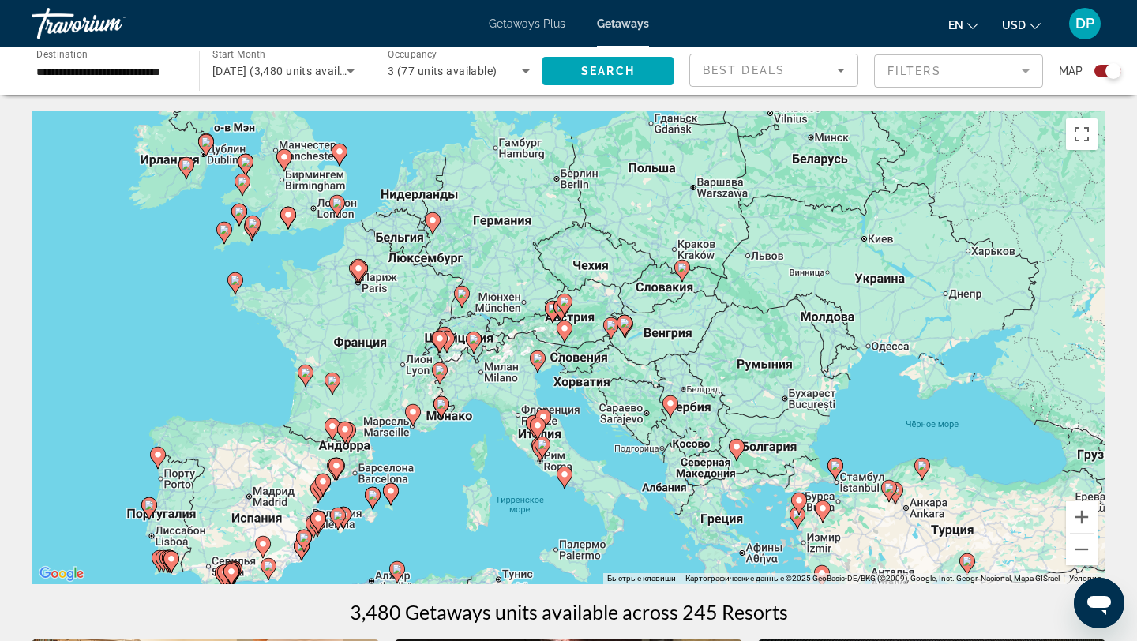
drag, startPoint x: 575, startPoint y: 431, endPoint x: 634, endPoint y: 581, distance: 161.3
click at [634, 581] on div "Чтобы активировать перетаскивание с помощью клавиатуры, нажмите Alt + Ввод. Пос…" at bounding box center [569, 348] width 1074 height 474
click at [1085, 513] on button "Увеличить" at bounding box center [1082, 517] width 32 height 32
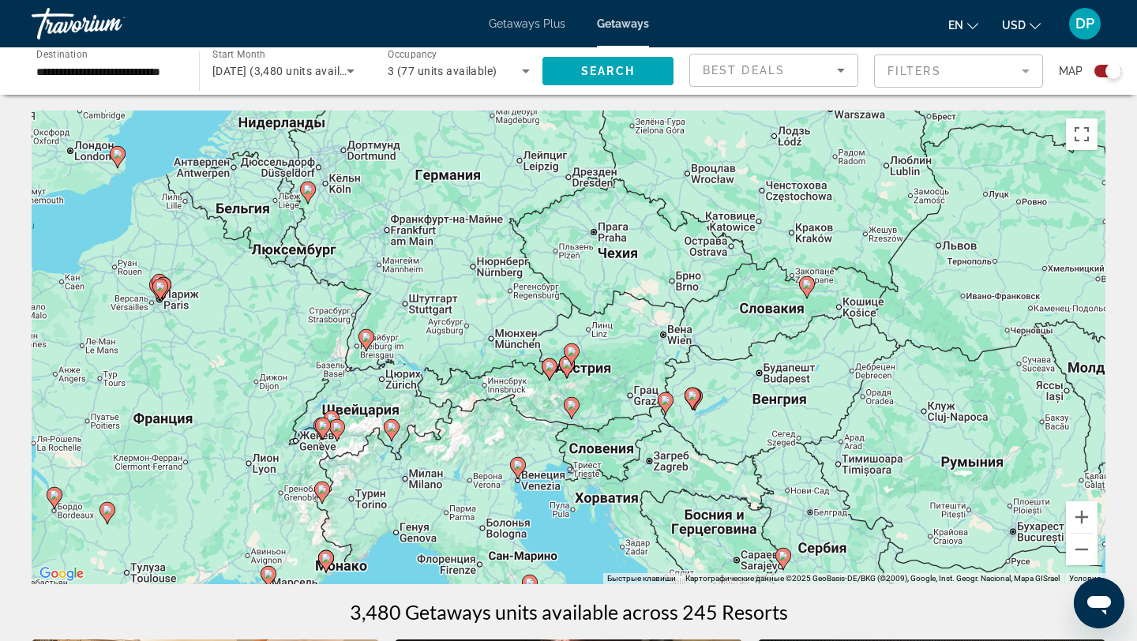
drag, startPoint x: 721, startPoint y: 400, endPoint x: 734, endPoint y: 484, distance: 85.4
click at [734, 484] on div "Чтобы активировать перетаскивание с помощью клавиатуры, нажмите Alt + Ввод. Пос…" at bounding box center [569, 348] width 1074 height 474
click at [1080, 518] on button "Увеличить" at bounding box center [1082, 517] width 32 height 32
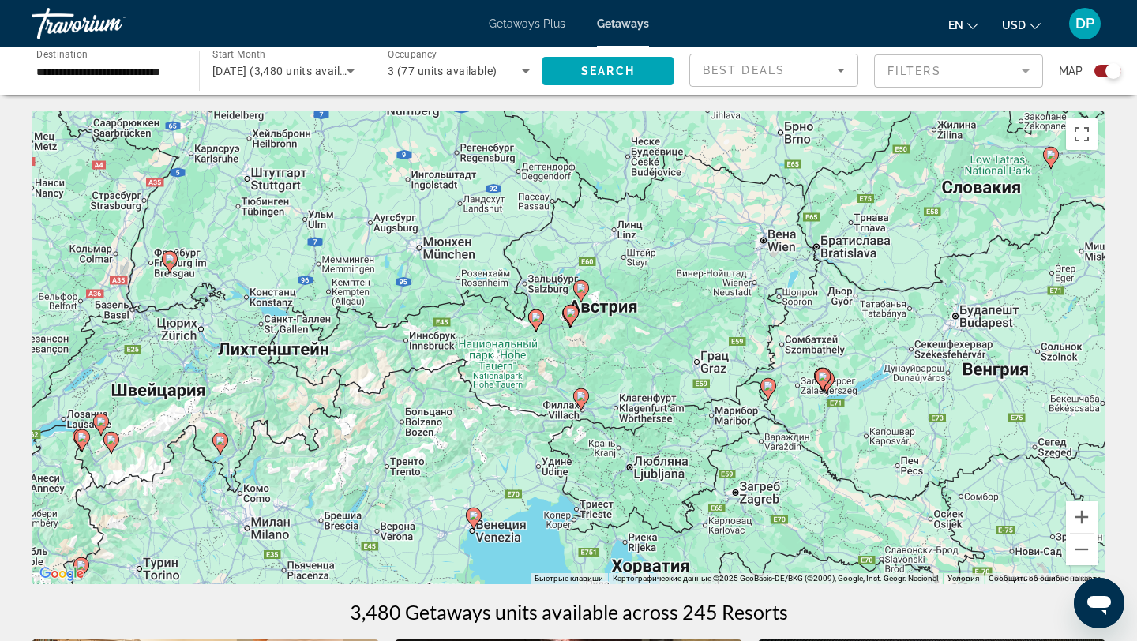
drag, startPoint x: 669, startPoint y: 323, endPoint x: 674, endPoint y: 238, distance: 84.6
click at [674, 238] on div "Чтобы активировать перетаскивание с помощью клавиатуры, нажмите Alt + Ввод. Пос…" at bounding box center [569, 348] width 1074 height 474
click at [1077, 518] on button "Увеличить" at bounding box center [1082, 517] width 32 height 32
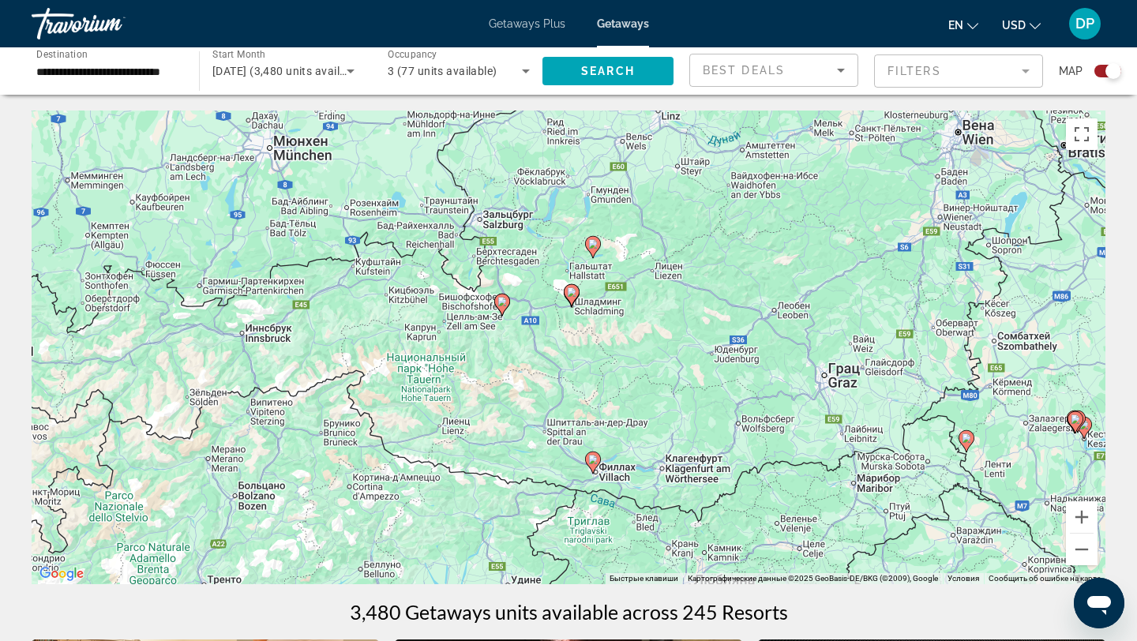
click at [593, 460] on image "Main content" at bounding box center [592, 459] width 9 height 9
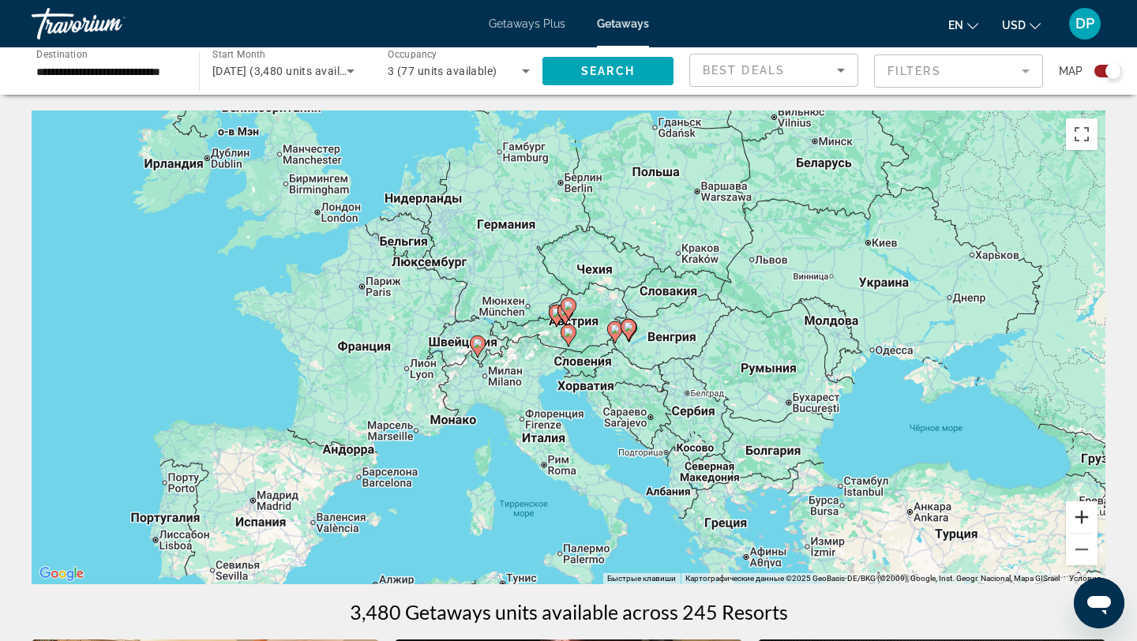
click at [1083, 519] on button "Увеличить" at bounding box center [1082, 517] width 32 height 32
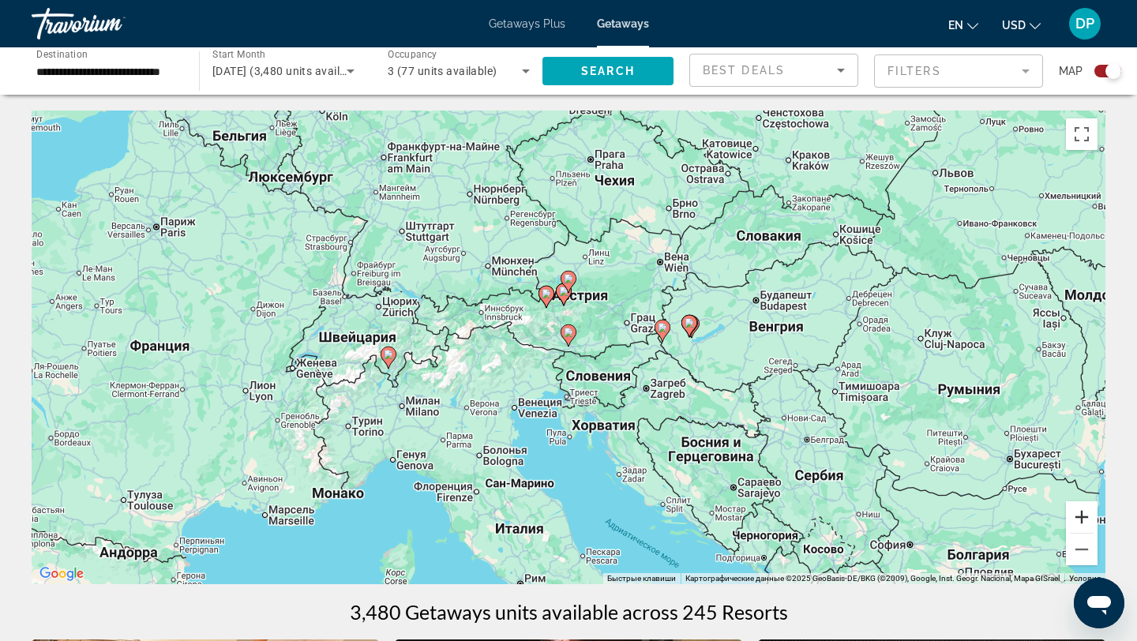
click at [1083, 519] on button "Увеличить" at bounding box center [1082, 517] width 32 height 32
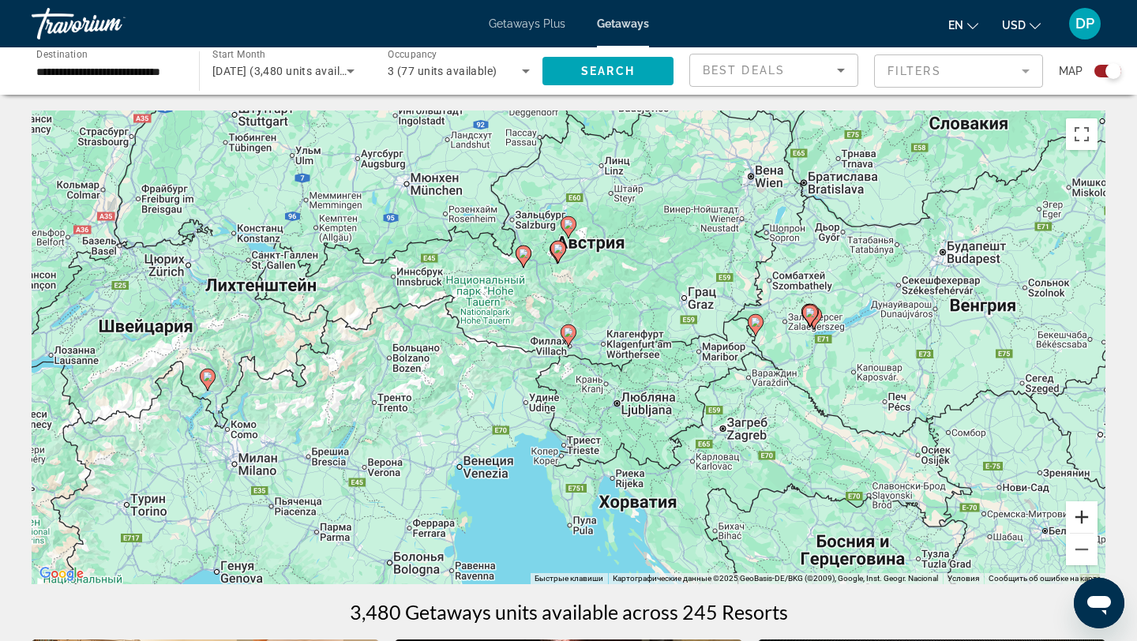
click at [1083, 519] on button "Увеличить" at bounding box center [1082, 517] width 32 height 32
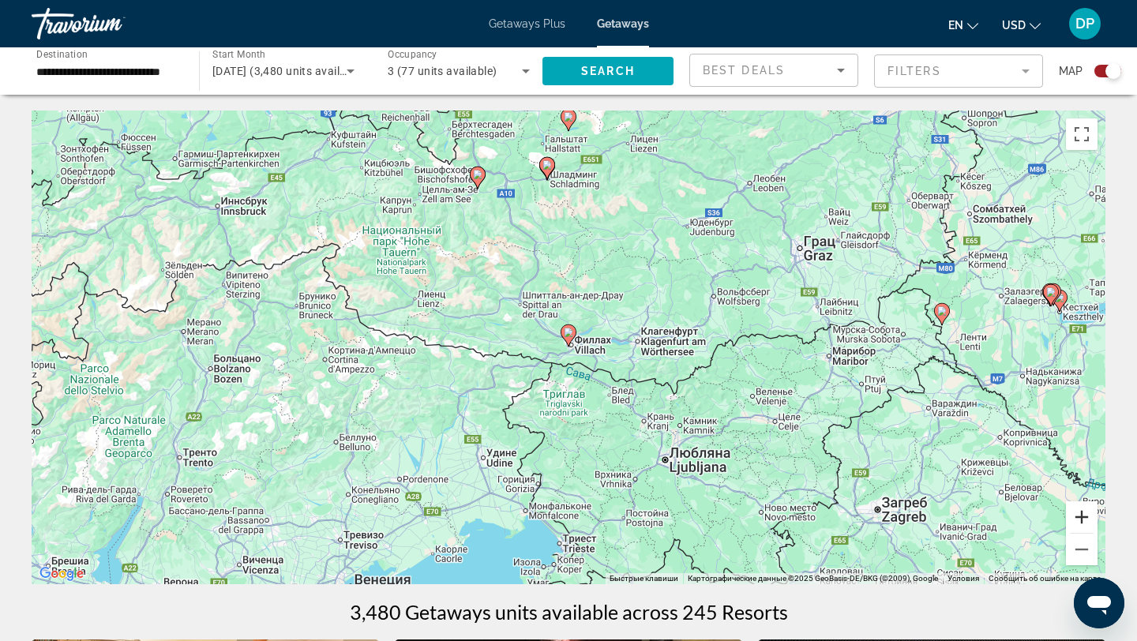
click at [1083, 519] on button "Увеличить" at bounding box center [1082, 517] width 32 height 32
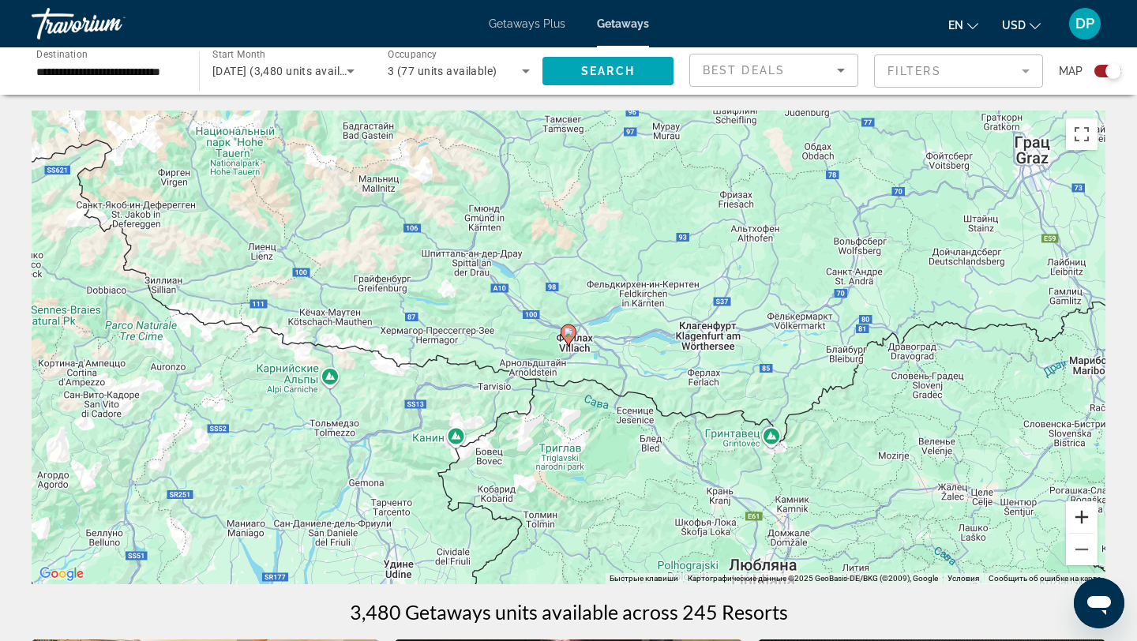
click at [1083, 512] on button "Увеличить" at bounding box center [1082, 517] width 32 height 32
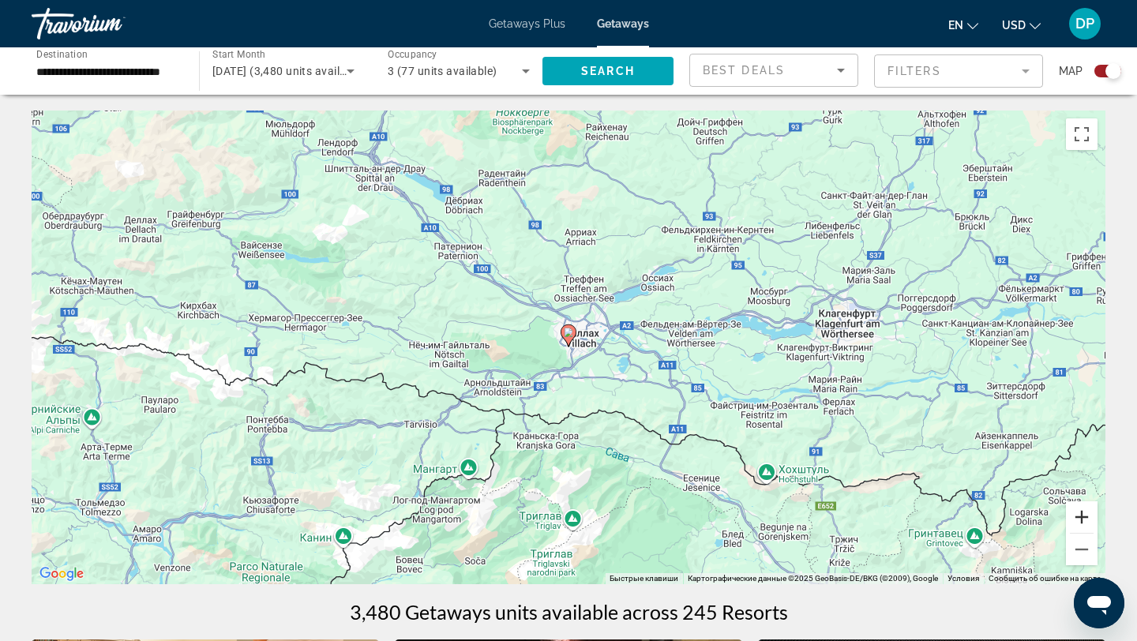
click at [1082, 513] on button "Увеличить" at bounding box center [1082, 517] width 32 height 32
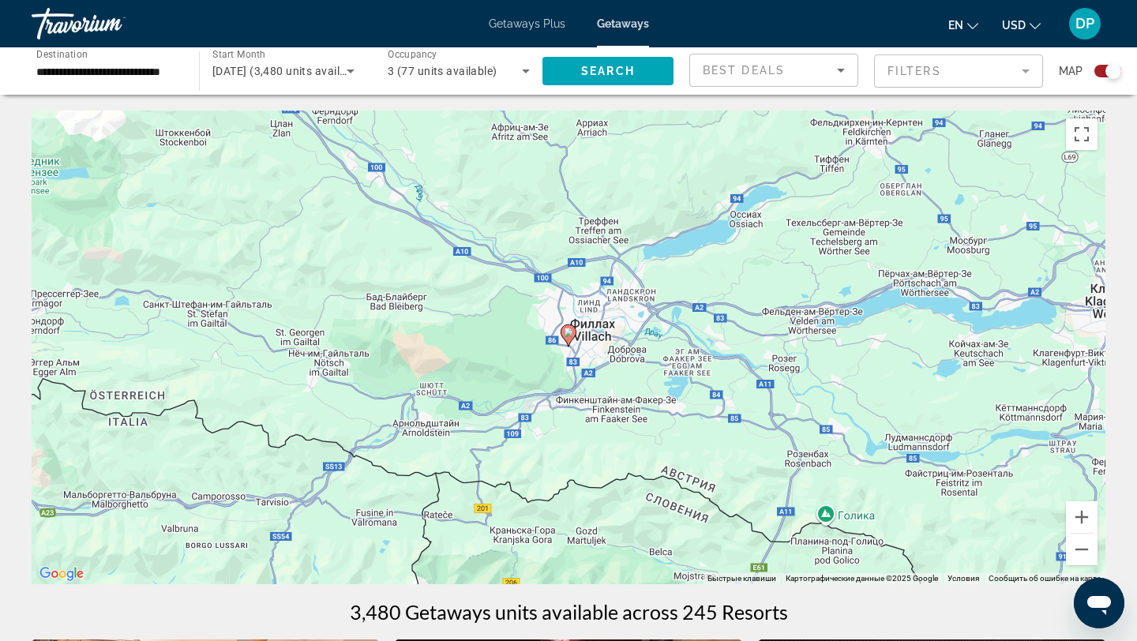
click at [567, 336] on image "Main content" at bounding box center [568, 332] width 9 height 9
type input "**********"
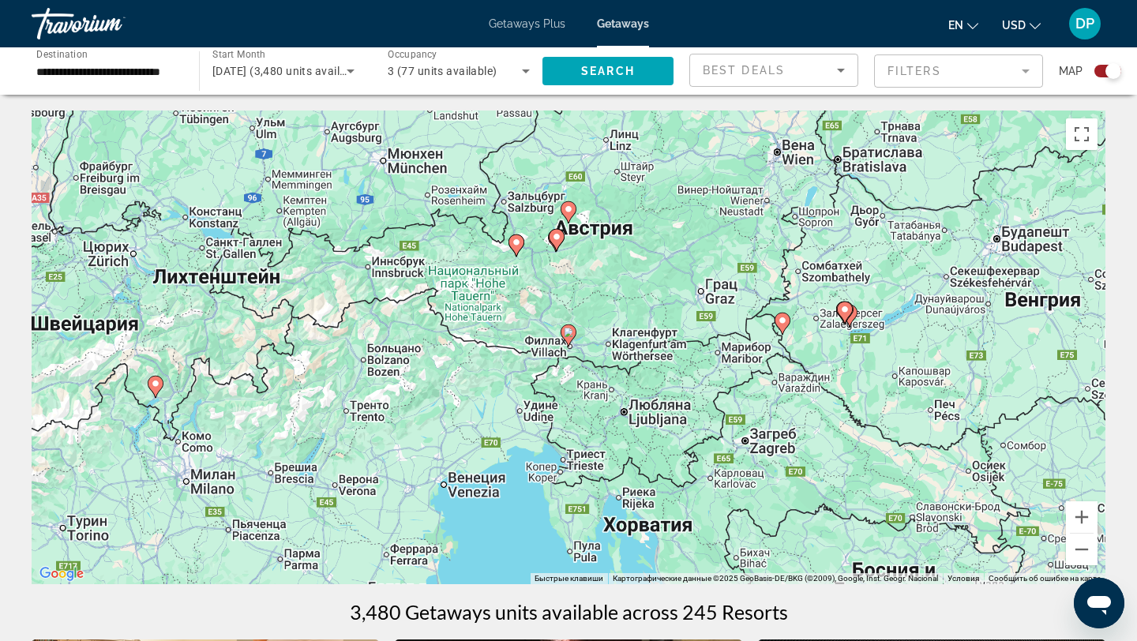
click at [567, 336] on image "Main content" at bounding box center [568, 332] width 9 height 9
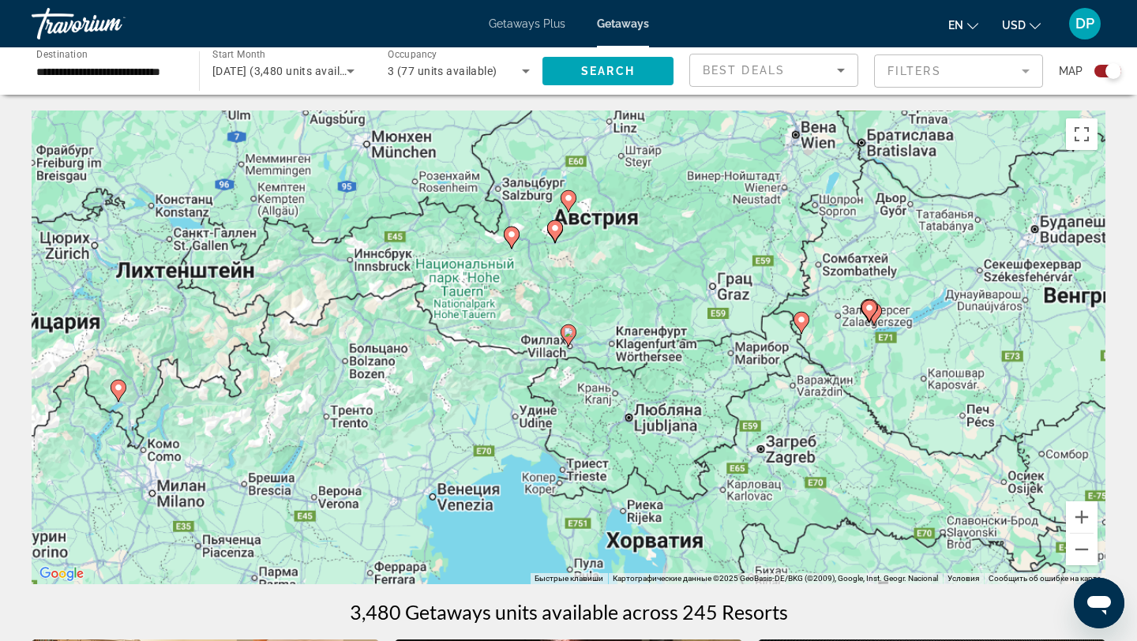
click at [567, 336] on image "Main content" at bounding box center [568, 332] width 9 height 9
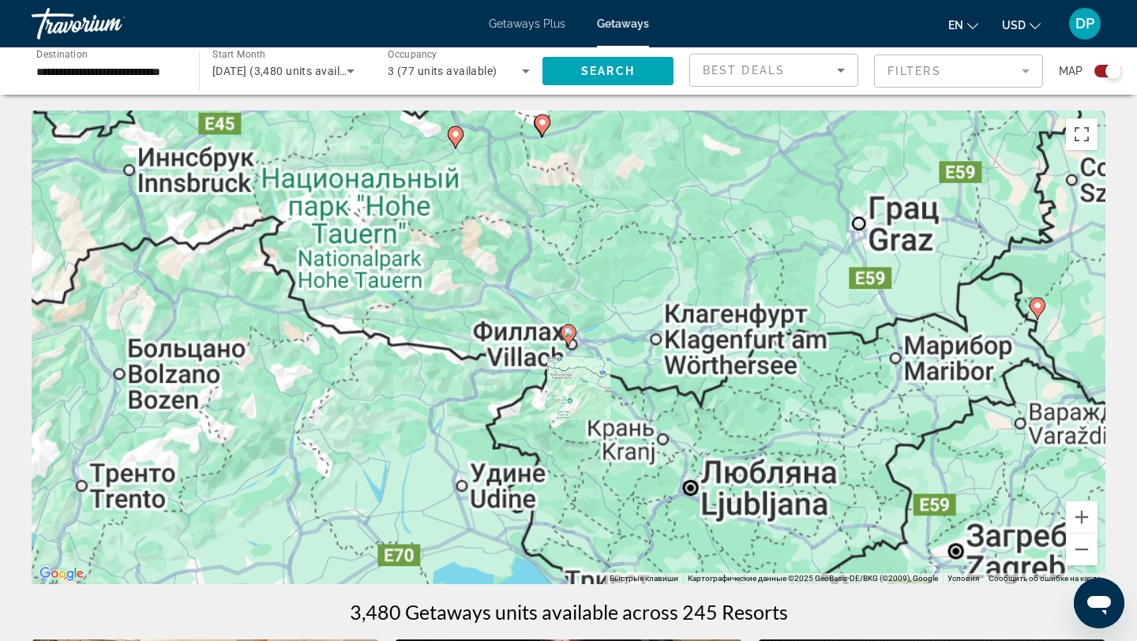
click at [567, 336] on image "Main content" at bounding box center [568, 332] width 9 height 9
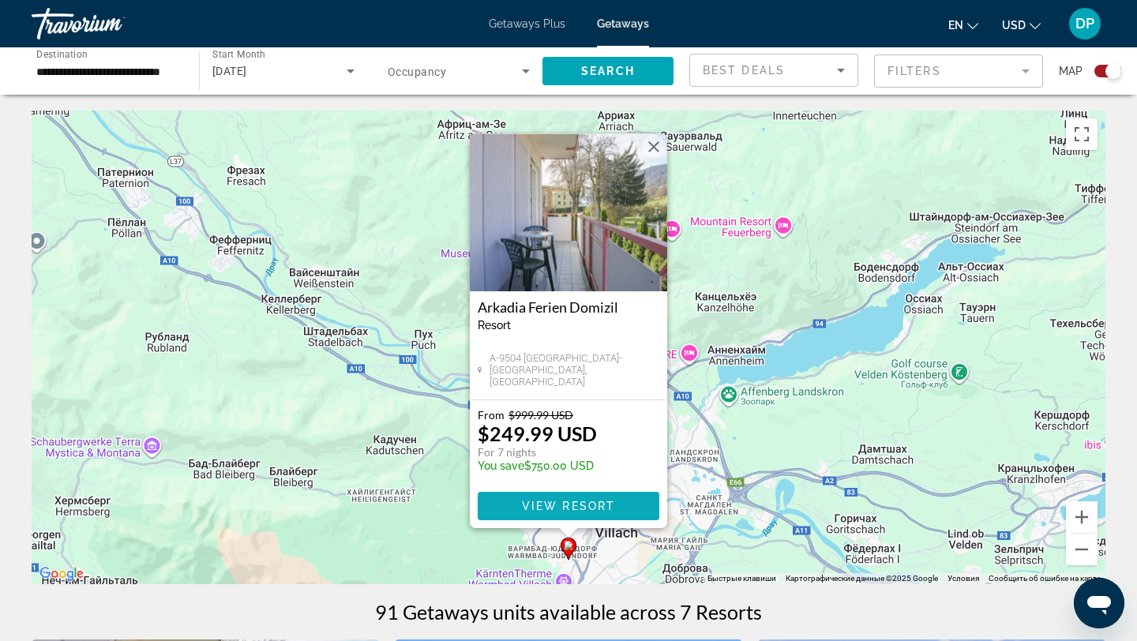
click at [582, 505] on span "View Resort" at bounding box center [568, 506] width 93 height 13
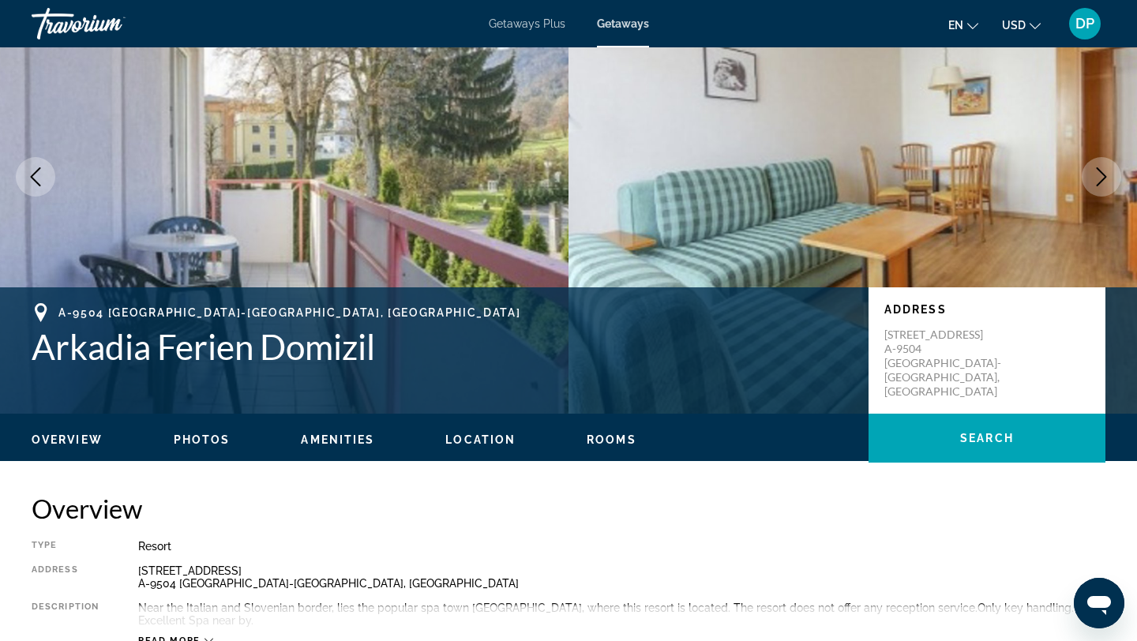
scroll to position [111, 0]
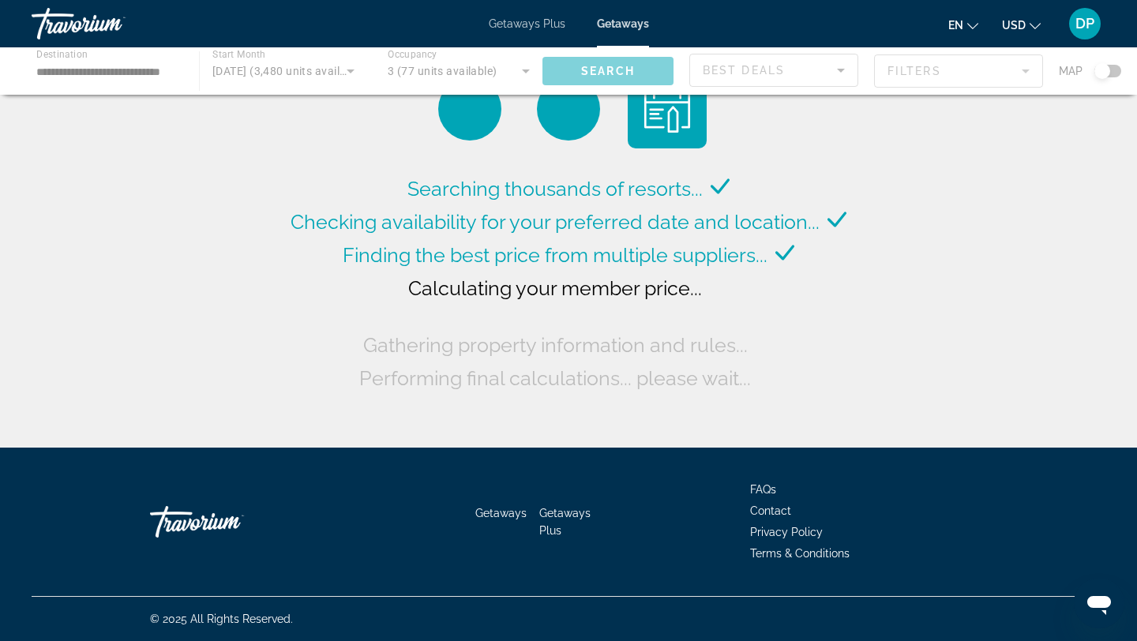
click at [1114, 73] on div "Main content" at bounding box center [568, 70] width 1137 height 47
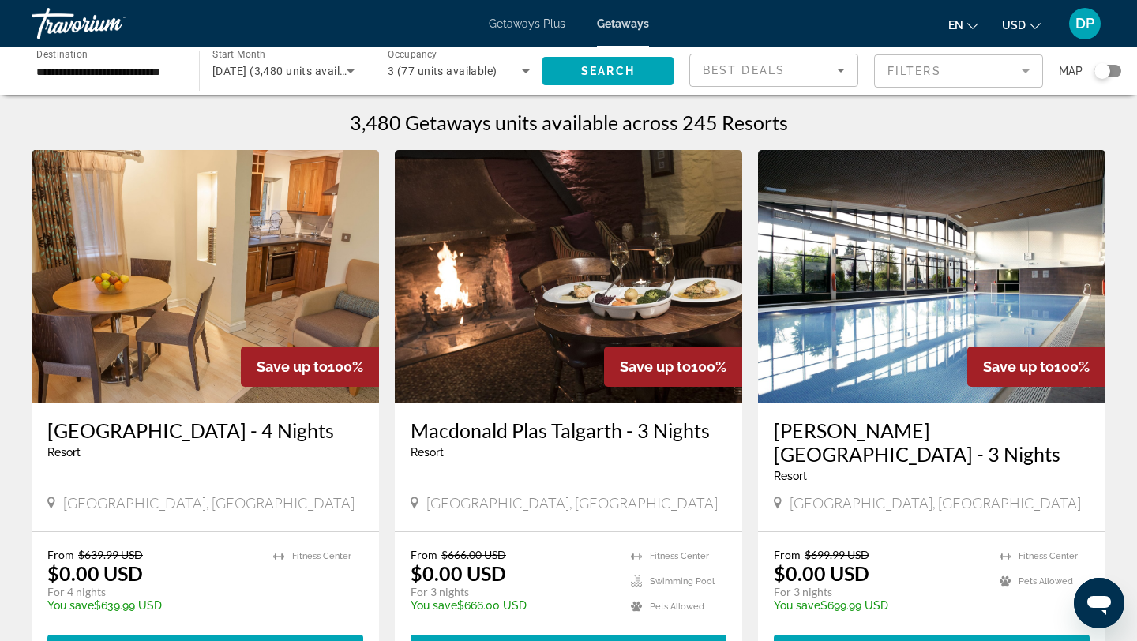
click at [1114, 69] on div "Search widget" at bounding box center [1108, 71] width 27 height 13
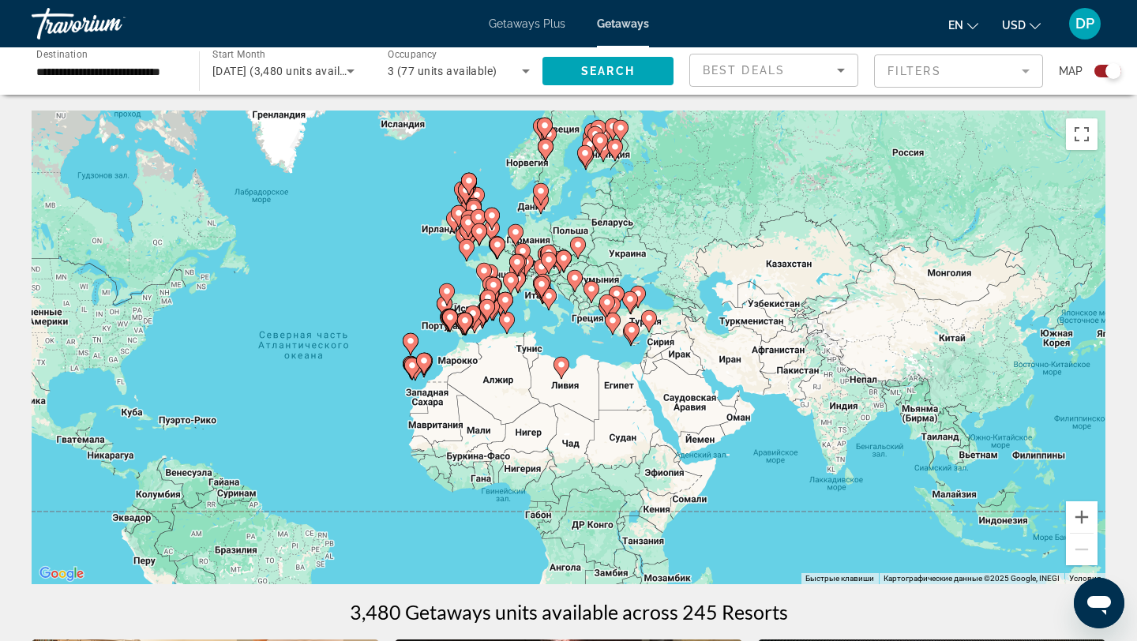
drag, startPoint x: 756, startPoint y: 442, endPoint x: 532, endPoint y: 466, distance: 224.7
click at [532, 466] on div "Чтобы активировать перетаскивание с помощью клавиатуры, нажмите Alt + Ввод. Пос…" at bounding box center [569, 348] width 1074 height 474
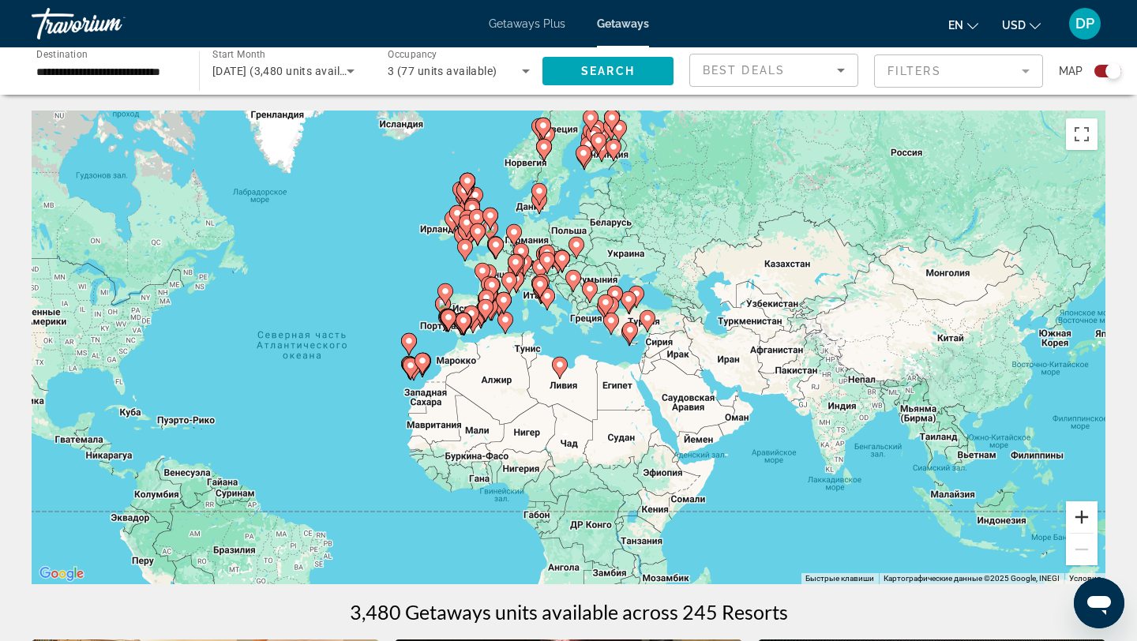
click at [1087, 516] on button "Увеличить" at bounding box center [1082, 517] width 32 height 32
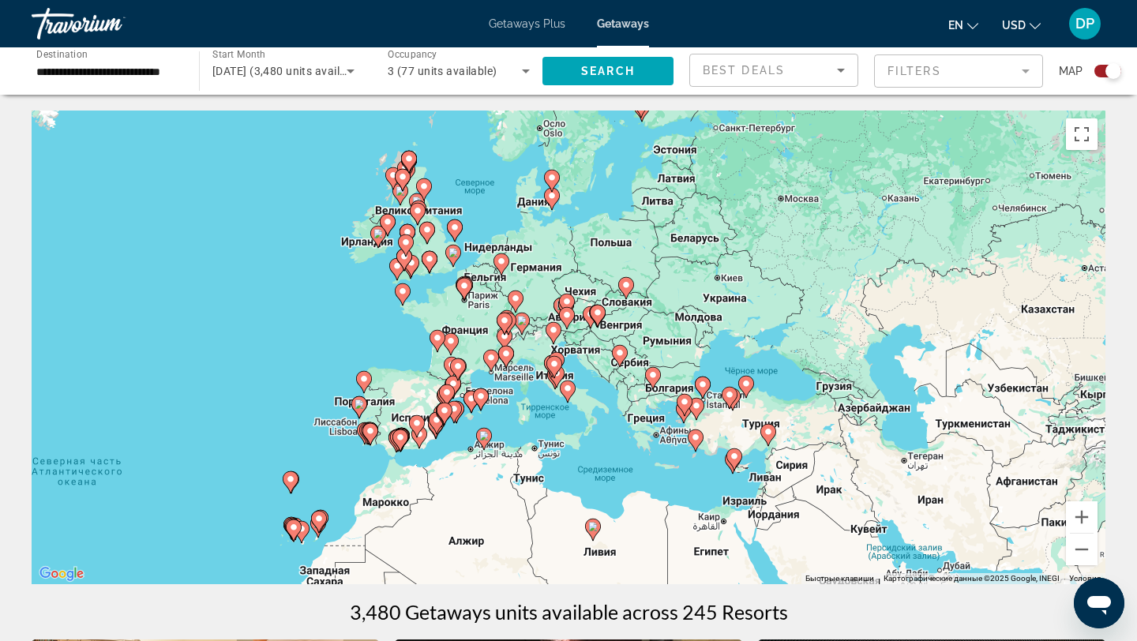
drag, startPoint x: 932, startPoint y: 324, endPoint x: 974, endPoint y: 454, distance: 136.9
click at [974, 454] on div "Чтобы активировать перетаскивание с помощью клавиатуры, нажмите Alt + Ввод. Пос…" at bounding box center [569, 348] width 1074 height 474
click at [1083, 510] on button "Увеличить" at bounding box center [1082, 517] width 32 height 32
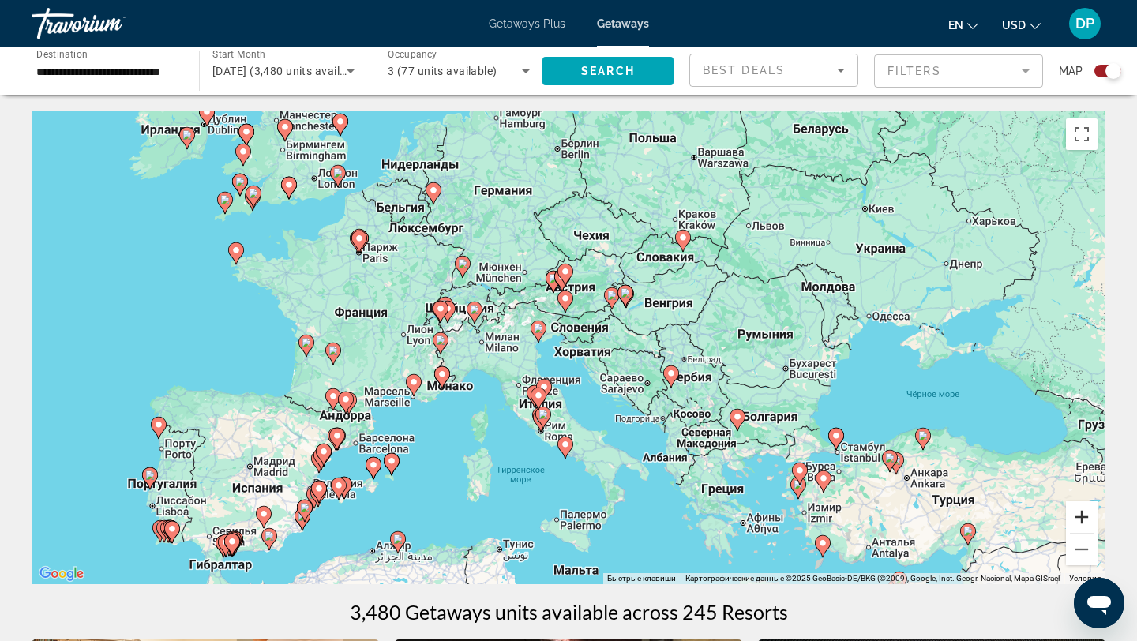
click at [1083, 510] on button "Увеличить" at bounding box center [1082, 517] width 32 height 32
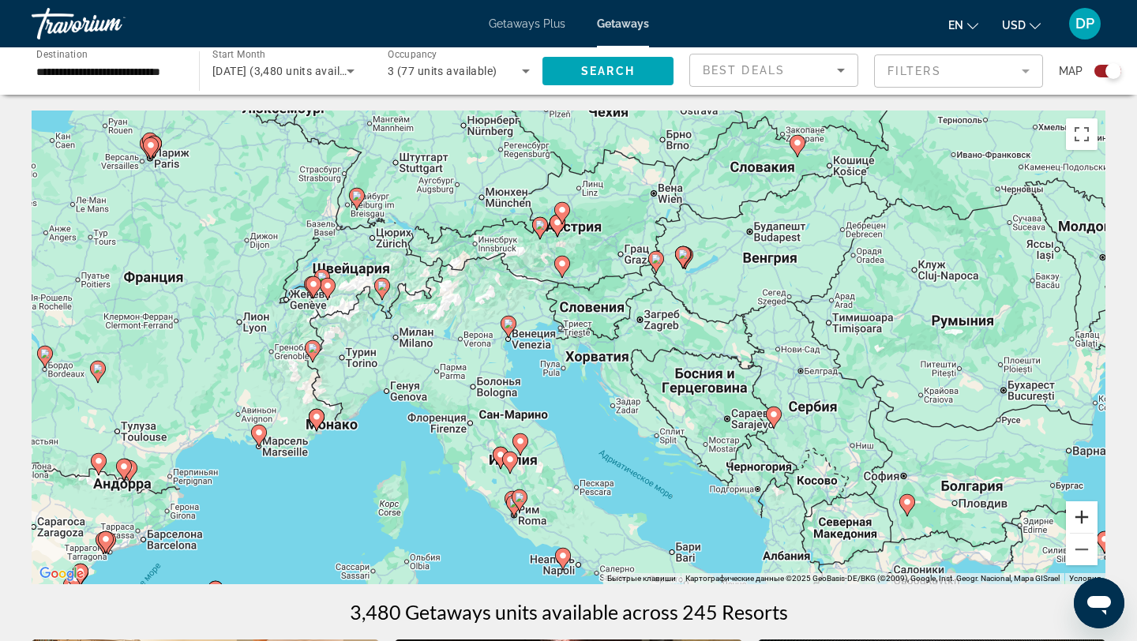
click at [1083, 510] on button "Увеличить" at bounding box center [1082, 517] width 32 height 32
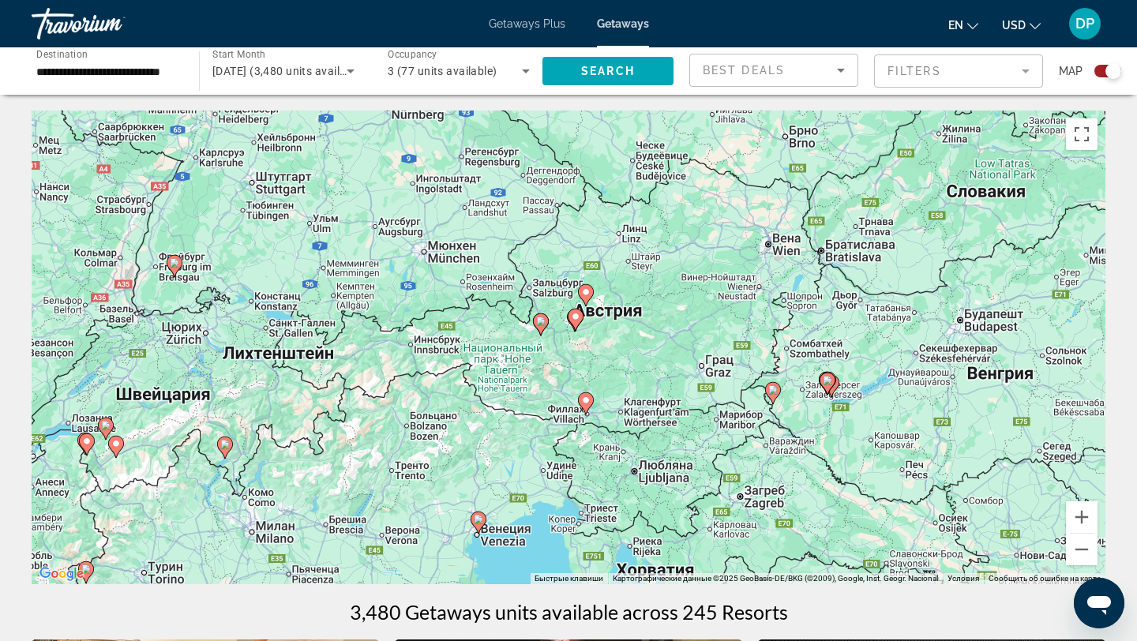
drag, startPoint x: 777, startPoint y: 325, endPoint x: 809, endPoint y: 525, distance: 203.2
click at [809, 525] on div "Чтобы активировать перетаскивание с помощью клавиатуры, нажмите Alt + Ввод. Пос…" at bounding box center [569, 348] width 1074 height 474
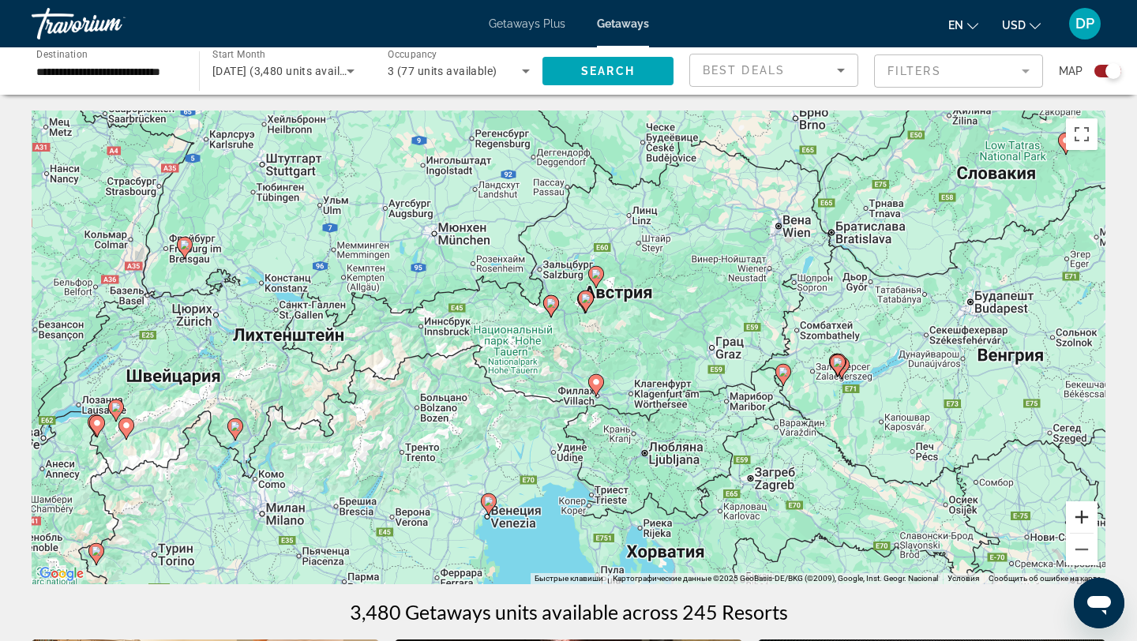
click at [1078, 516] on button "Увеличить" at bounding box center [1082, 517] width 32 height 32
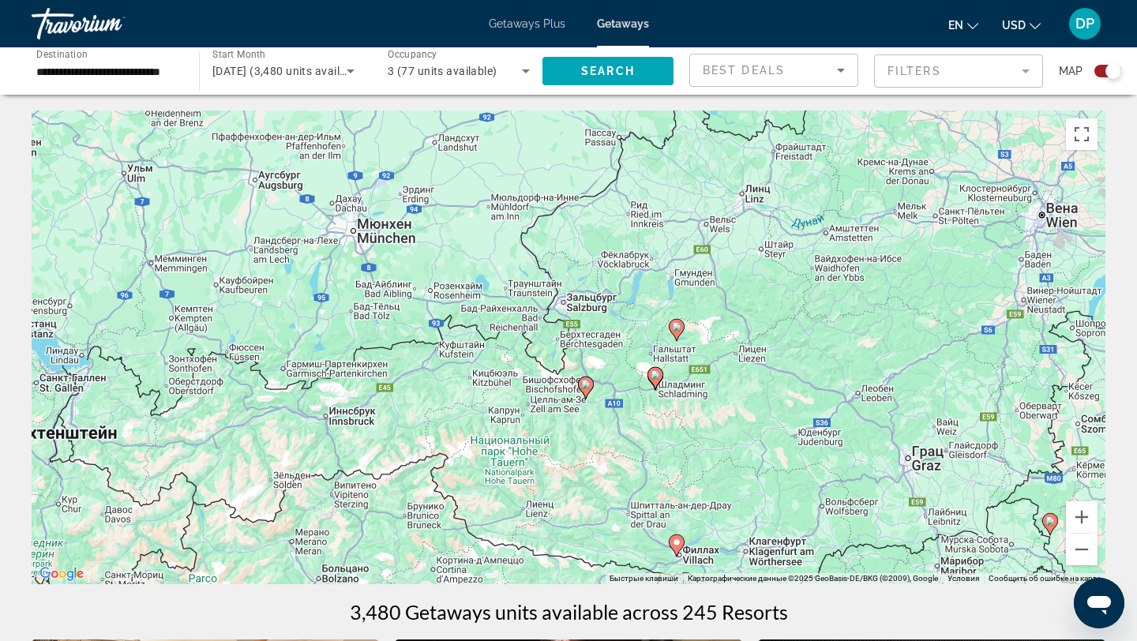
drag, startPoint x: 682, startPoint y: 347, endPoint x: 735, endPoint y: 460, distance: 125.0
click at [735, 460] on div "Чтобы активировать перетаскивание с помощью клавиатуры, нажмите Alt + Ввод. Пос…" at bounding box center [569, 348] width 1074 height 474
click at [586, 384] on image "Main content" at bounding box center [585, 384] width 9 height 9
click at [586, 384] on div "Чтобы активировать перетаскивание с помощью клавиатуры, нажмите Alt + Ввод. Пос…" at bounding box center [569, 348] width 1074 height 474
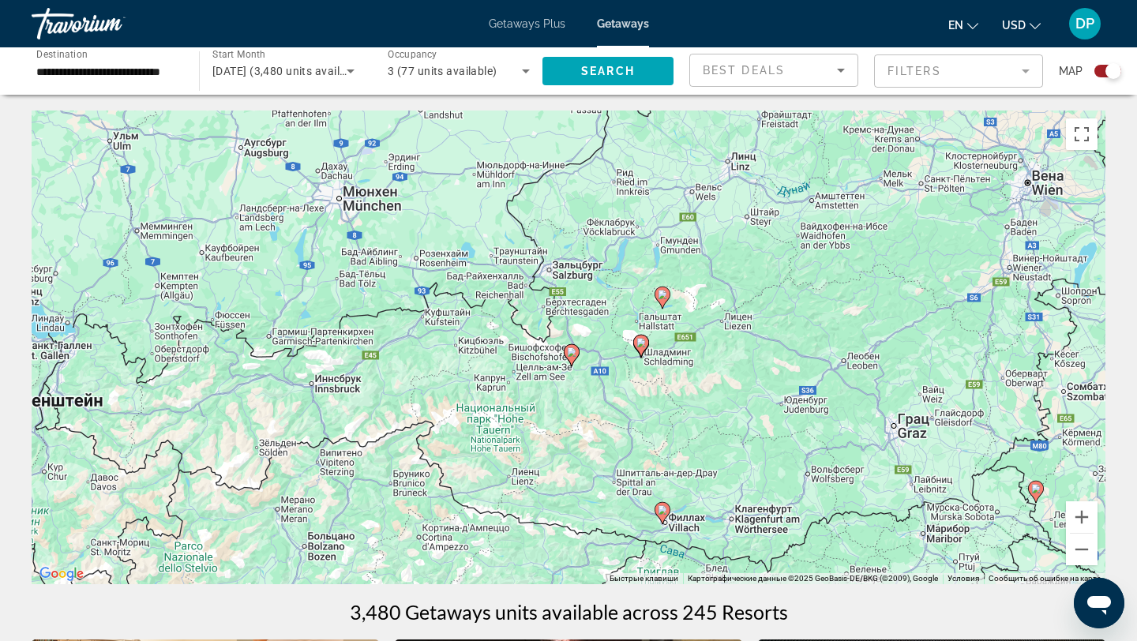
click at [570, 351] on image "Main content" at bounding box center [571, 351] width 9 height 9
type input "**********"
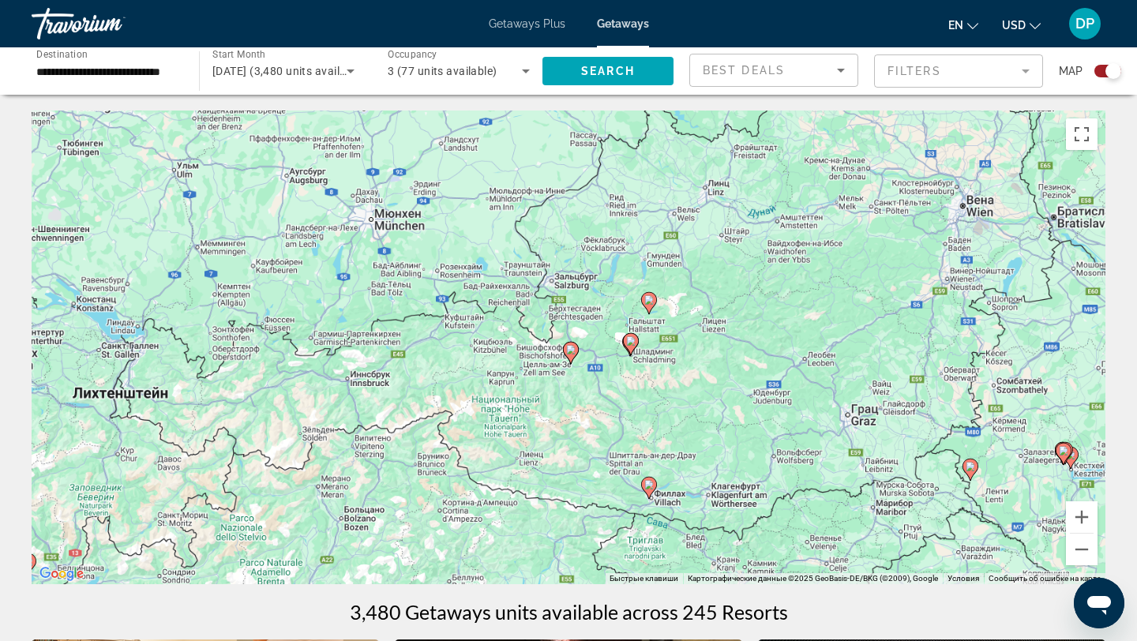
click at [570, 351] on icon "Main content" at bounding box center [571, 353] width 14 height 21
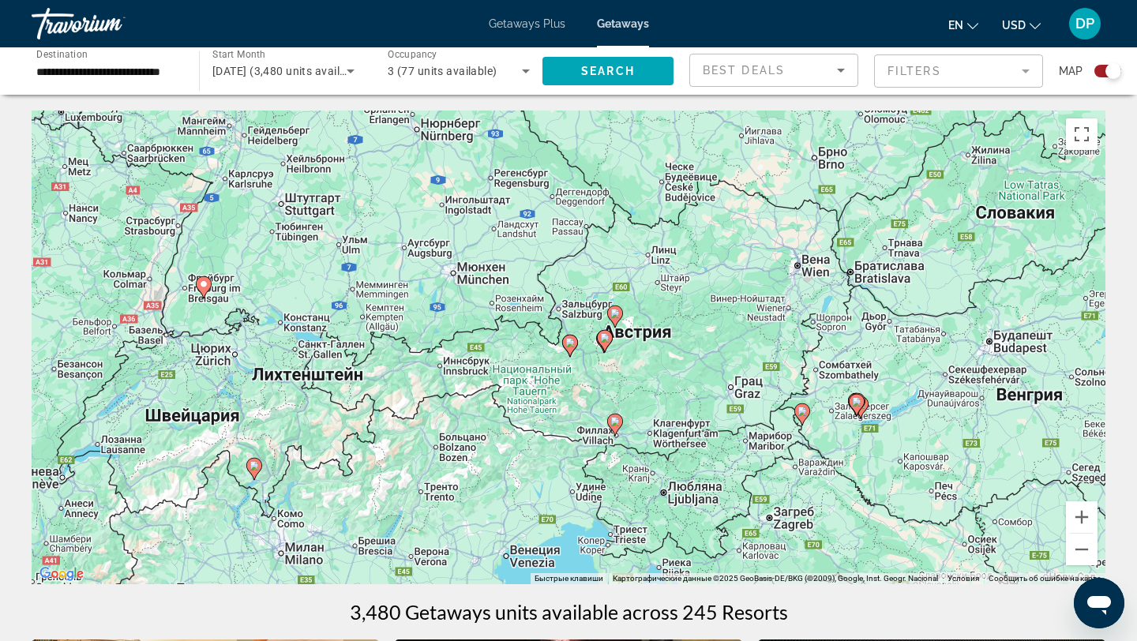
click at [571, 344] on image "Main content" at bounding box center [569, 342] width 9 height 9
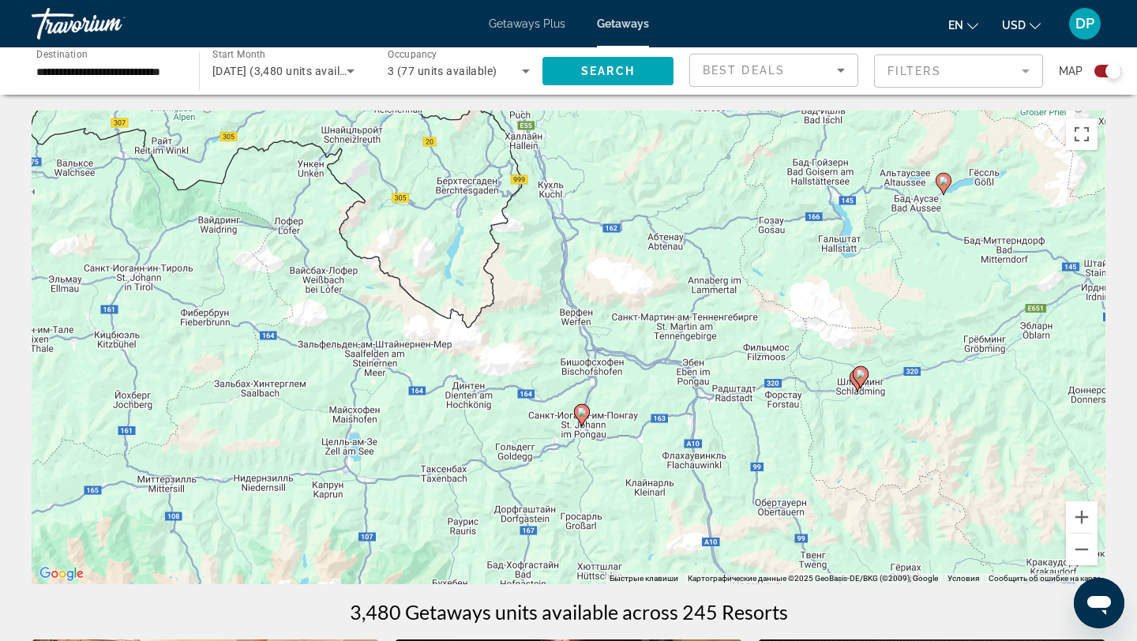
click at [583, 414] on image "Main content" at bounding box center [581, 411] width 9 height 9
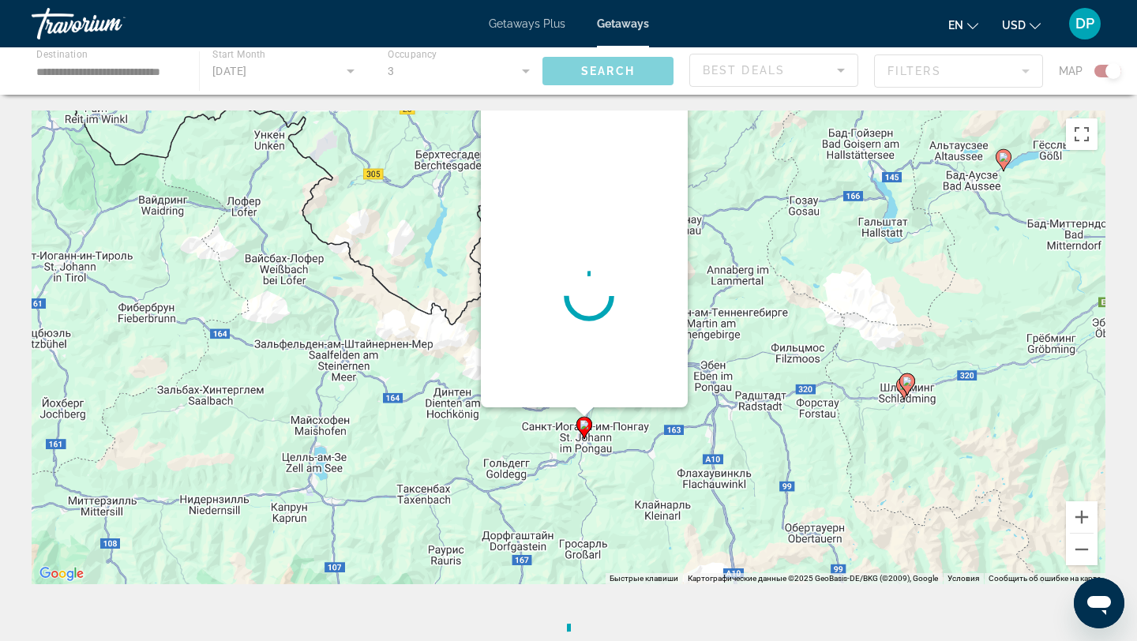
click at [583, 414] on div "Main content" at bounding box center [588, 296] width 197 height 395
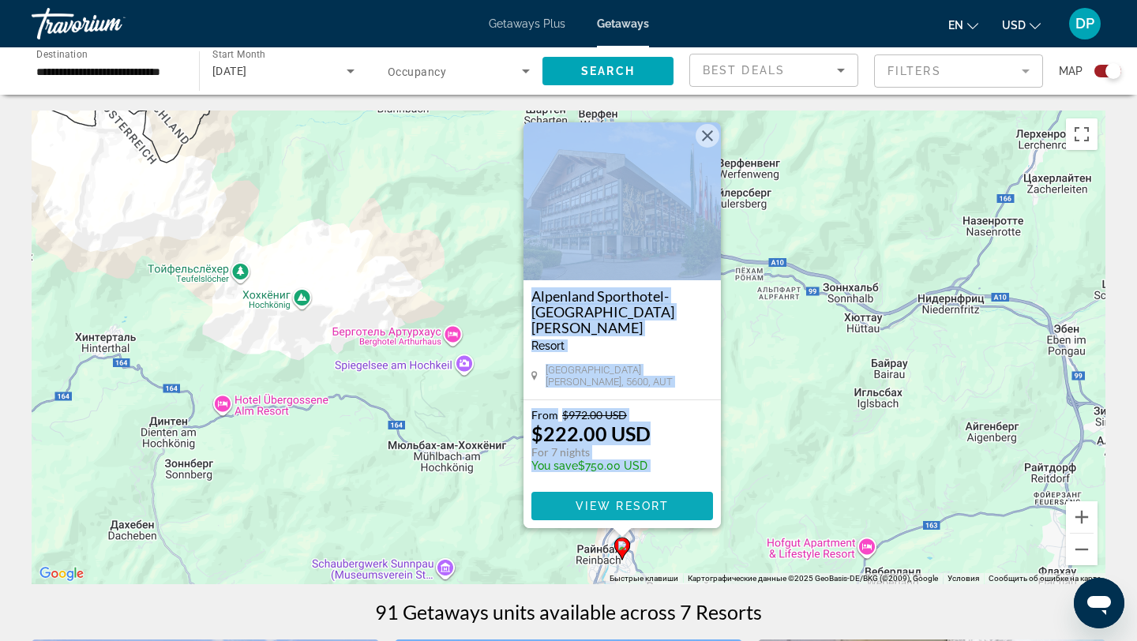
click at [629, 506] on span "View Resort" at bounding box center [622, 506] width 93 height 13
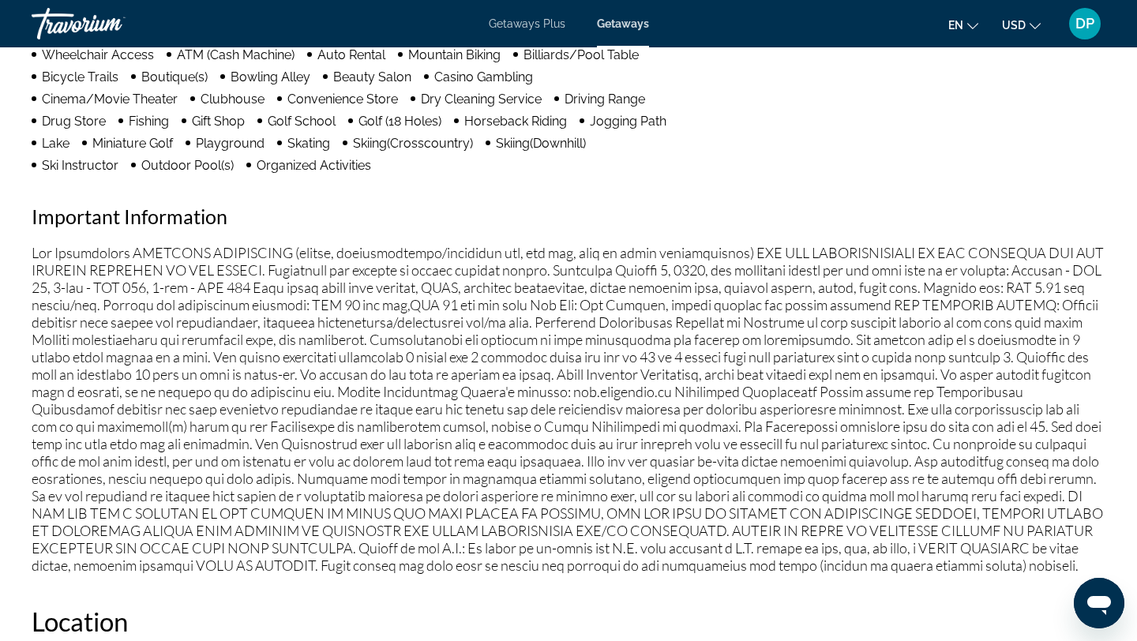
scroll to position [1507, 0]
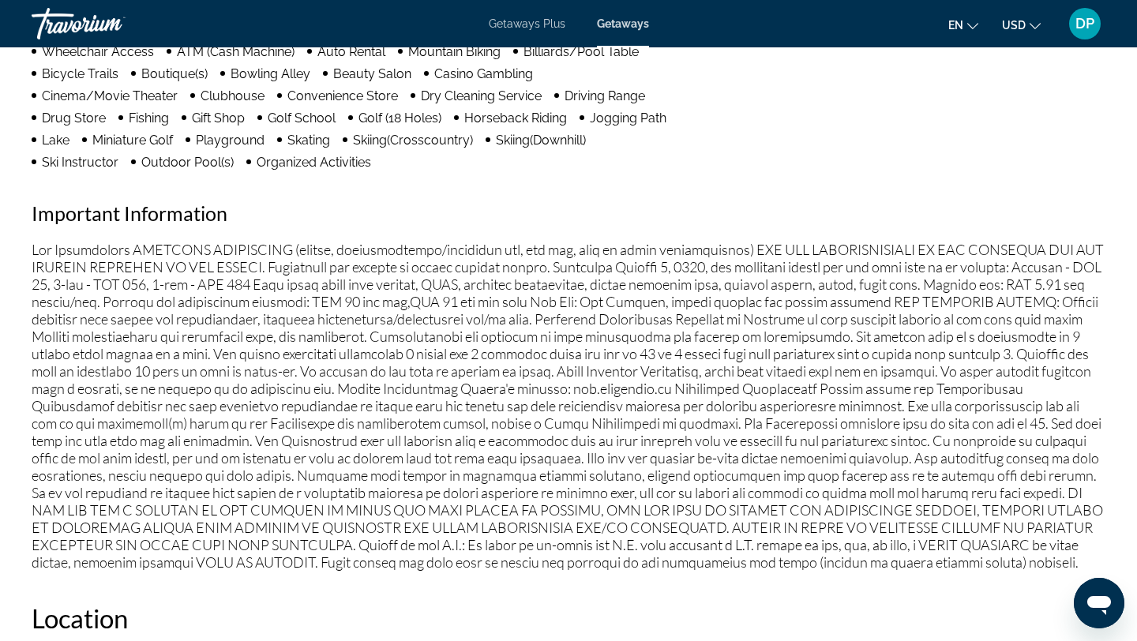
click at [954, 24] on span "en" at bounding box center [955, 25] width 15 height 13
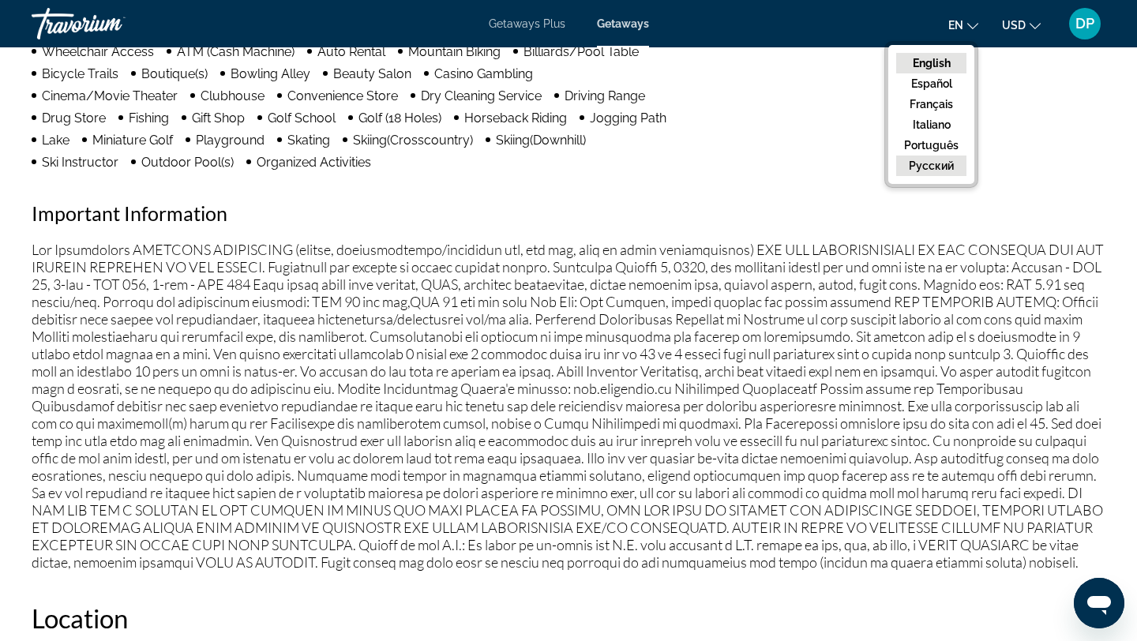
click at [933, 171] on button "русский" at bounding box center [931, 166] width 70 height 21
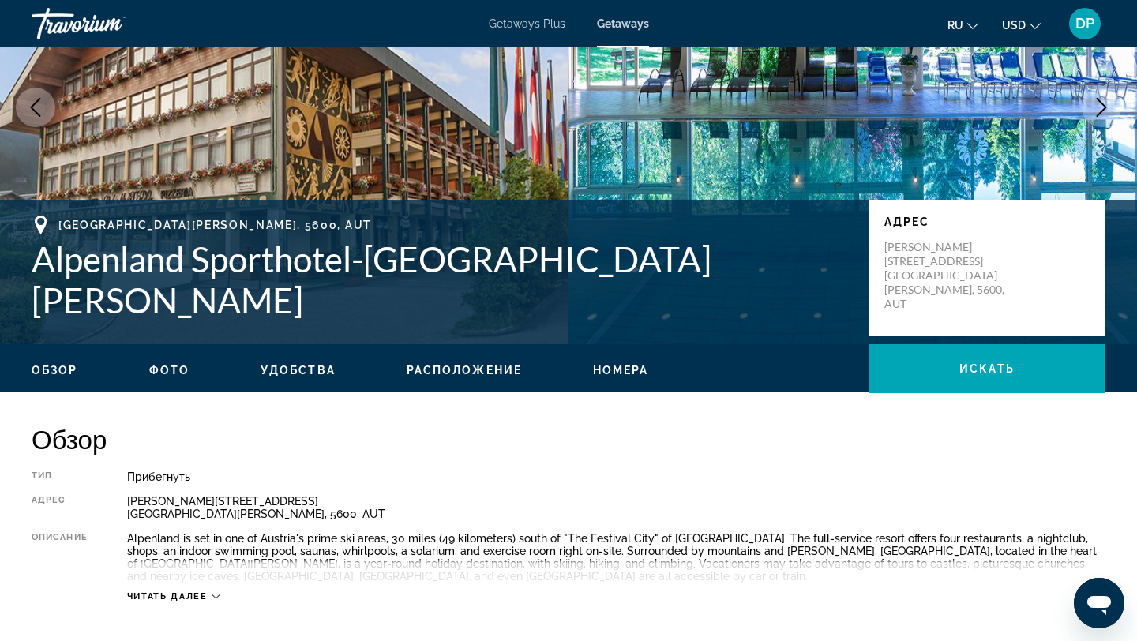
scroll to position [0, 0]
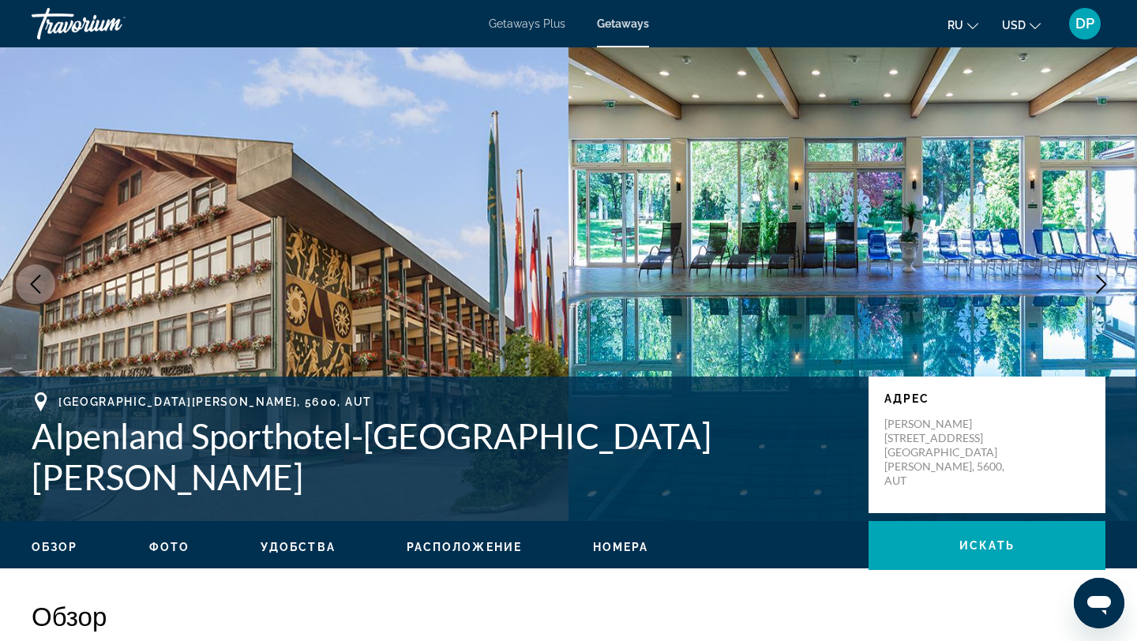
click at [88, 21] on div "Travorium" at bounding box center [111, 23] width 158 height 41
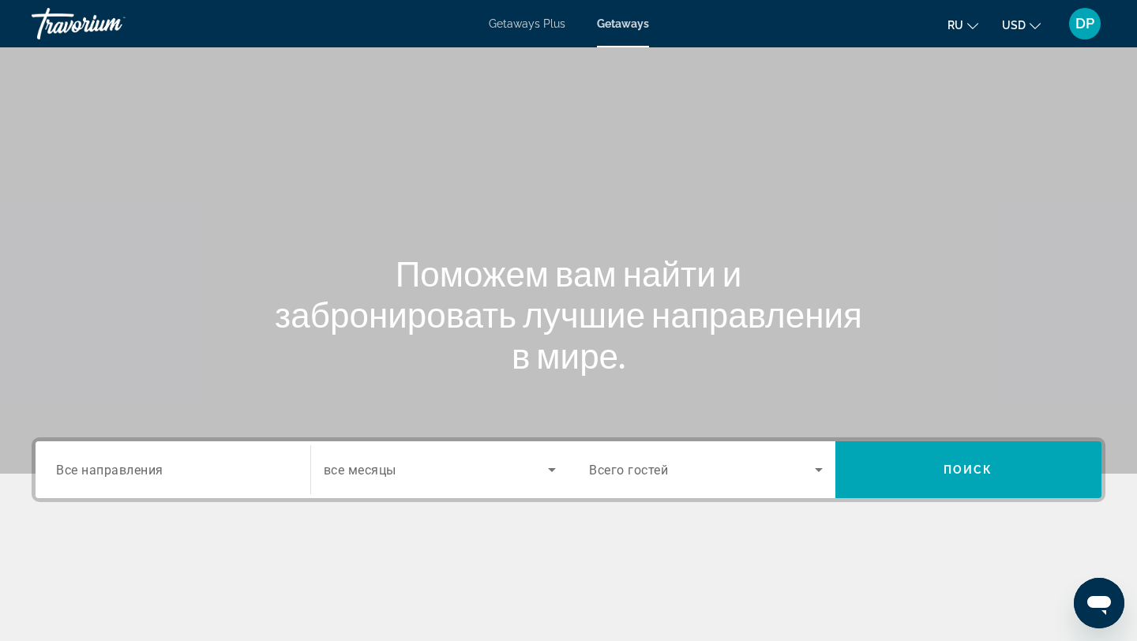
click at [167, 476] on input "Destination Все направления" at bounding box center [173, 470] width 234 height 19
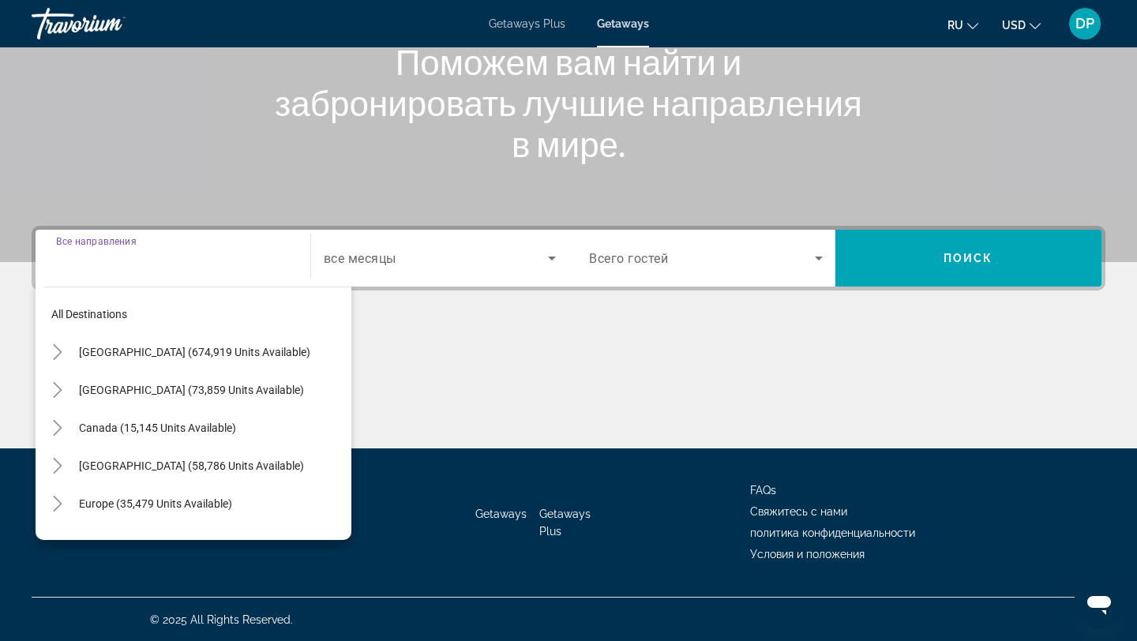
scroll to position [212, 0]
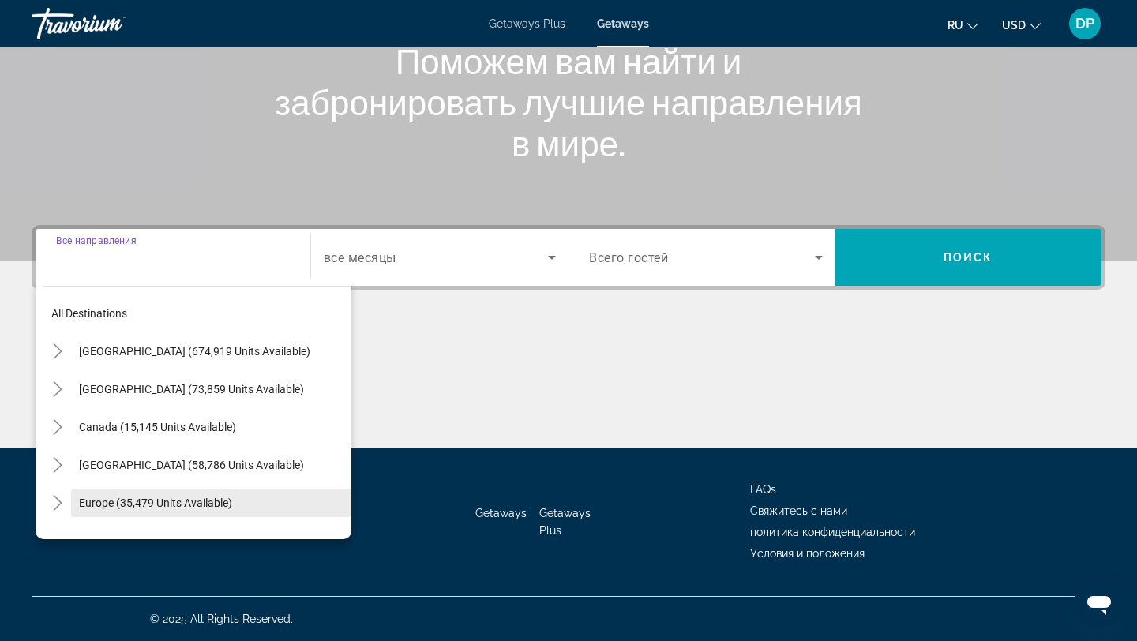
click at [229, 490] on span "Search widget" at bounding box center [211, 503] width 280 height 38
type input "**********"
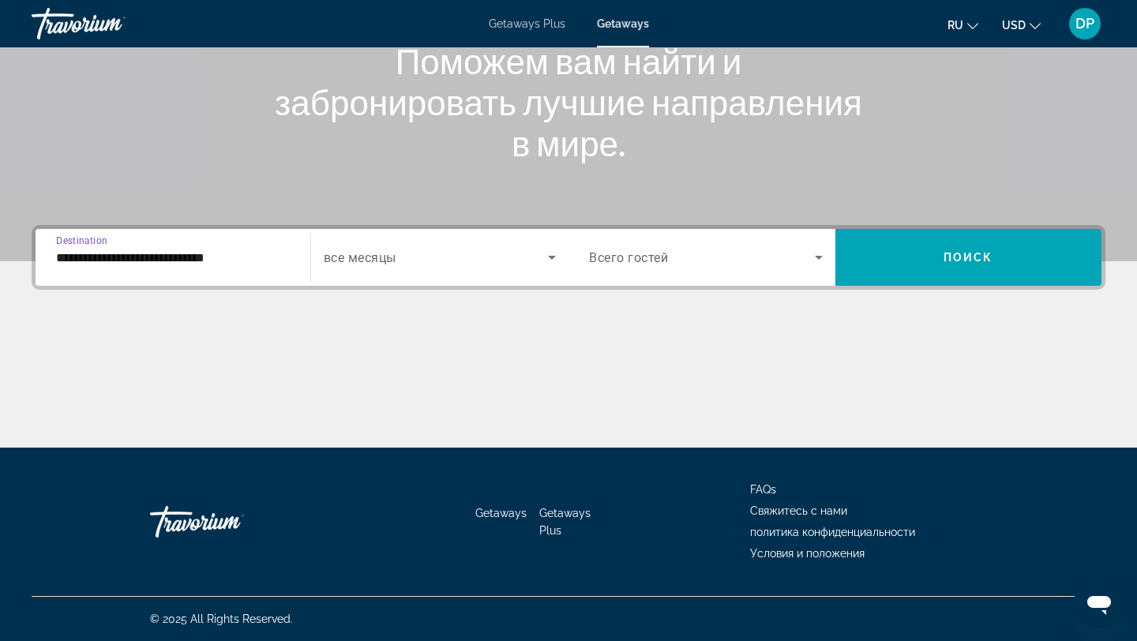
click at [489, 265] on span "Search widget" at bounding box center [436, 257] width 225 height 19
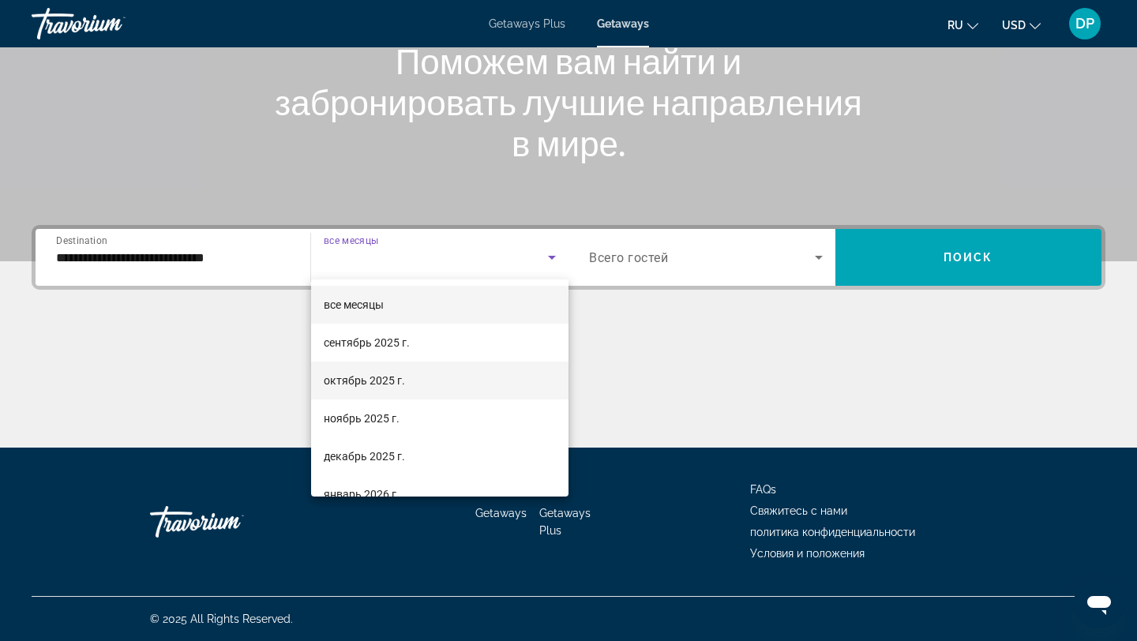
click at [443, 377] on mat-option "октябрь 2025 г." at bounding box center [440, 381] width 258 height 38
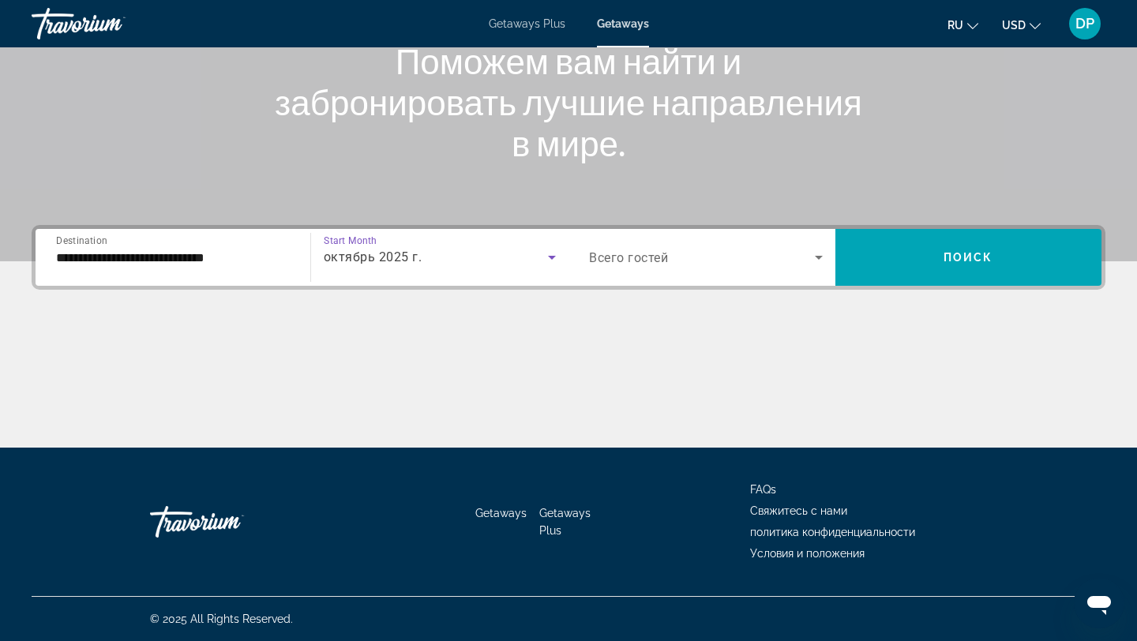
click at [648, 260] on span "Всего гостей" at bounding box center [628, 257] width 79 height 15
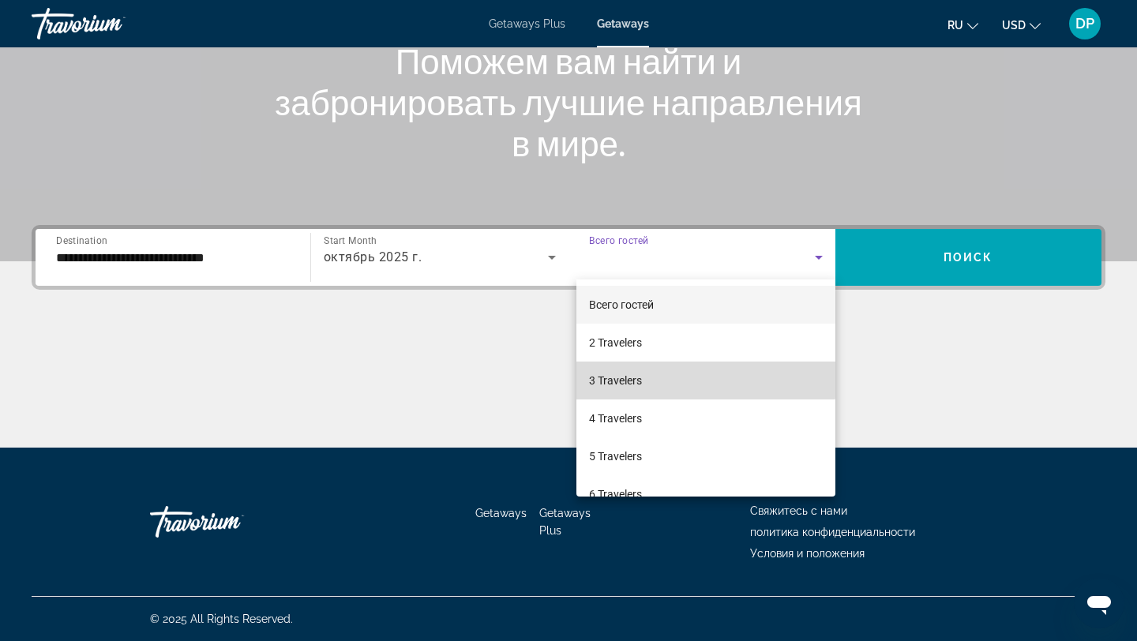
click at [640, 373] on span "3 Travelers" at bounding box center [615, 380] width 53 height 19
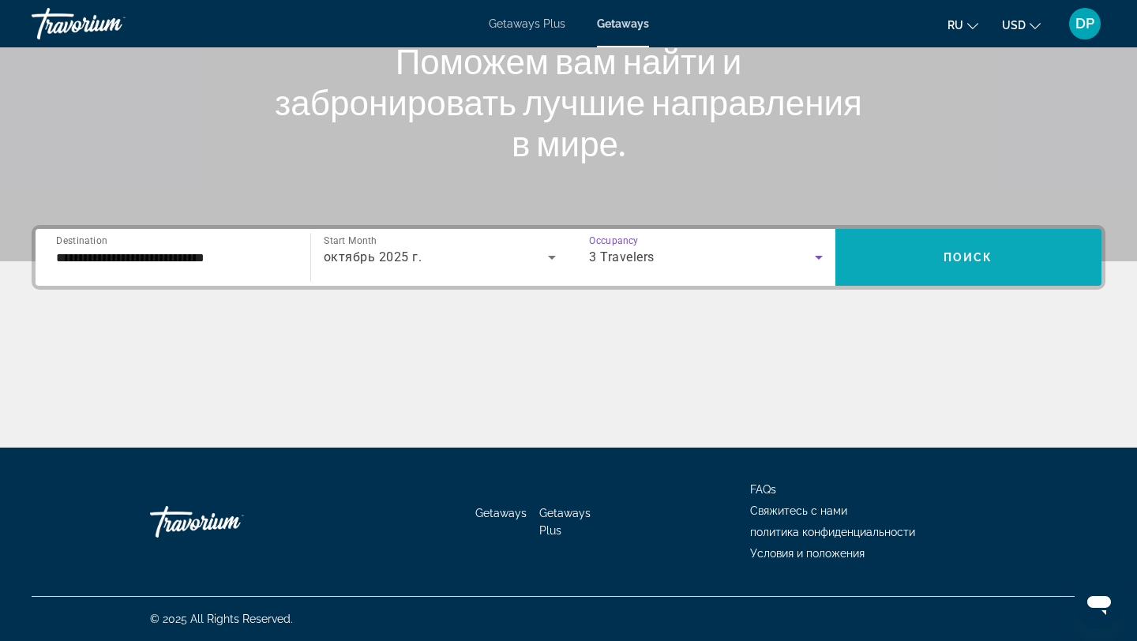
click at [954, 264] on span "Search widget" at bounding box center [969, 257] width 267 height 38
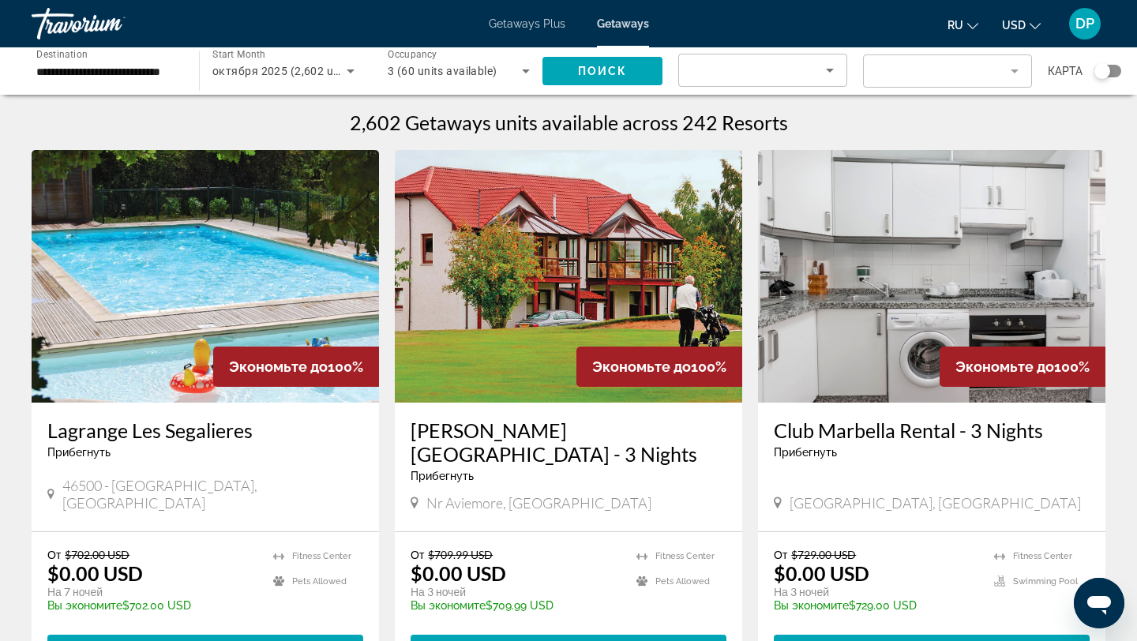
click at [1116, 68] on div "Search widget" at bounding box center [1108, 71] width 27 height 13
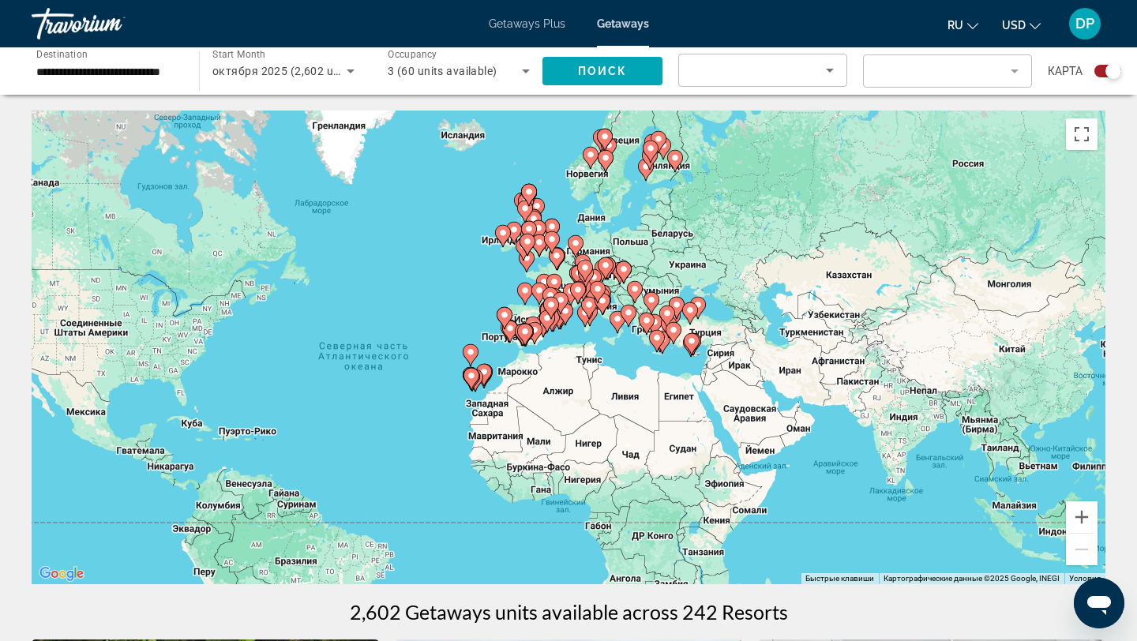
drag, startPoint x: 975, startPoint y: 392, endPoint x: 814, endPoint y: 426, distance: 163.9
click at [814, 426] on div "Чтобы активировать перетаскивание с помощью клавиатуры, нажмите Alt + Ввод. Пос…" at bounding box center [569, 348] width 1074 height 474
click at [1081, 514] on button "Увеличить" at bounding box center [1082, 517] width 32 height 32
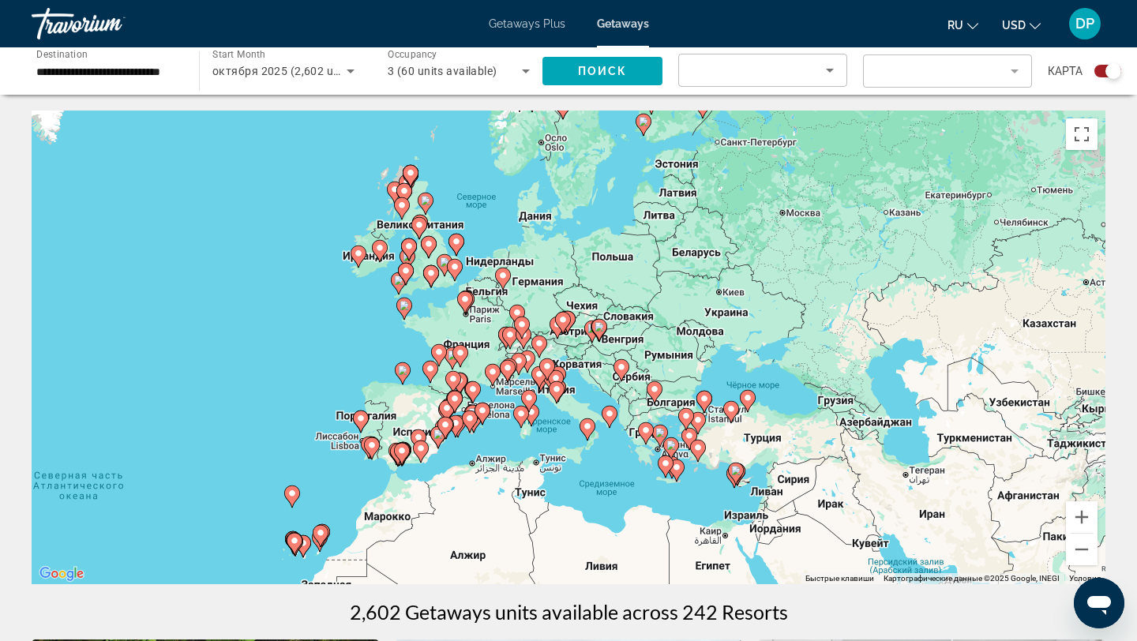
drag, startPoint x: 927, startPoint y: 346, endPoint x: 847, endPoint y: 471, distance: 149.2
click at [847, 471] on div "Чтобы активировать перетаскивание с помощью клавиатуры, нажмите Alt + Ввод. Пос…" at bounding box center [569, 348] width 1074 height 474
click at [1084, 513] on button "Увеличить" at bounding box center [1082, 517] width 32 height 32
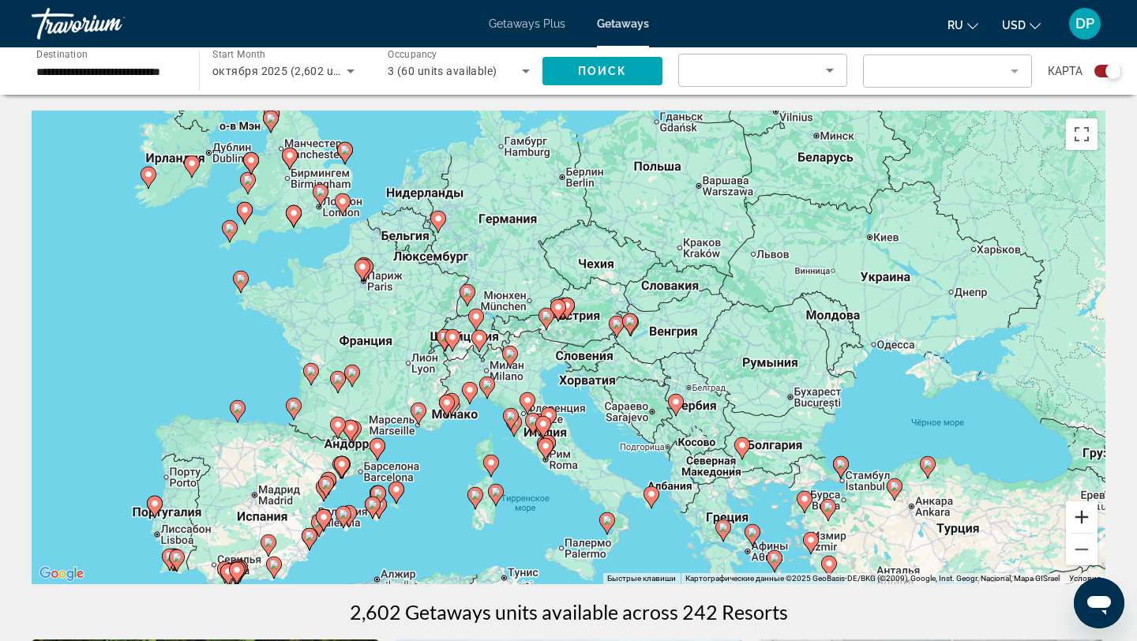
click at [1084, 513] on button "Увеличить" at bounding box center [1082, 517] width 32 height 32
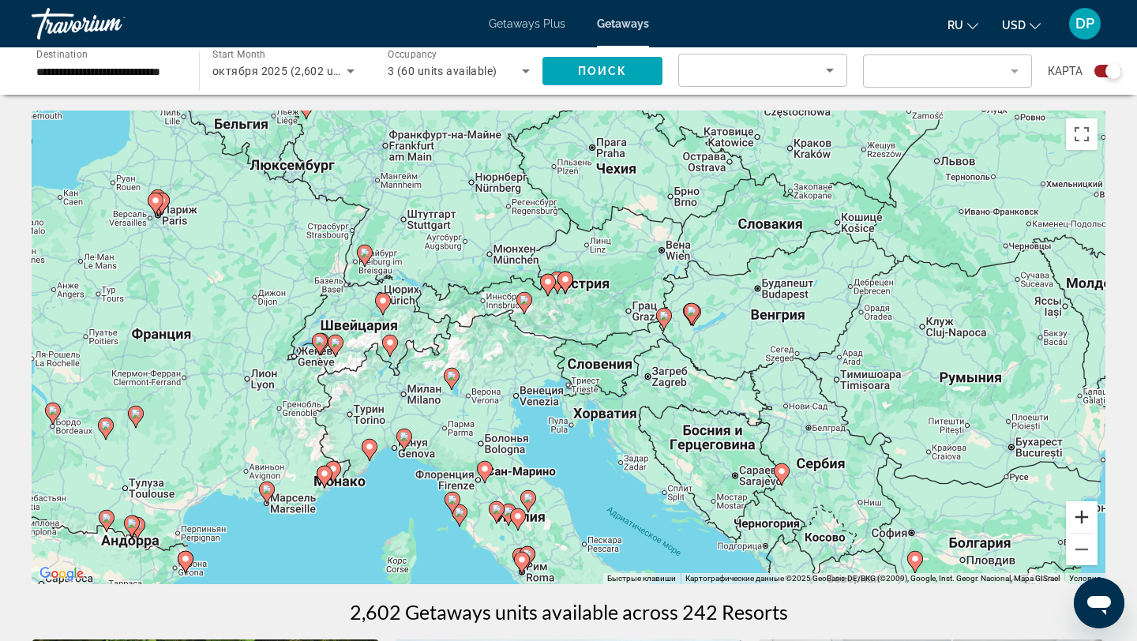
click at [1084, 513] on button "Увеличить" at bounding box center [1082, 517] width 32 height 32
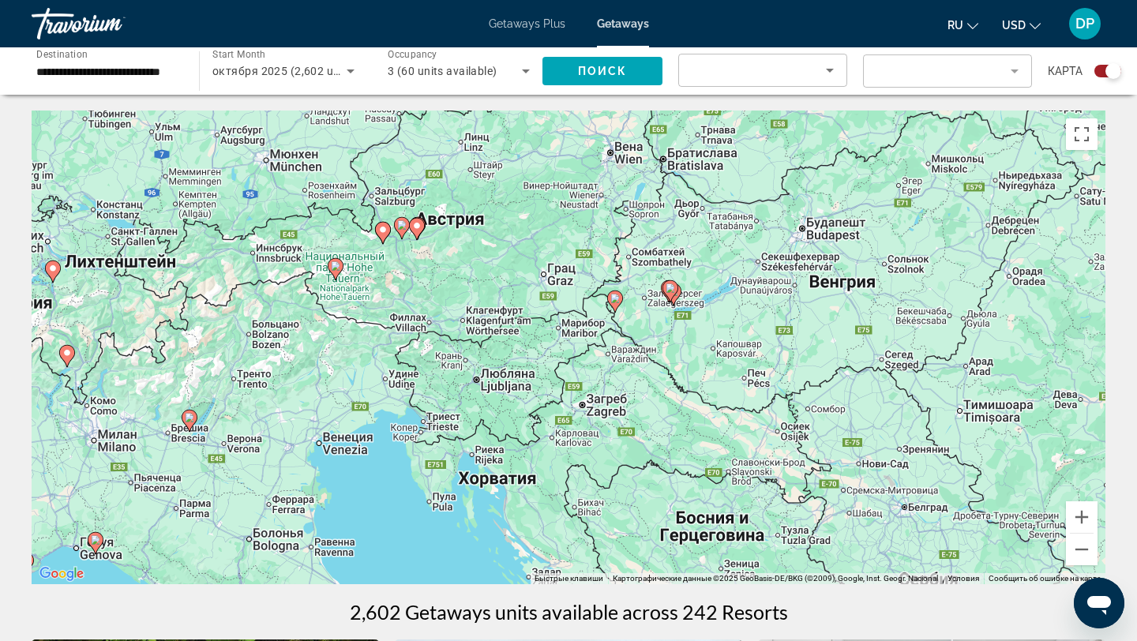
drag, startPoint x: 991, startPoint y: 355, endPoint x: 843, endPoint y: 354, distance: 147.7
click at [843, 354] on div "Чтобы активировать перетаскивание с помощью клавиатуры, нажмите Alt + Ввод. Пос…" at bounding box center [569, 348] width 1074 height 474
click at [1085, 517] on button "Увеличить" at bounding box center [1082, 517] width 32 height 32
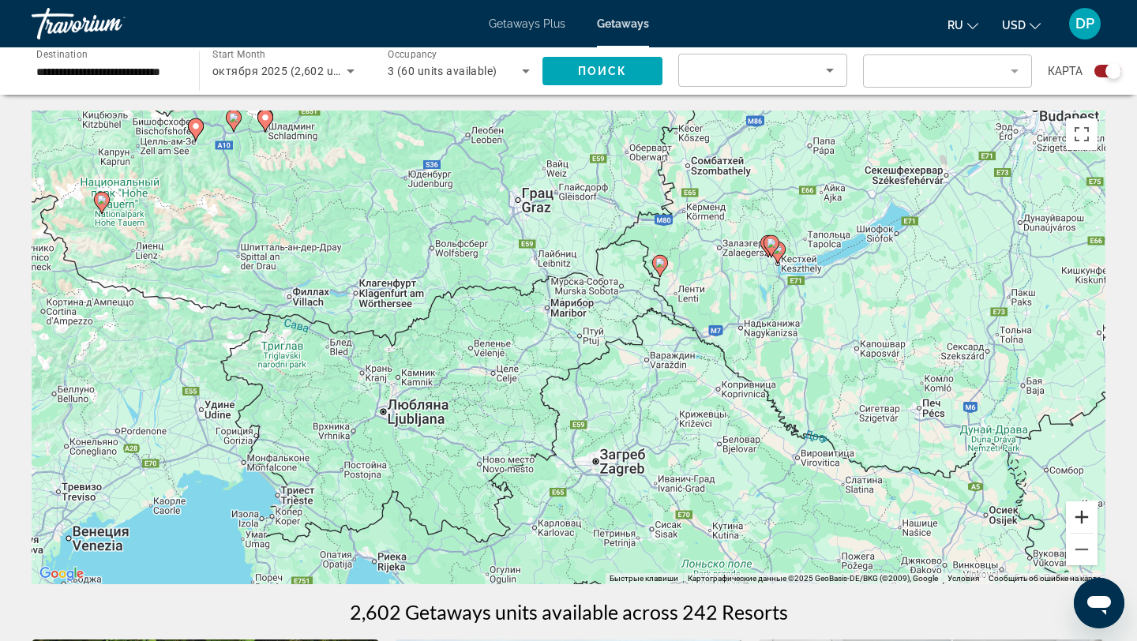
click at [1085, 517] on button "Увеличить" at bounding box center [1082, 517] width 32 height 32
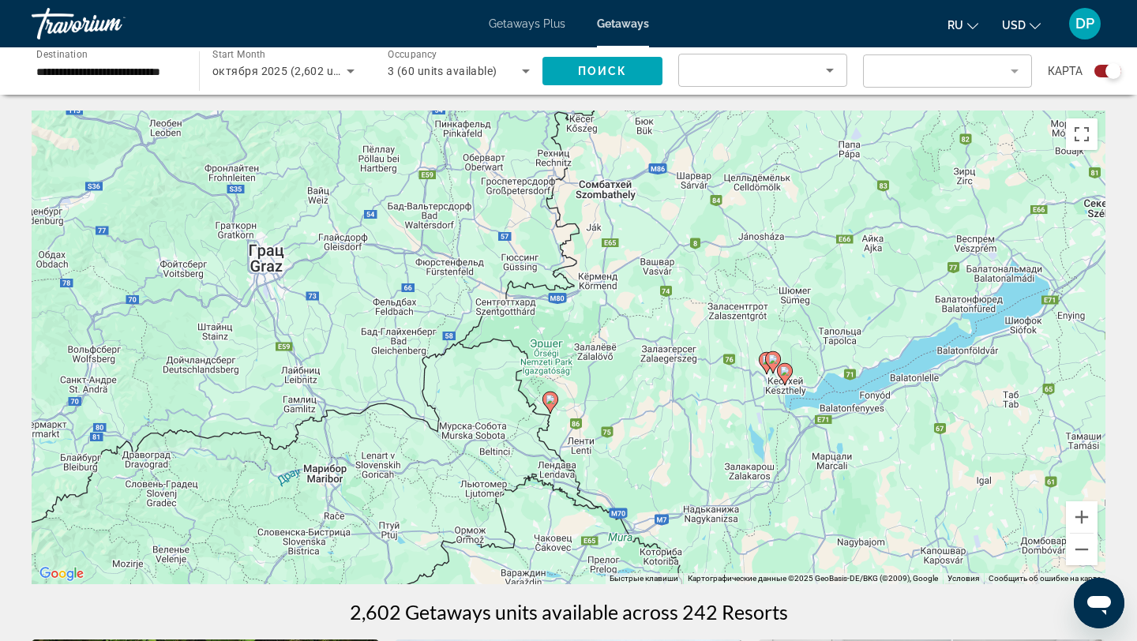
drag, startPoint x: 1003, startPoint y: 376, endPoint x: 799, endPoint y: 582, distance: 289.8
click at [799, 582] on div "Чтобы активировать перетаскивание с помощью клавиатуры, нажмите Alt + Ввод. Пос…" at bounding box center [569, 348] width 1074 height 474
click at [551, 401] on image "Main content" at bounding box center [550, 399] width 9 height 9
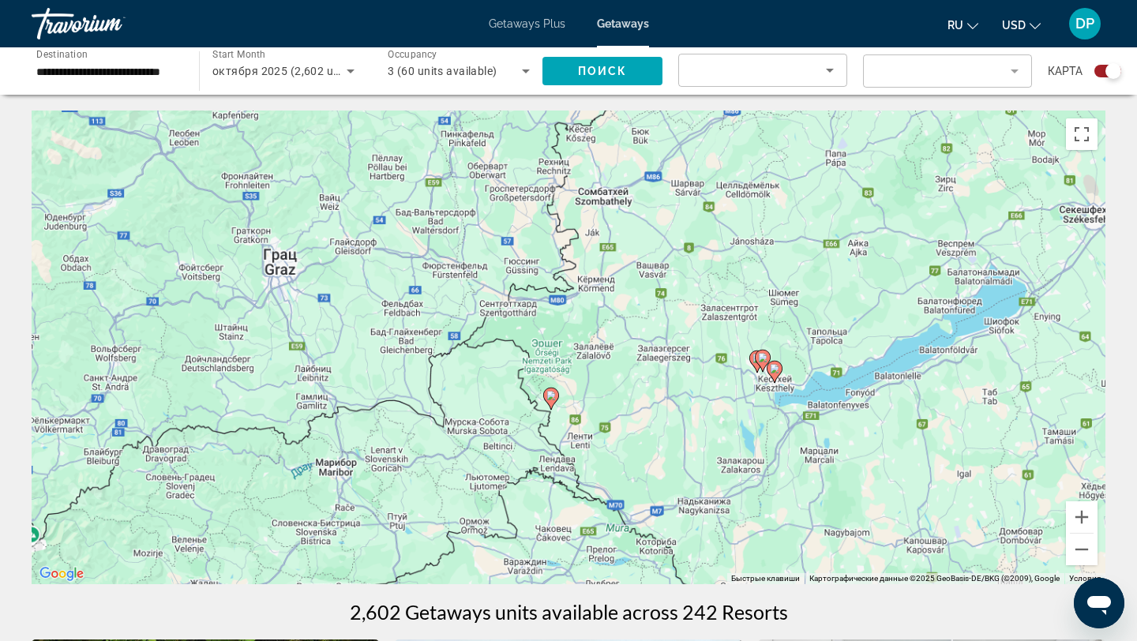
click at [551, 401] on div "Чтобы активировать перетаскивание с помощью клавиатуры, нажмите Alt + Ввод. Пос…" at bounding box center [569, 348] width 1074 height 474
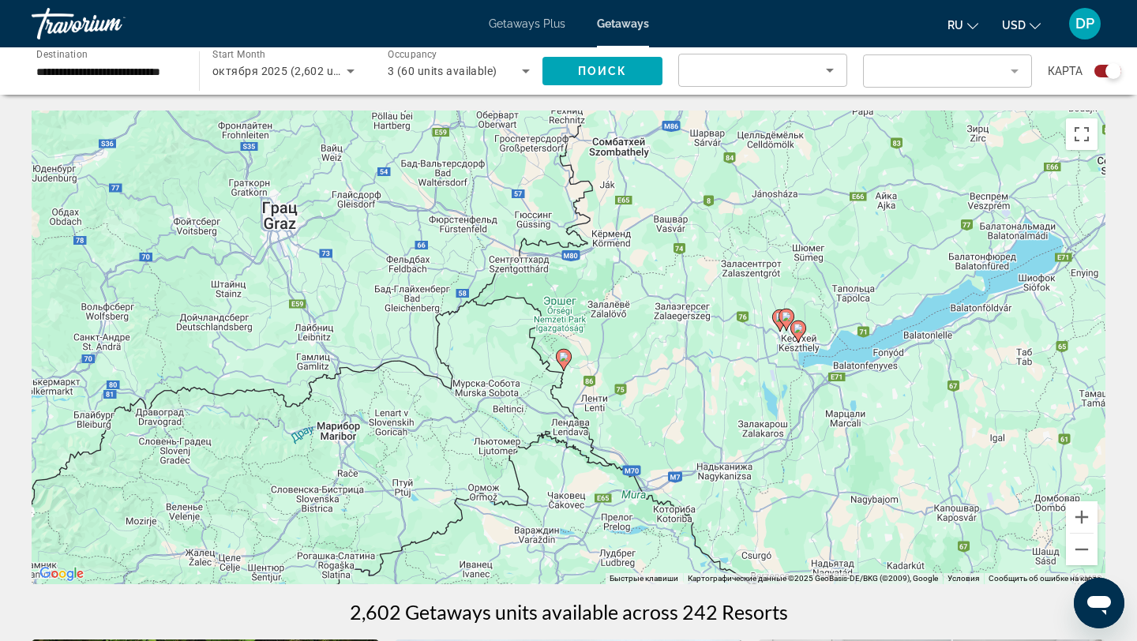
click at [565, 358] on image "Main content" at bounding box center [563, 356] width 9 height 9
type input "**********"
click at [565, 358] on g "Main content" at bounding box center [564, 360] width 16 height 22
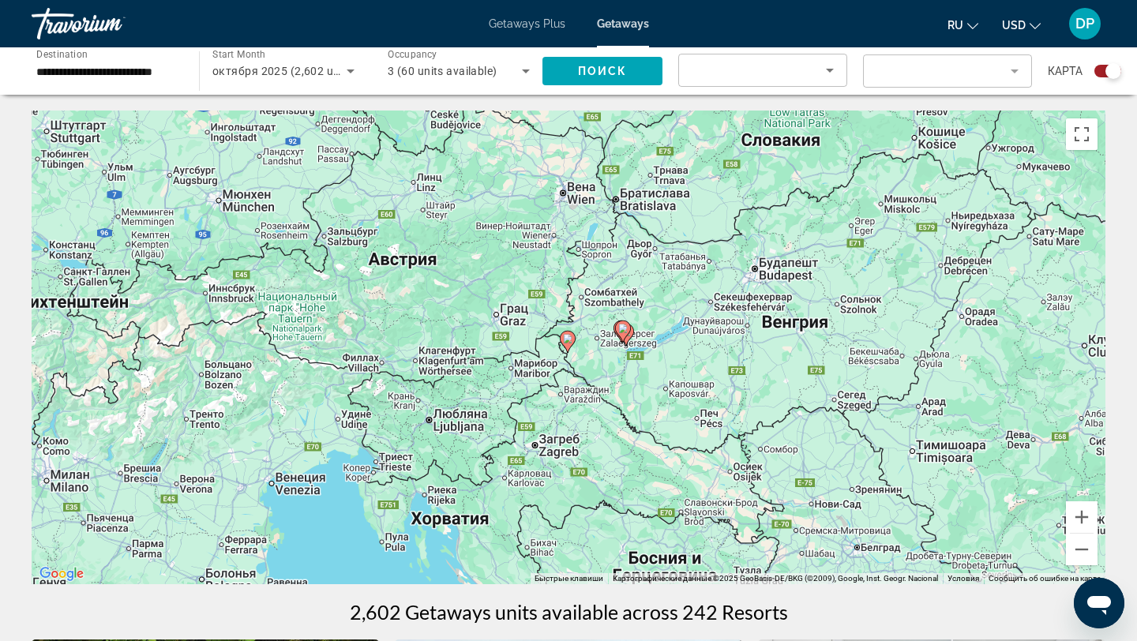
click at [570, 342] on image "Main content" at bounding box center [567, 338] width 9 height 9
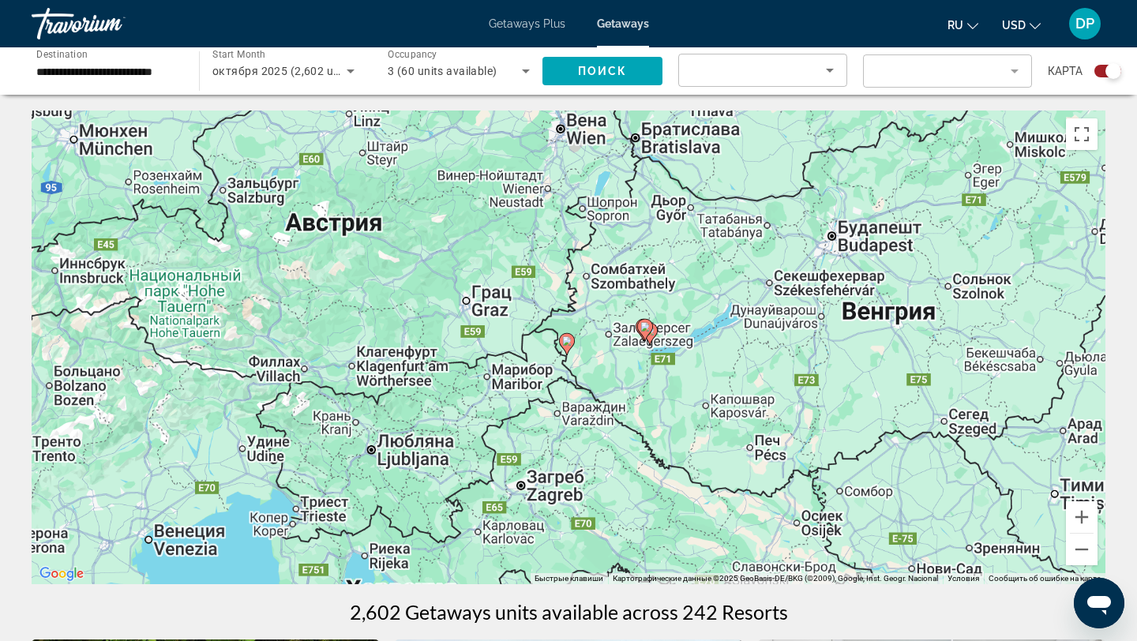
click at [570, 342] on image "Main content" at bounding box center [566, 340] width 9 height 9
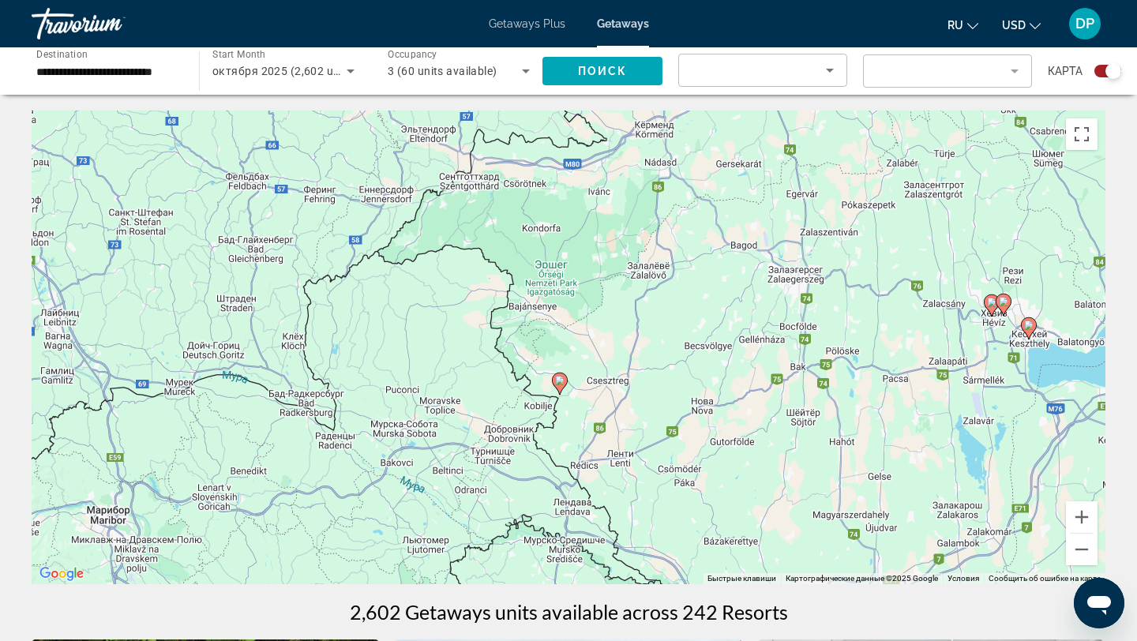
click at [560, 385] on image "Main content" at bounding box center [559, 380] width 9 height 9
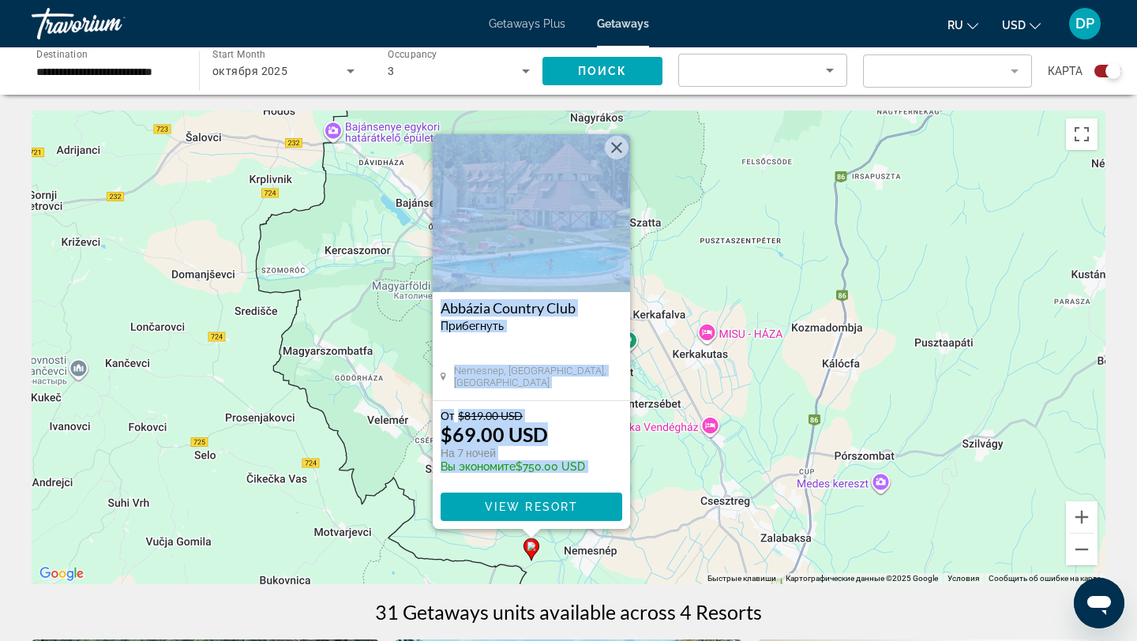
click at [619, 148] on button "Закрыть" at bounding box center [617, 148] width 24 height 24
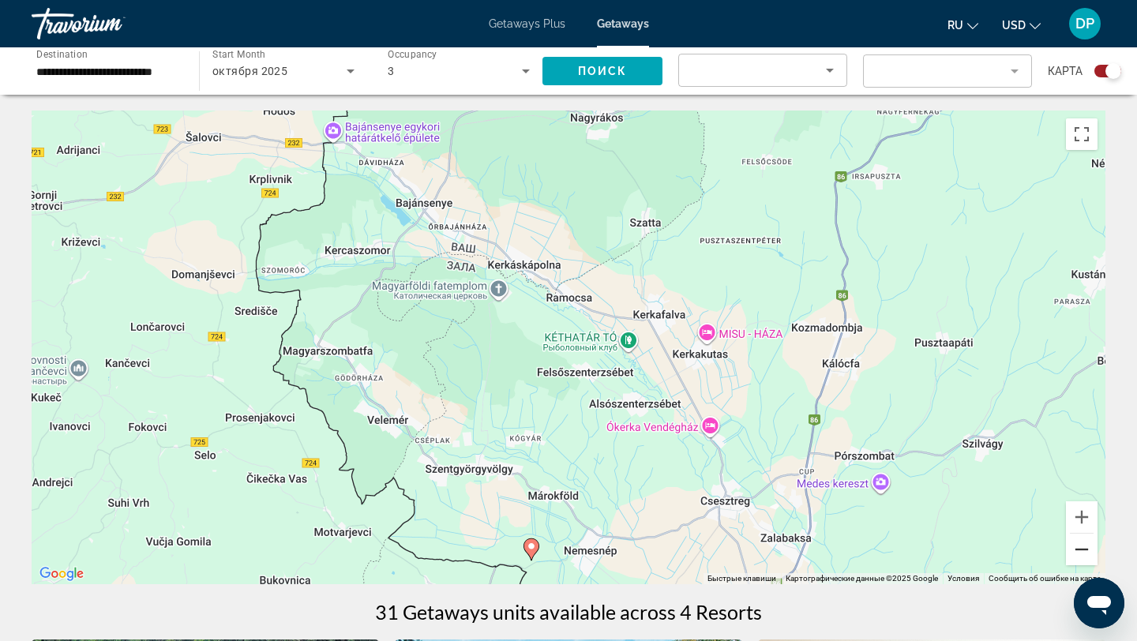
click at [1087, 554] on button "Уменьшить" at bounding box center [1082, 550] width 32 height 32
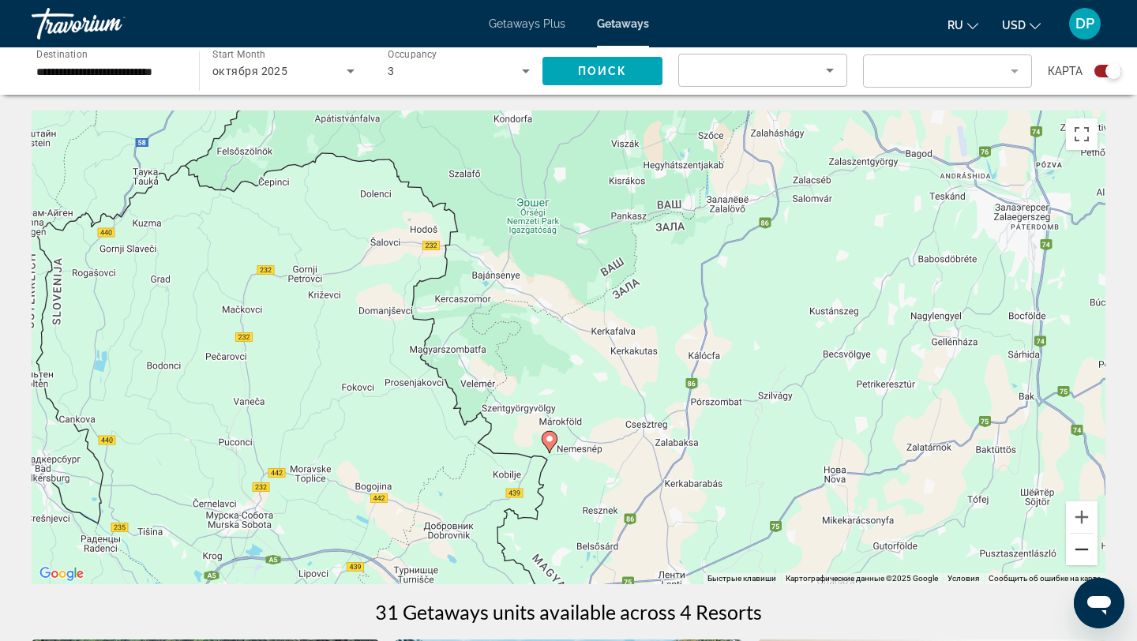
click at [1087, 554] on button "Уменьшить" at bounding box center [1082, 550] width 32 height 32
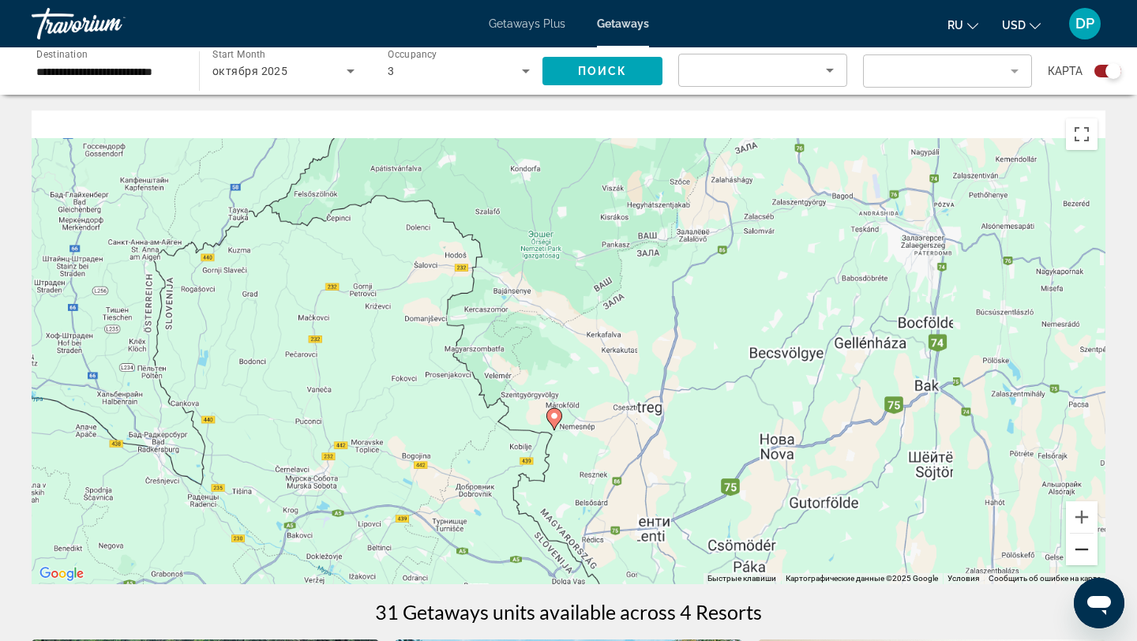
click at [1087, 554] on button "Уменьшить" at bounding box center [1082, 550] width 32 height 32
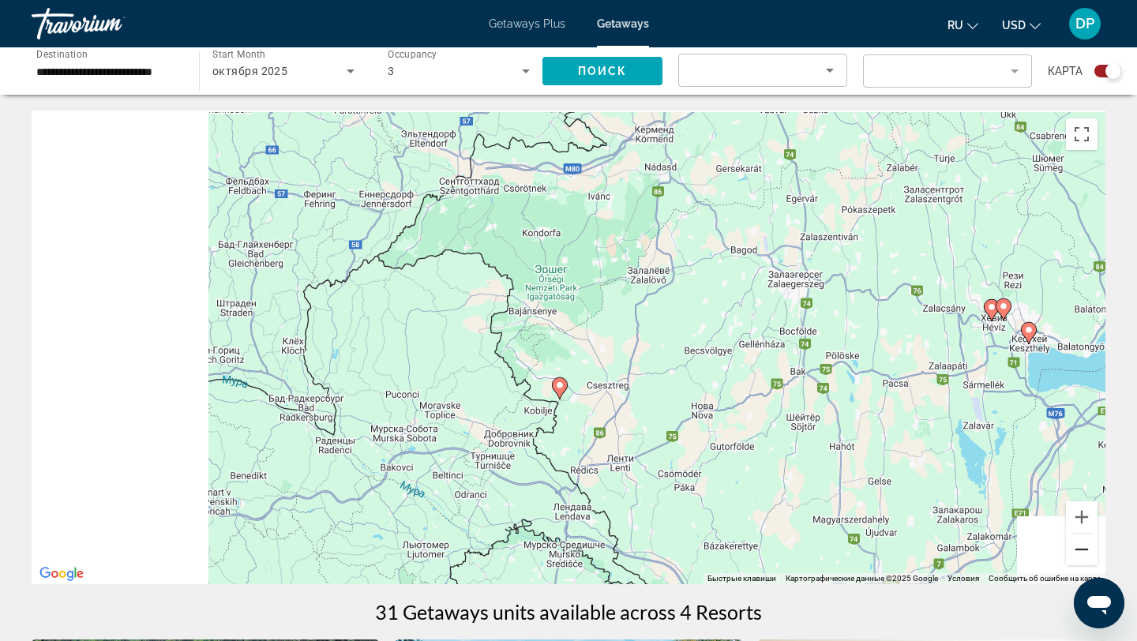
click at [1087, 554] on button "Уменьшить" at bounding box center [1082, 550] width 32 height 32
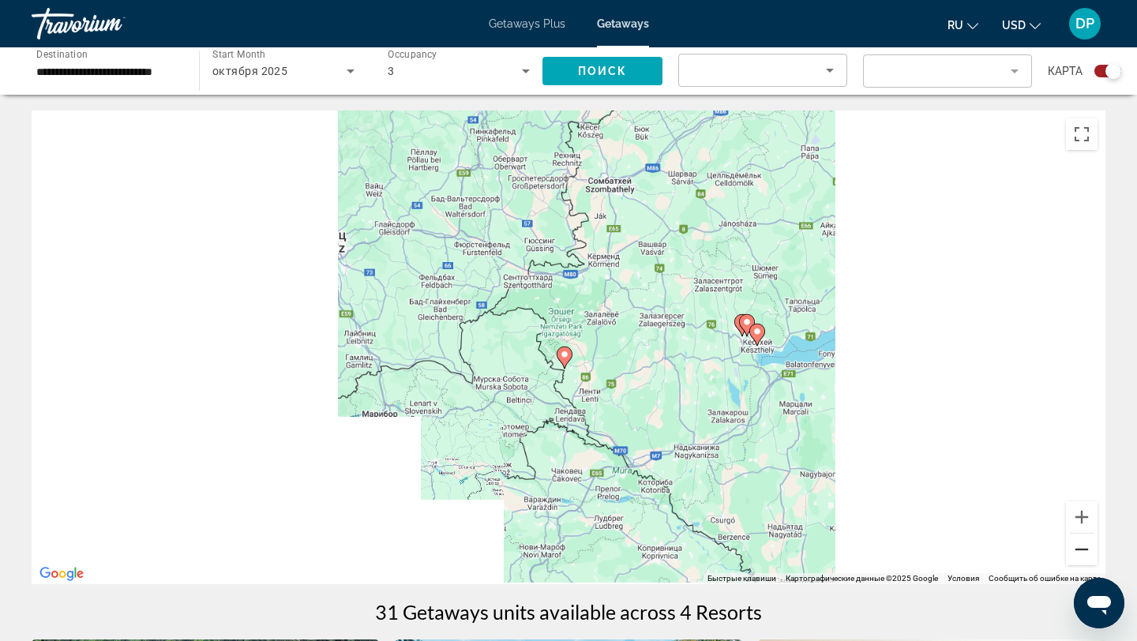
click at [1087, 554] on button "Уменьшить" at bounding box center [1082, 550] width 32 height 32
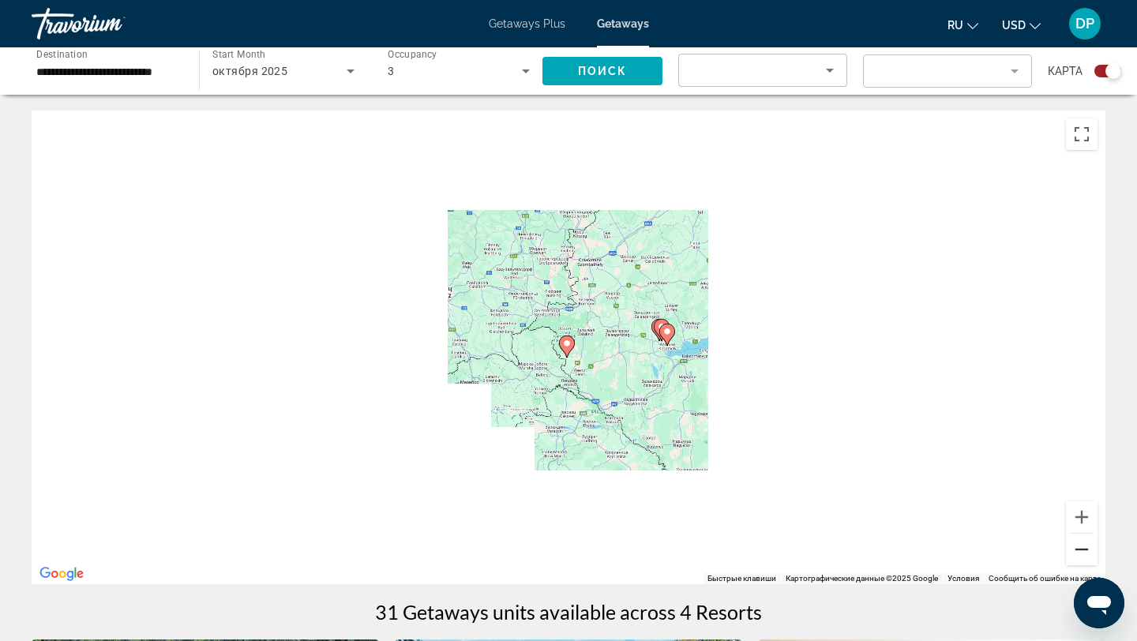
click at [1087, 554] on button "Уменьшить" at bounding box center [1082, 550] width 32 height 32
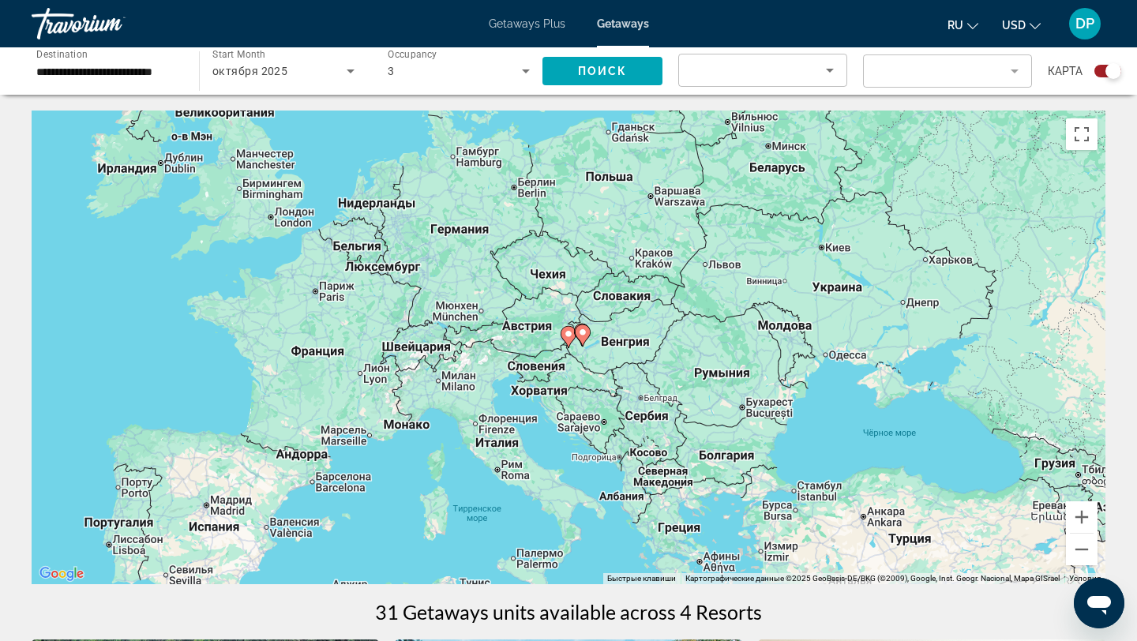
click at [523, 23] on span "Getaways Plus" at bounding box center [527, 23] width 77 height 13
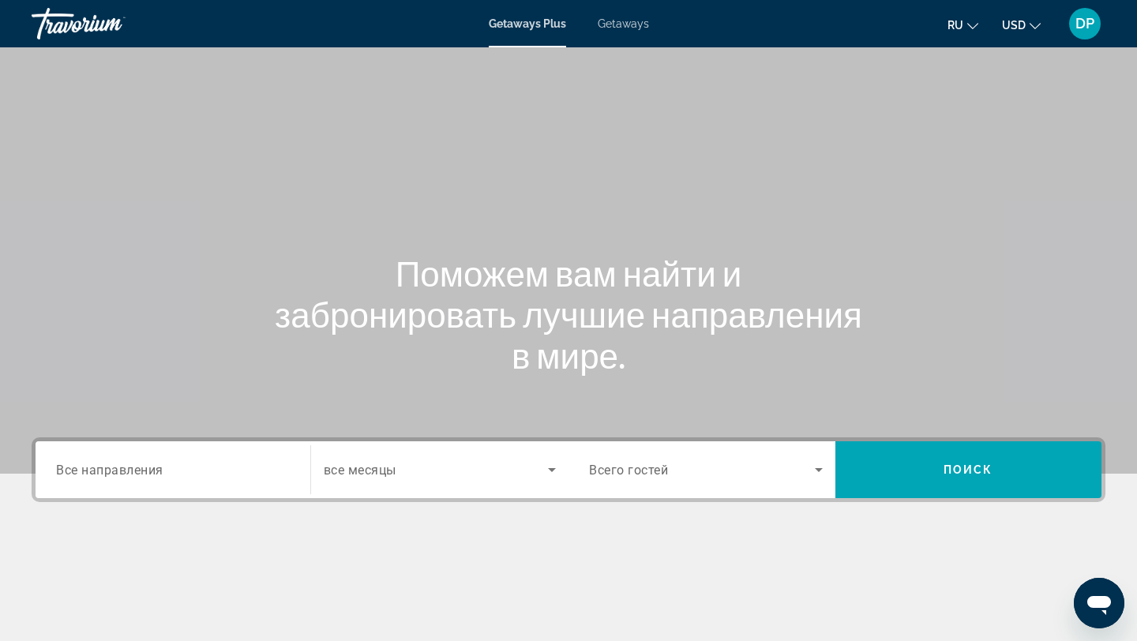
click at [201, 465] on input "Destination Все направления" at bounding box center [173, 470] width 234 height 19
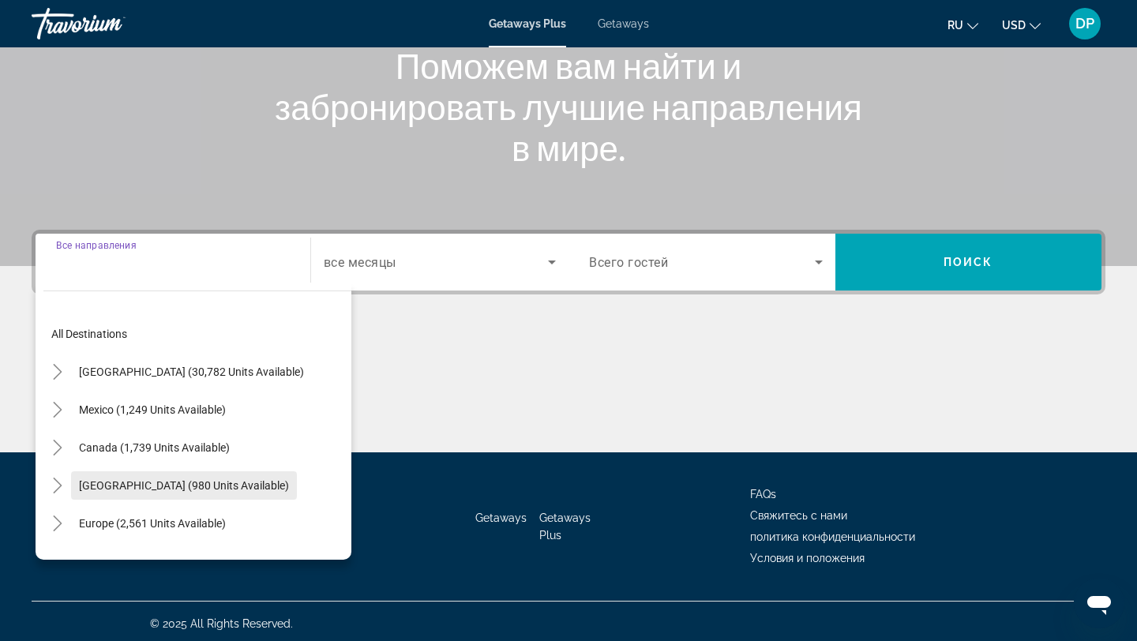
scroll to position [212, 0]
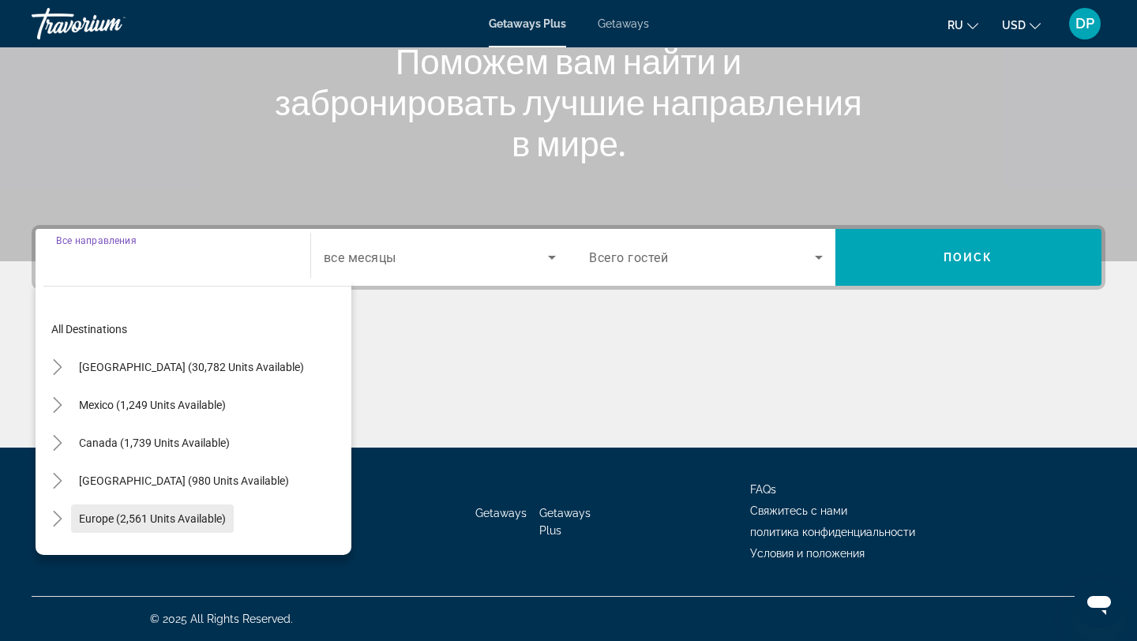
click at [208, 514] on span "Europe (2,561 units available)" at bounding box center [152, 519] width 147 height 13
type input "**********"
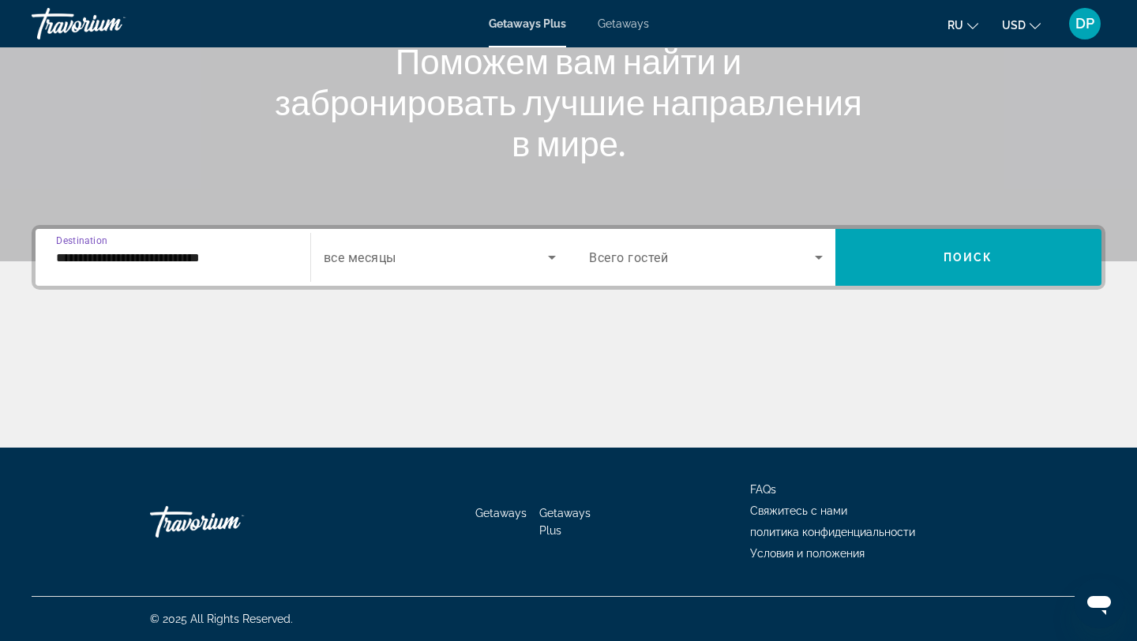
click at [449, 260] on span "Search widget" at bounding box center [436, 257] width 225 height 19
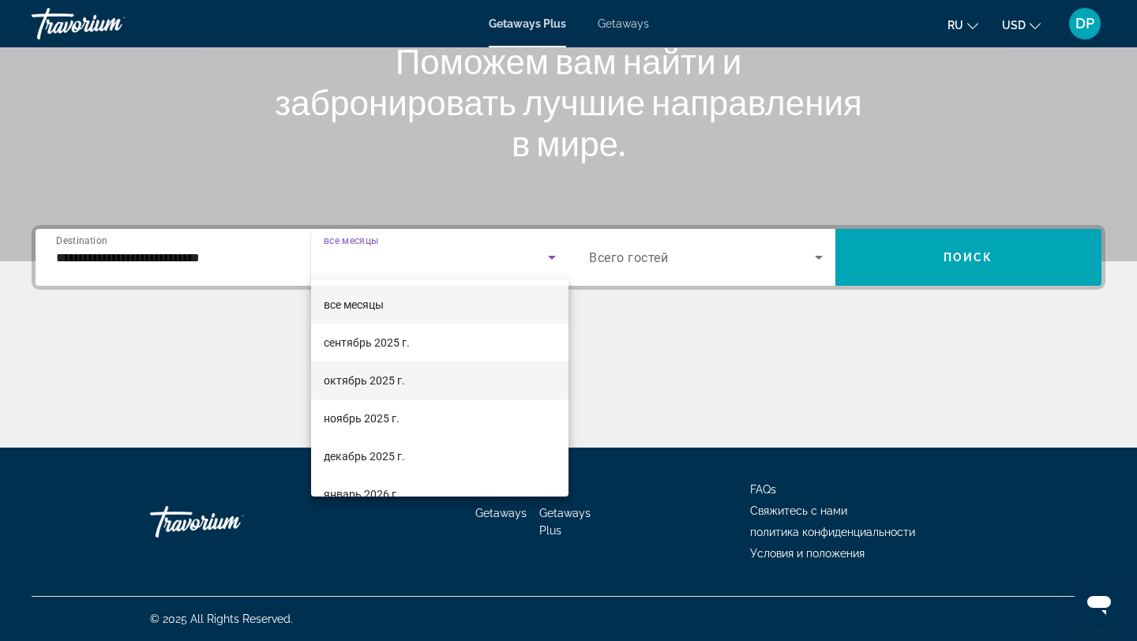
click at [442, 385] on mat-option "октябрь 2025 г." at bounding box center [440, 381] width 258 height 38
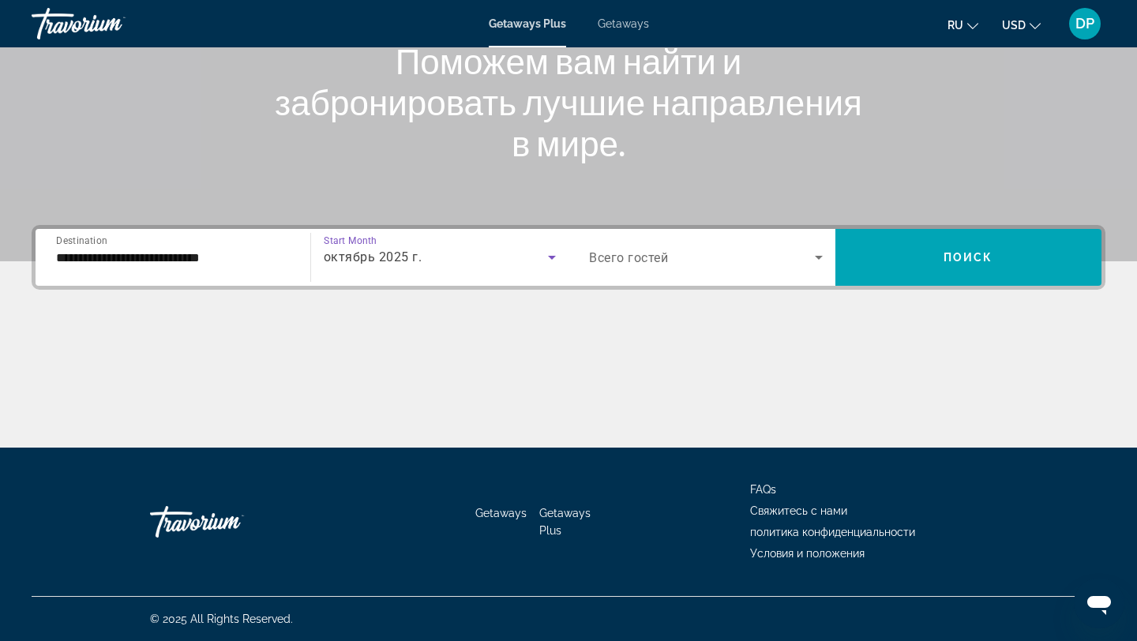
click at [655, 256] on span "Всего гостей" at bounding box center [628, 257] width 79 height 15
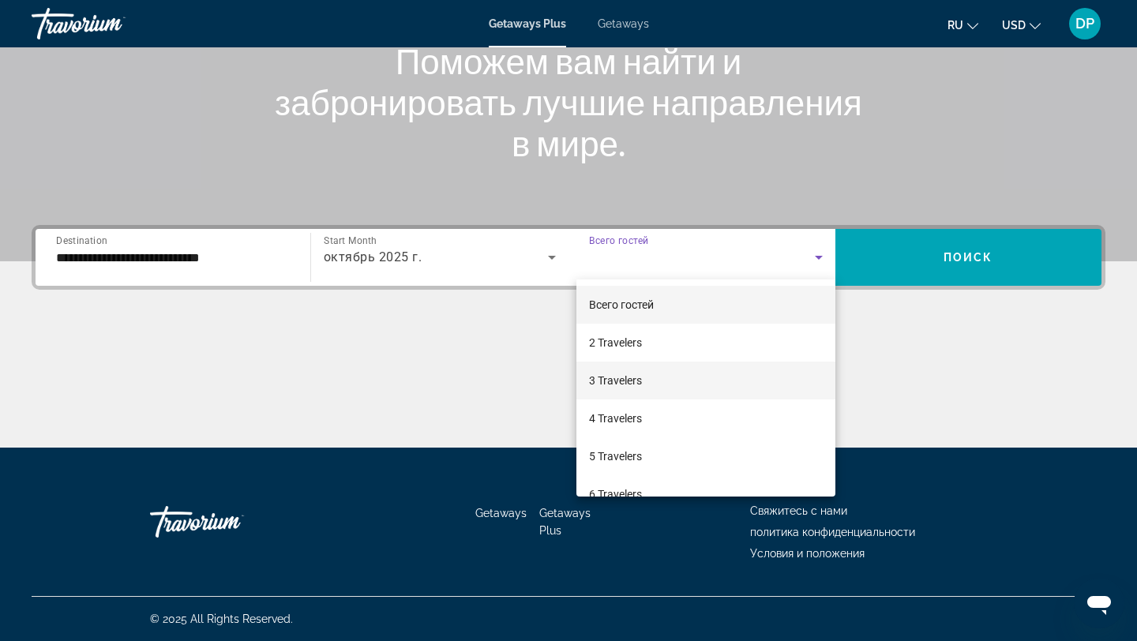
click at [661, 374] on mat-option "3 Travelers" at bounding box center [705, 381] width 259 height 38
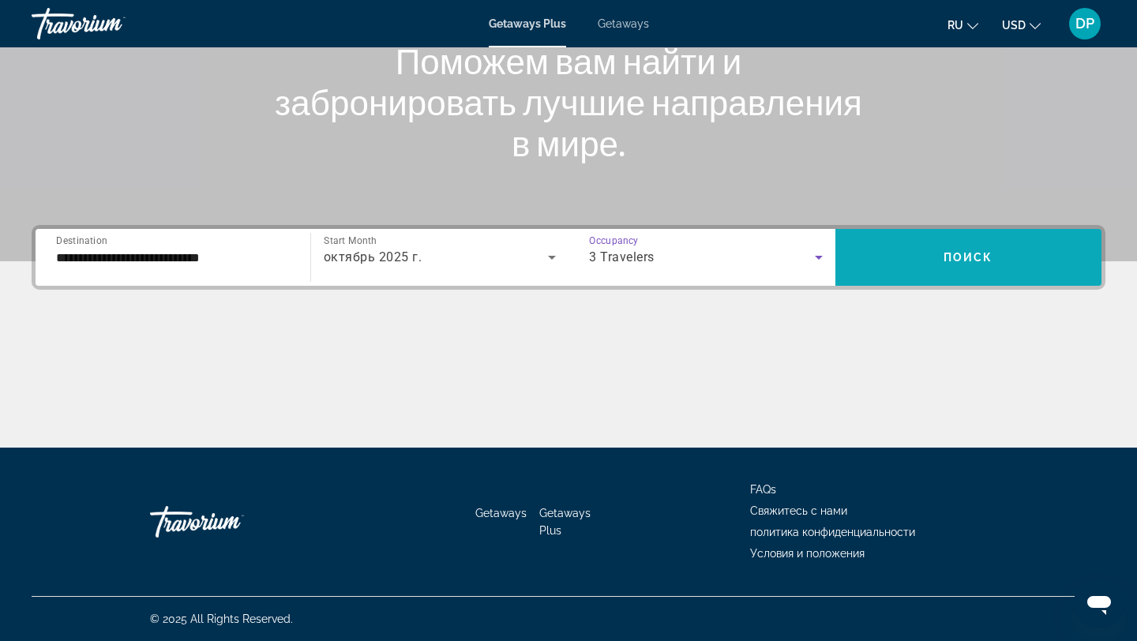
click at [951, 265] on span "Search widget" at bounding box center [969, 257] width 267 height 38
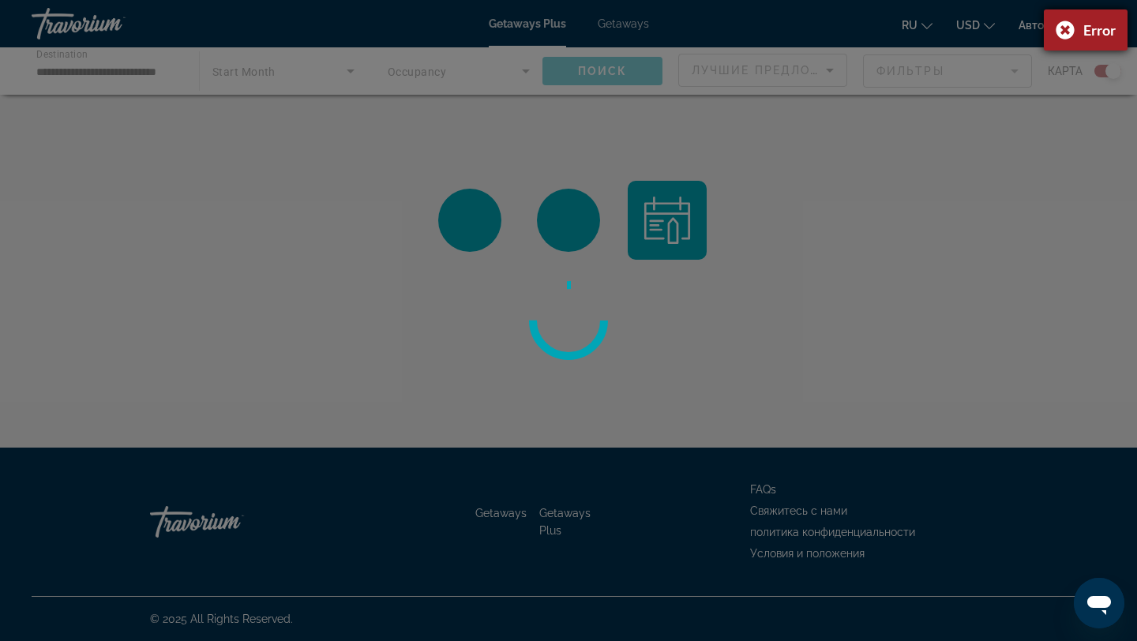
click at [1068, 27] on div "Error" at bounding box center [1086, 29] width 84 height 41
